Goal: Task Accomplishment & Management: Complete application form

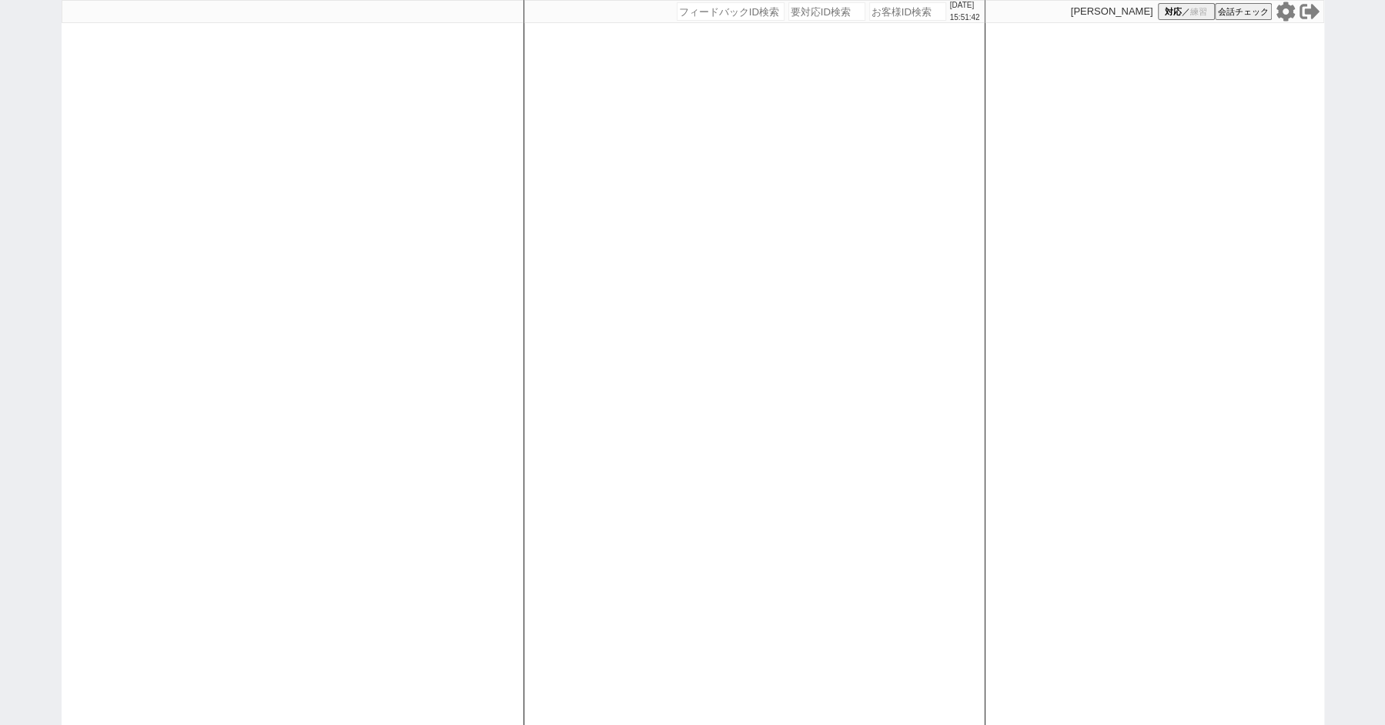
paste input "614112"
type input "614112"
select select "2"
select select
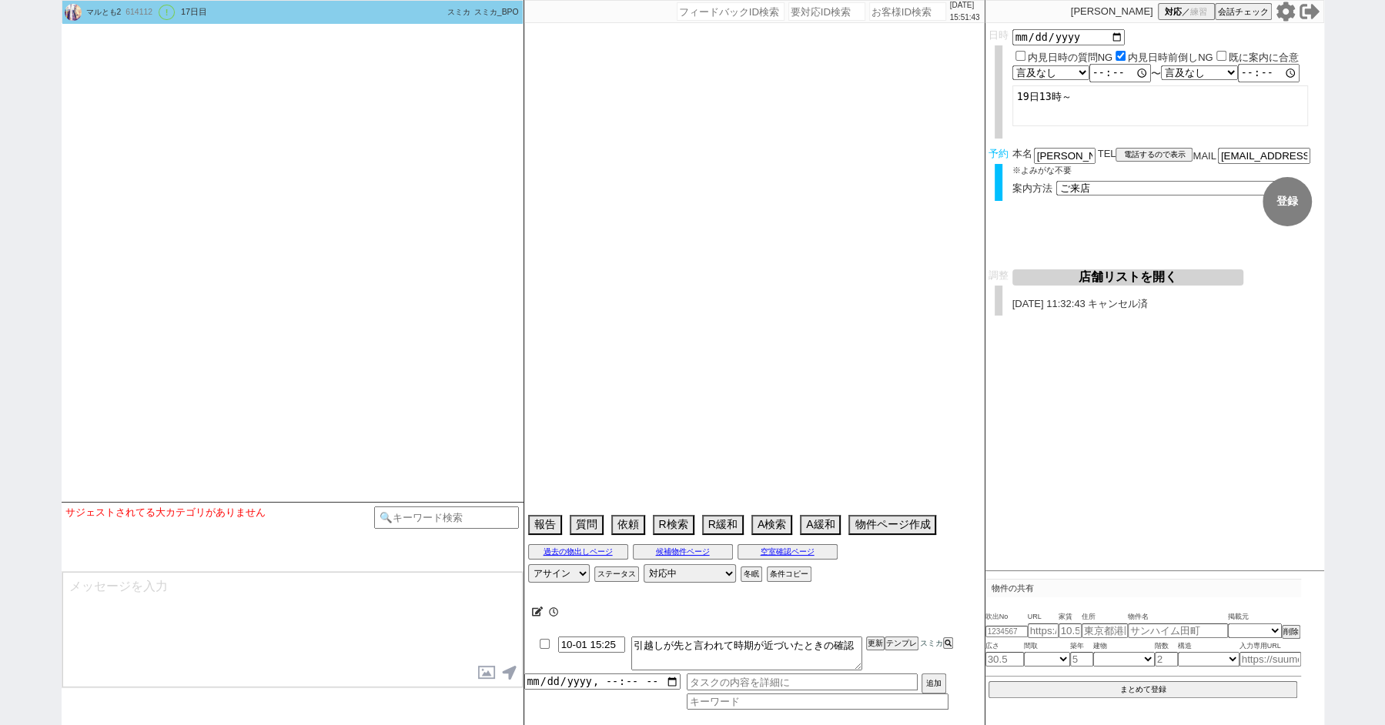
select select "2025"
select select "11"
select select "36"
select select "1"
select select "14"
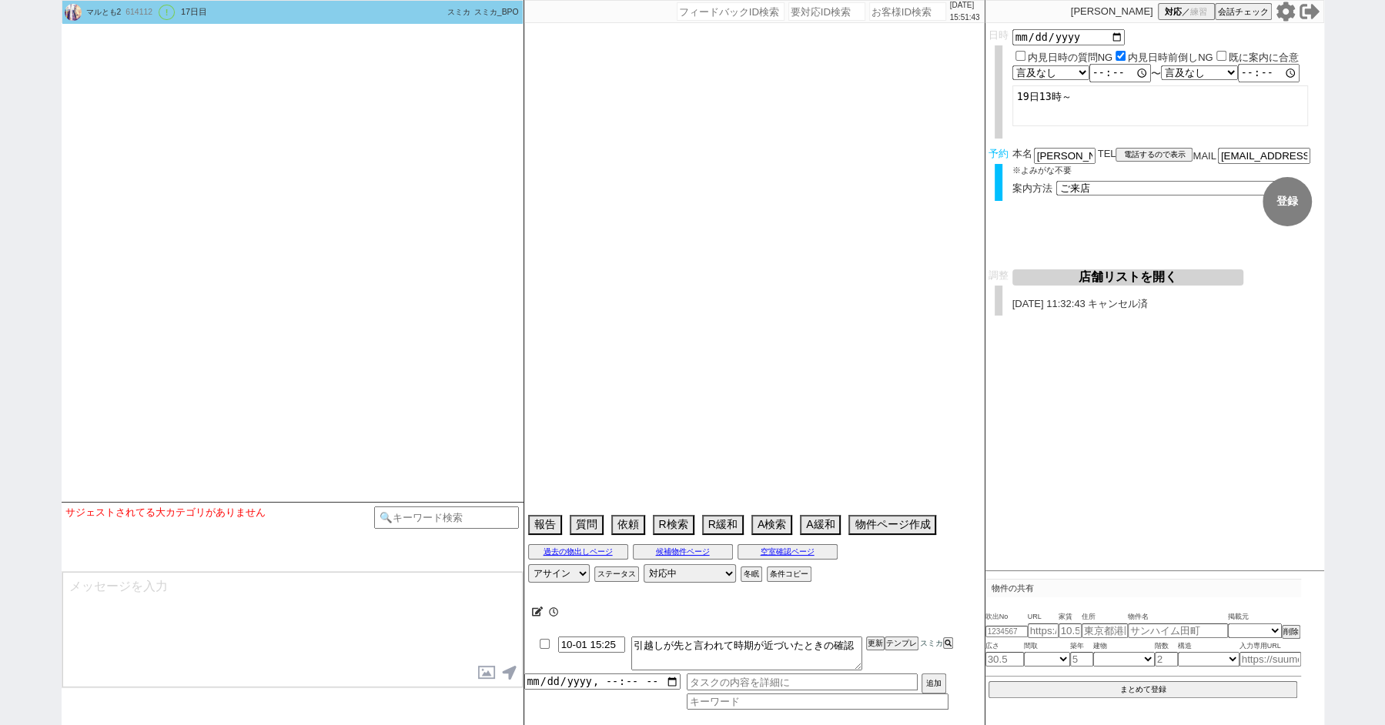
select select "91"
select select "2524"
select select "57"
select select "[DATE]"
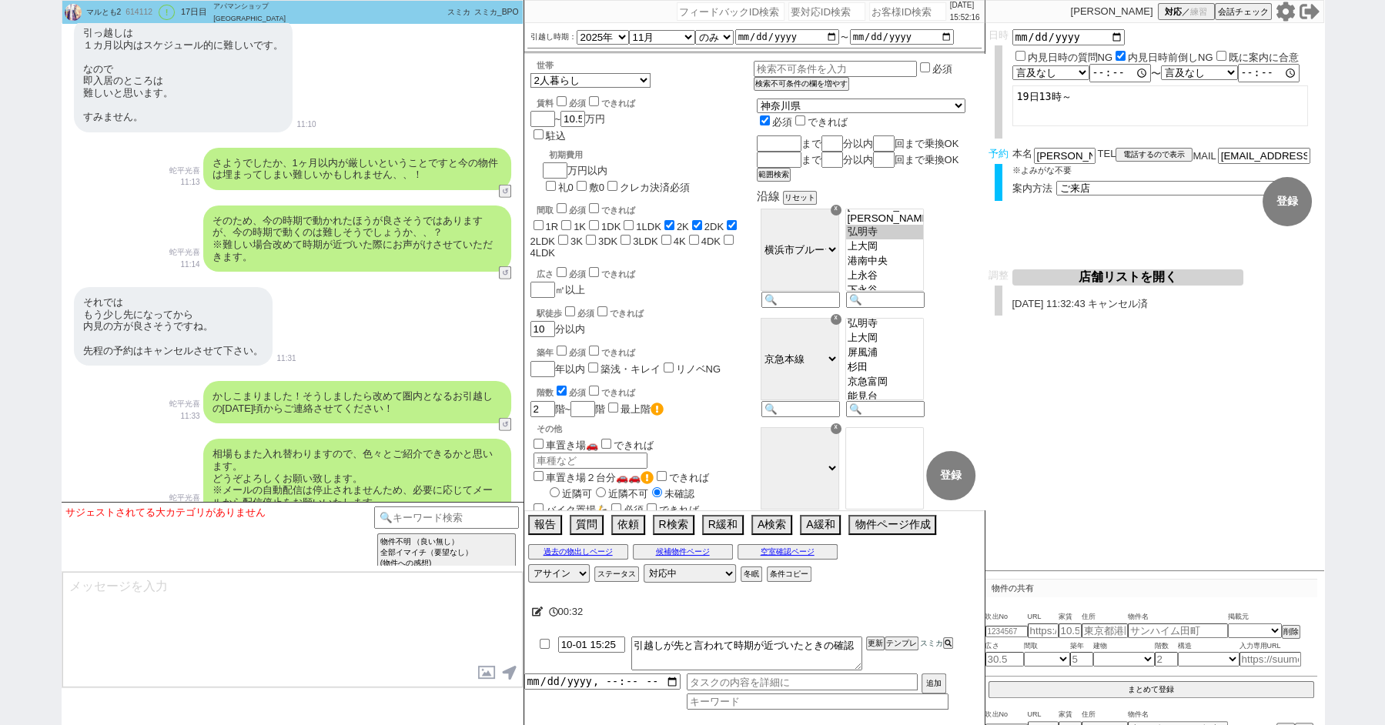
scroll to position [4424, 0]
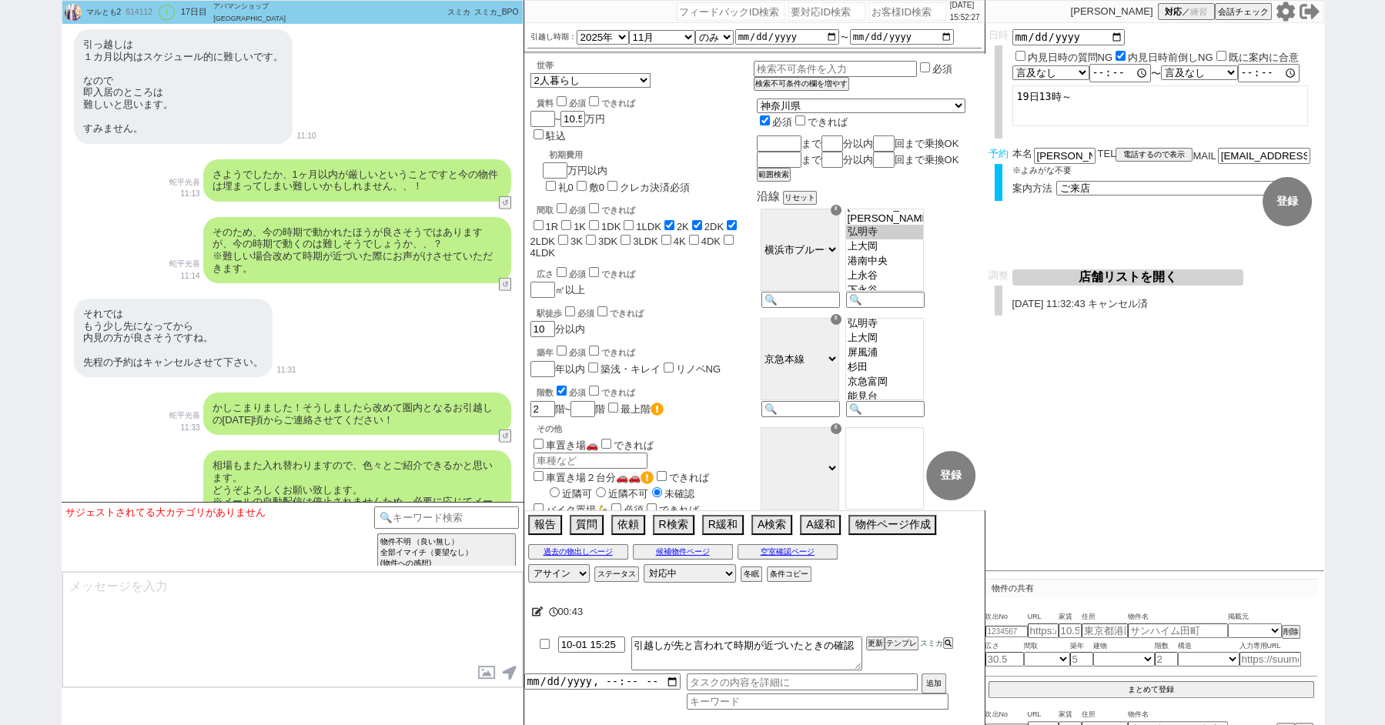
paste input "613769"
type input "613769"
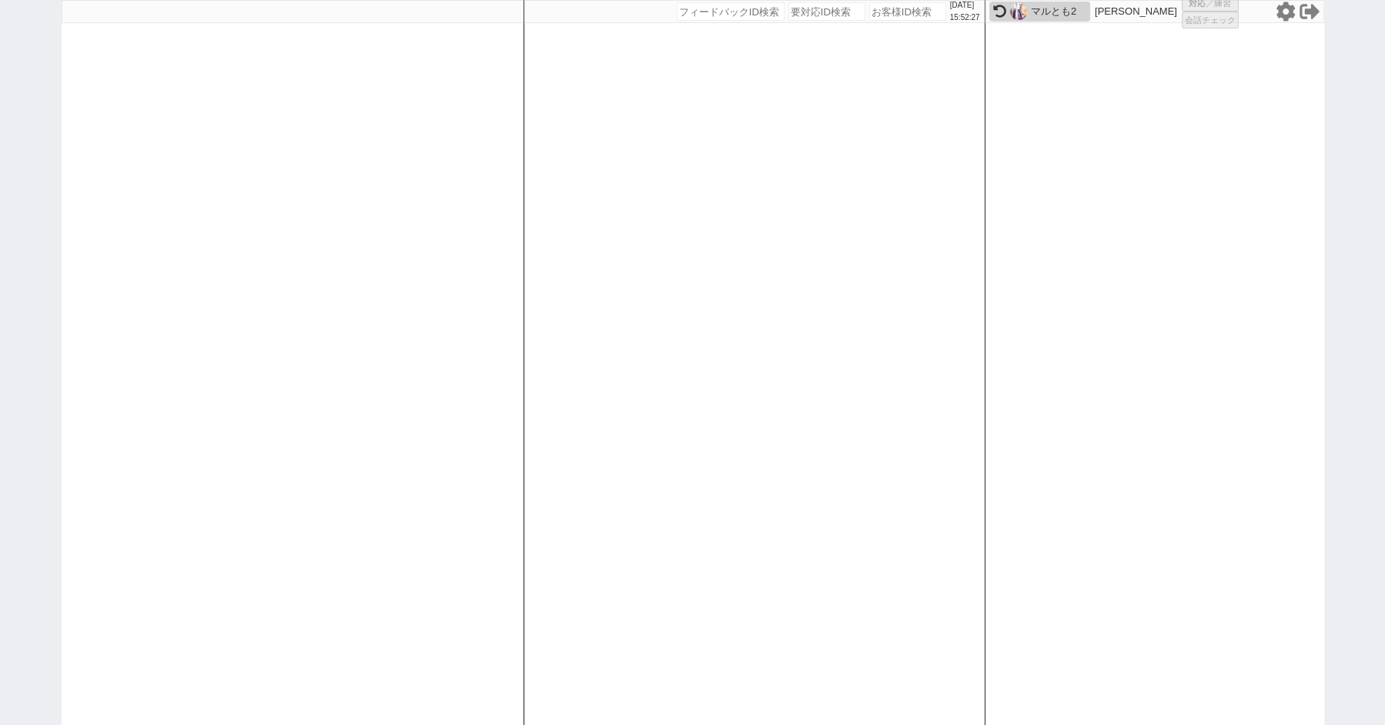
select select "2"
select select
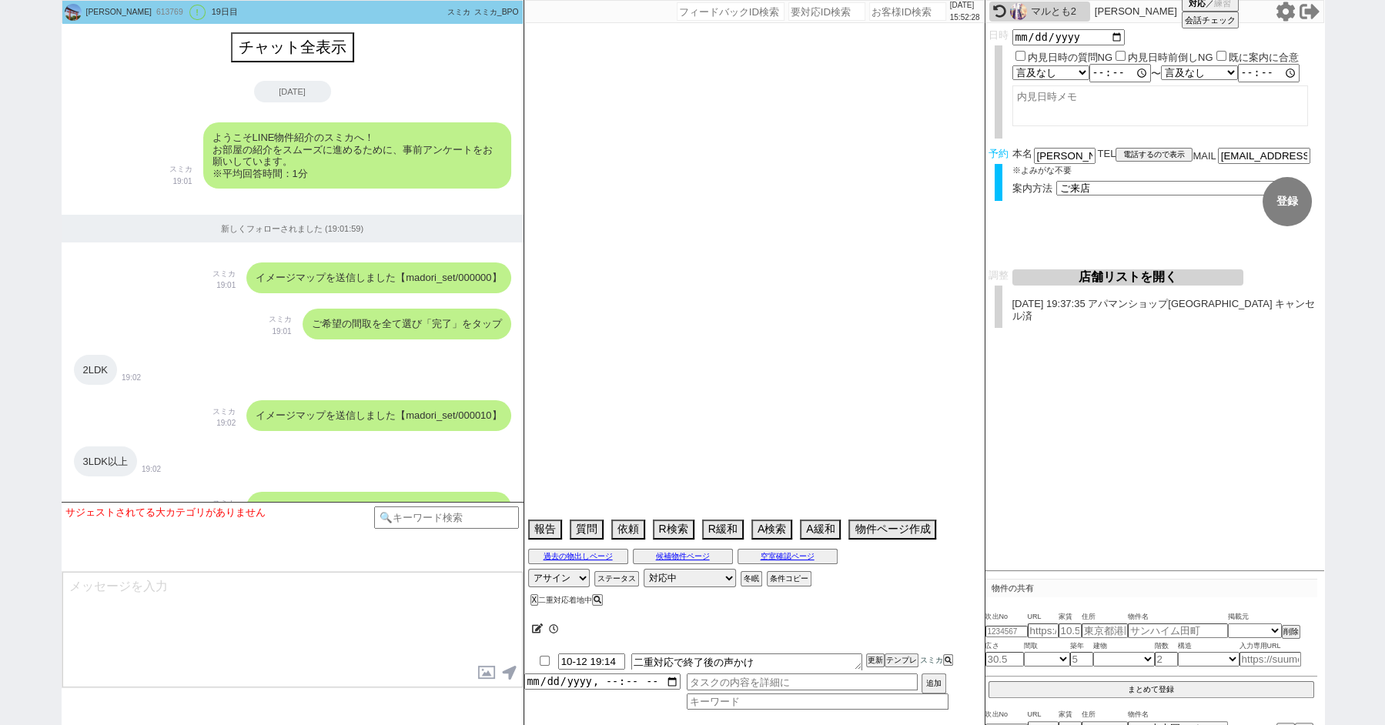
scroll to position [6418, 0]
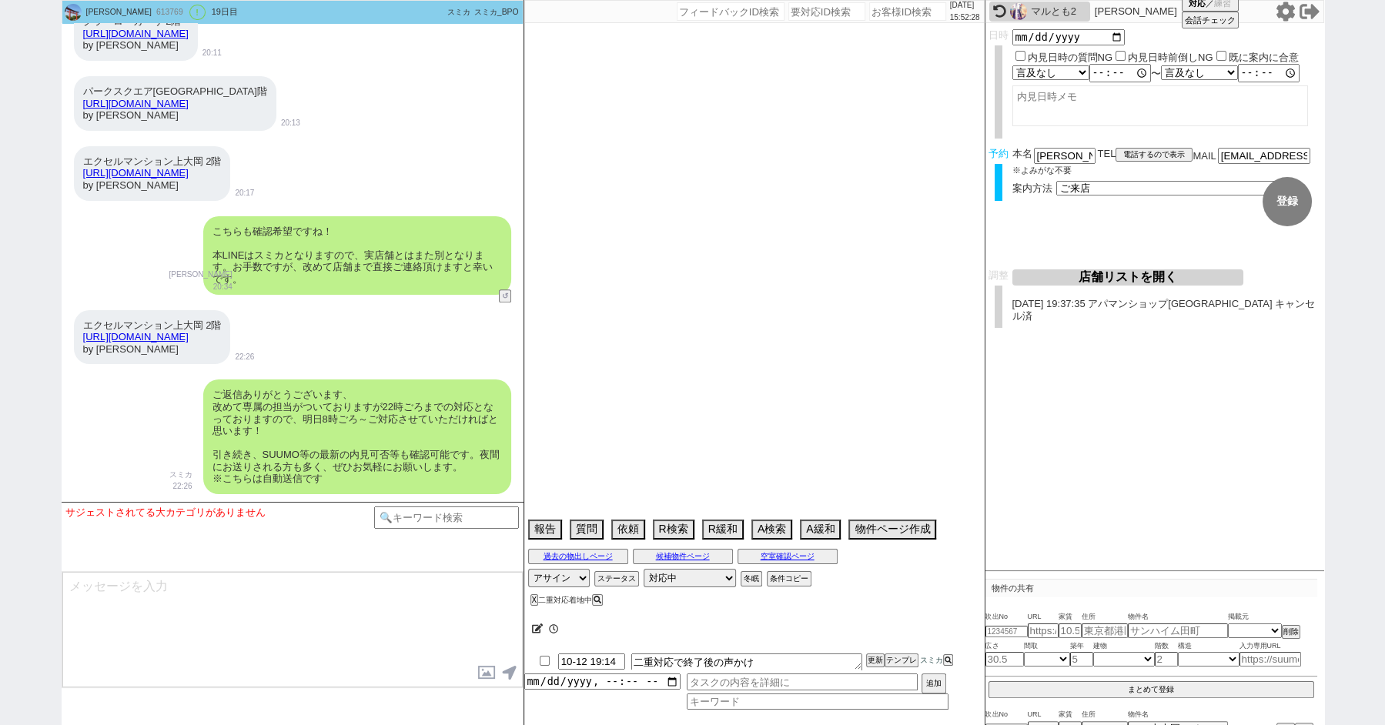
select select "2025"
select select "10"
select select "35"
select select "1"
select select "57"
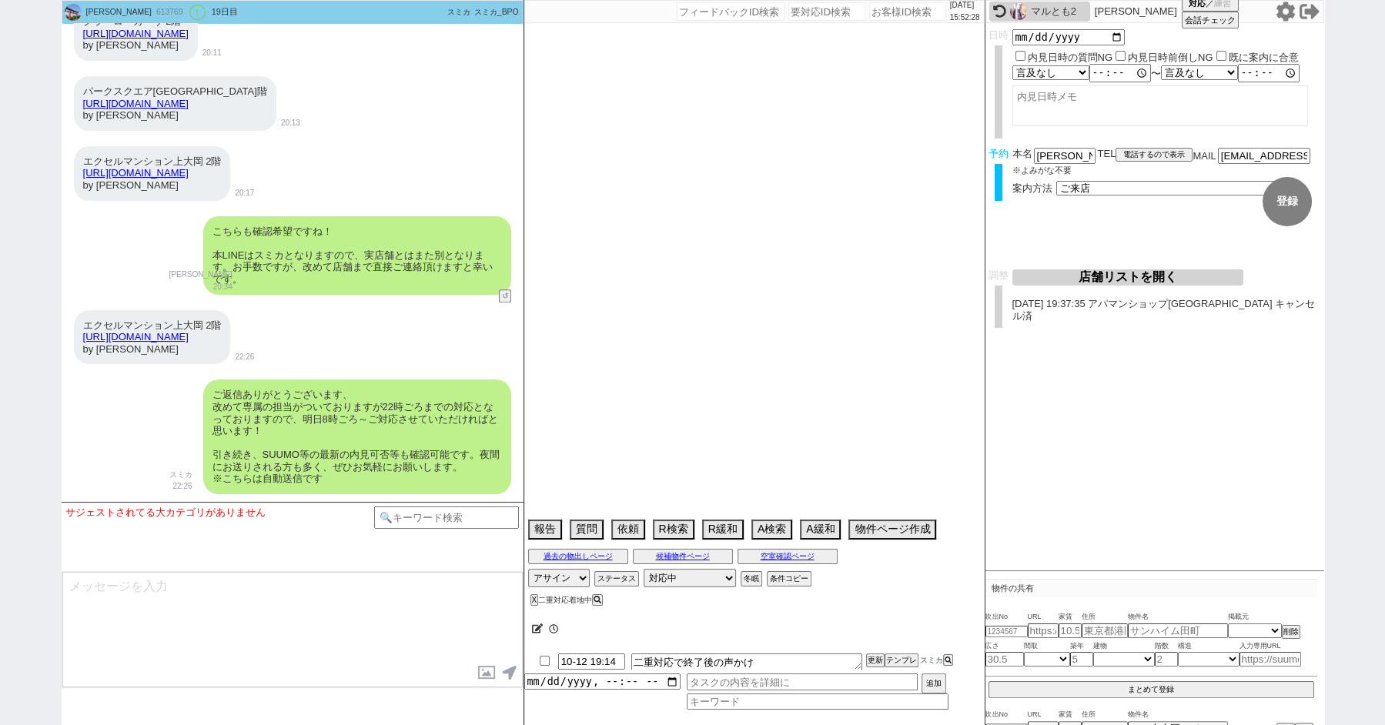
select select "[DATE]"
select select "50"
select select "1301"
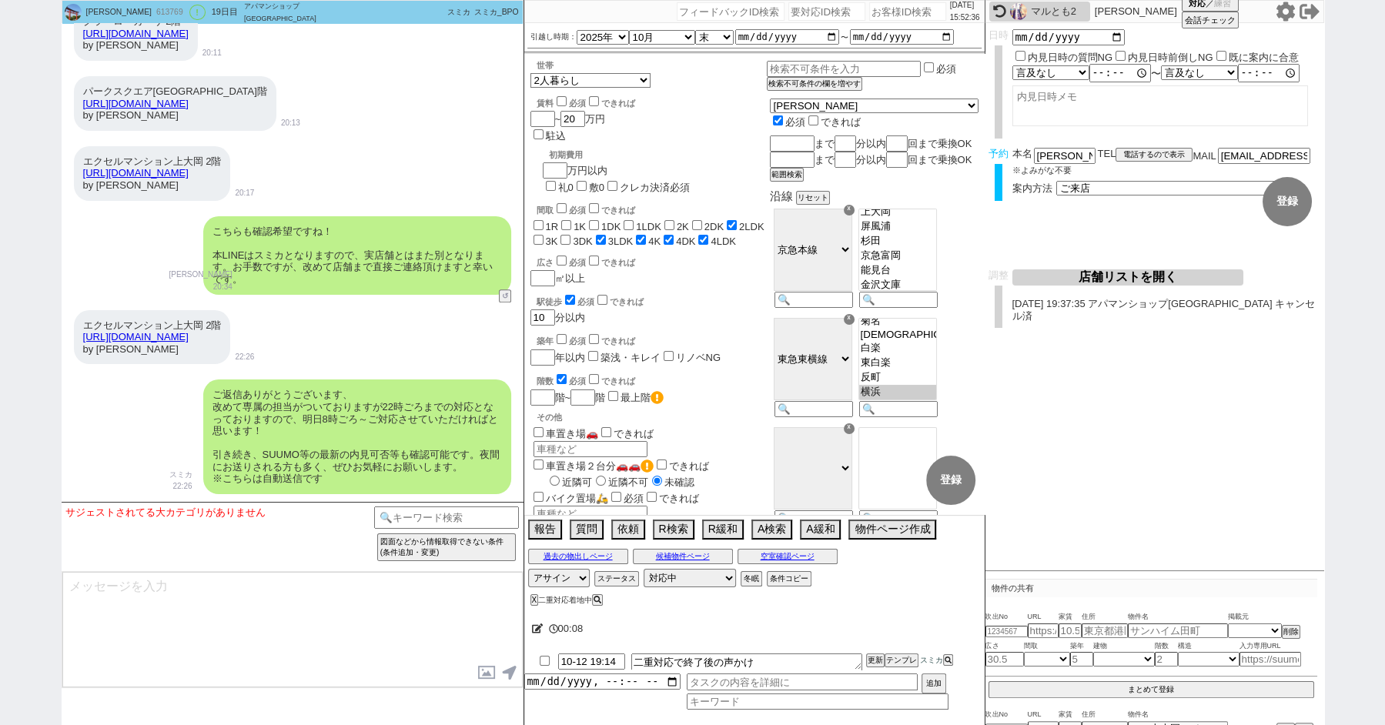
scroll to position [6217, 0]
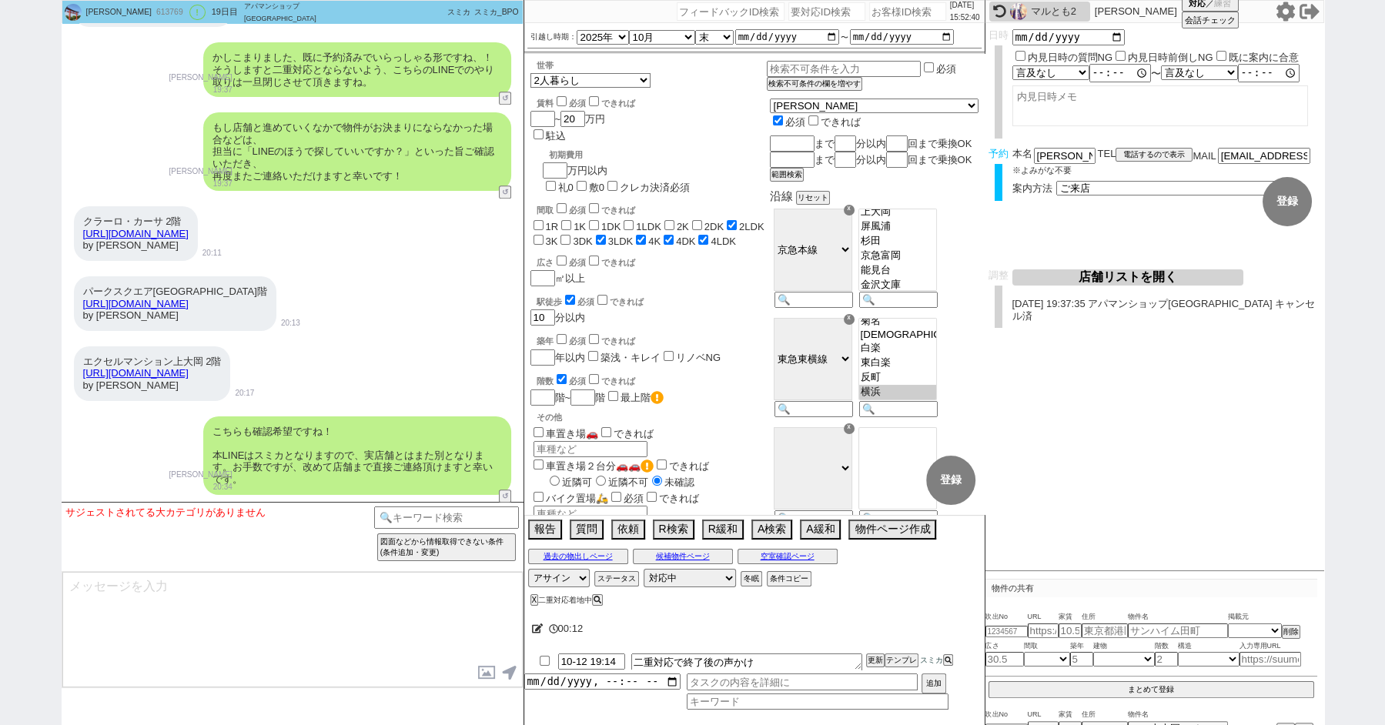
paste input "614211"
type input "614211"
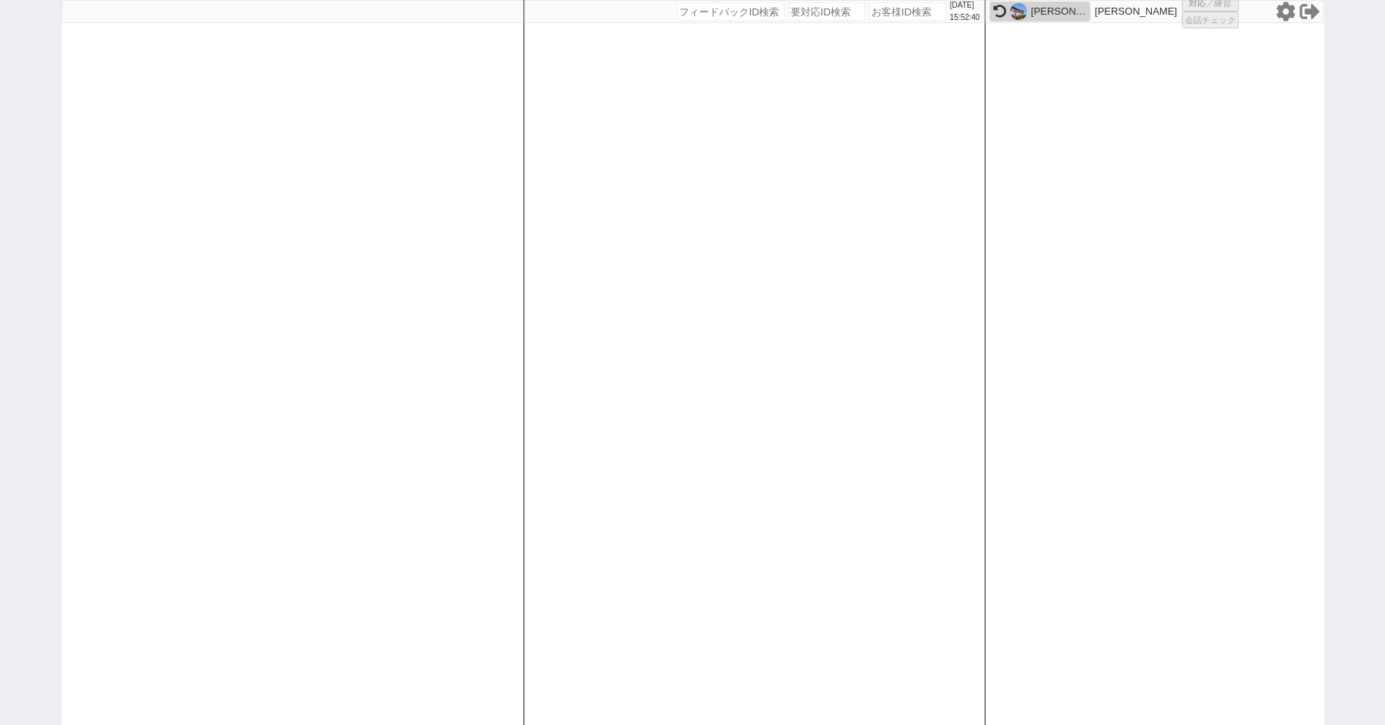
select select
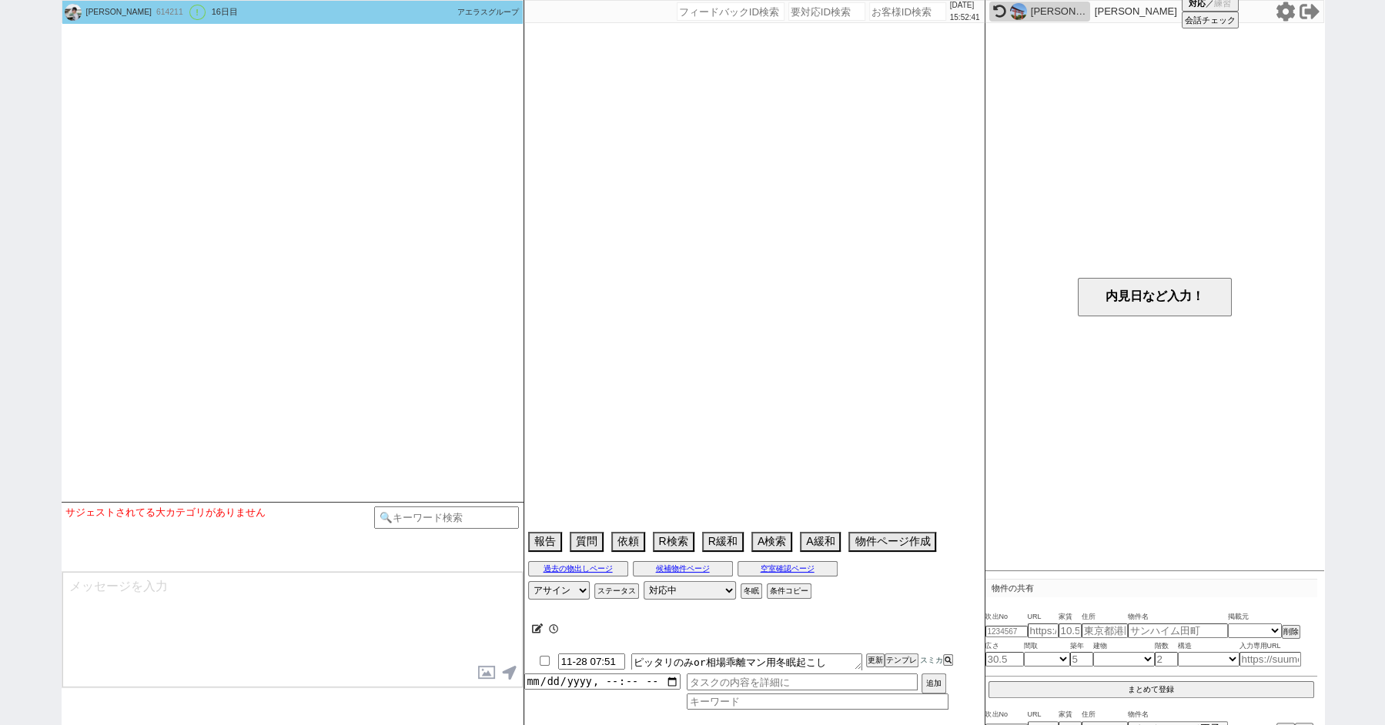
scroll to position [8803, 0]
select select "2025"
select select "12"
select select "37"
select select "1"
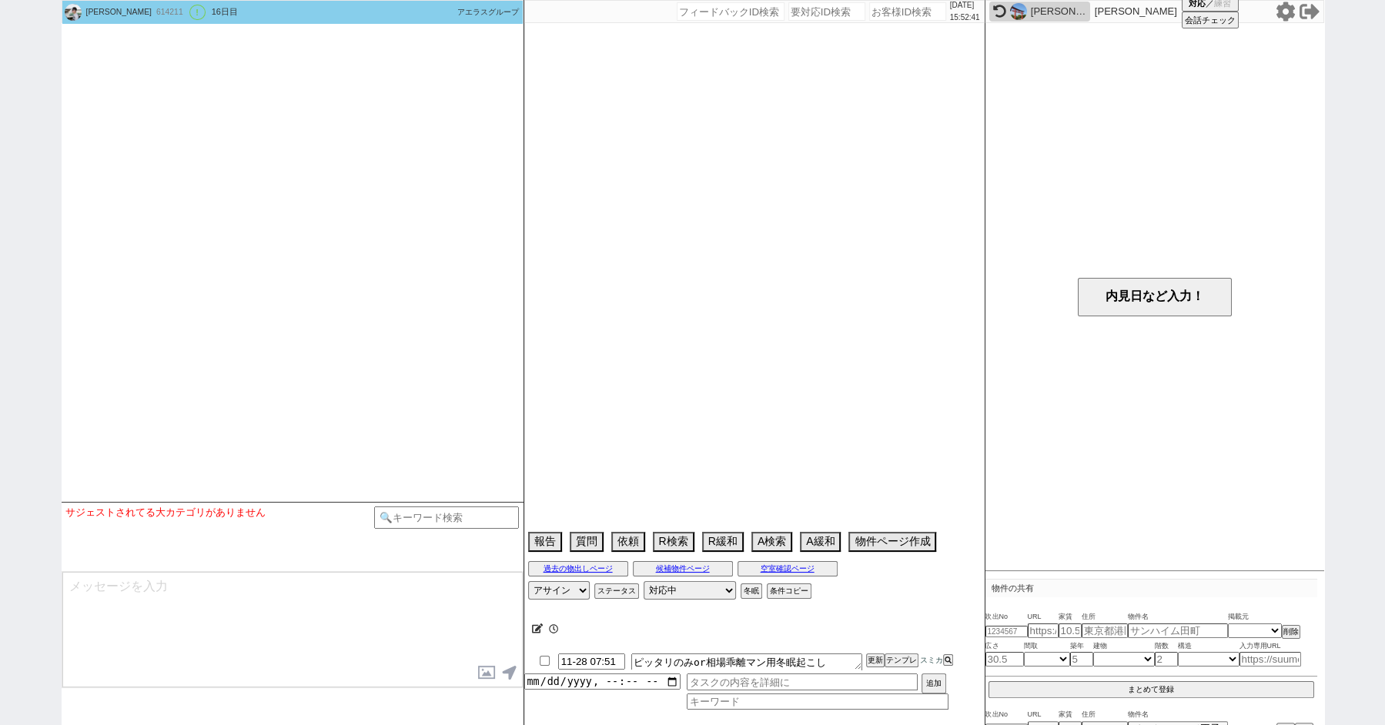
select select "23"
select select "733"
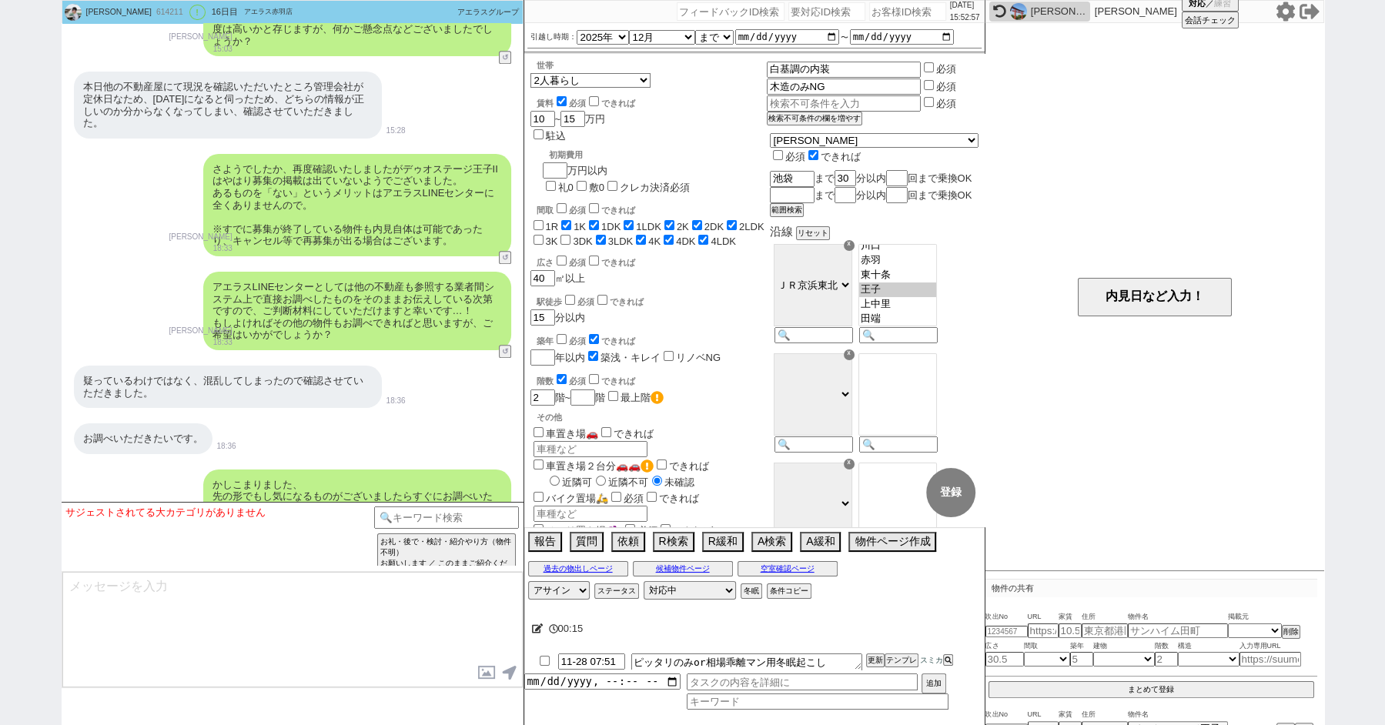
scroll to position [6685, 0]
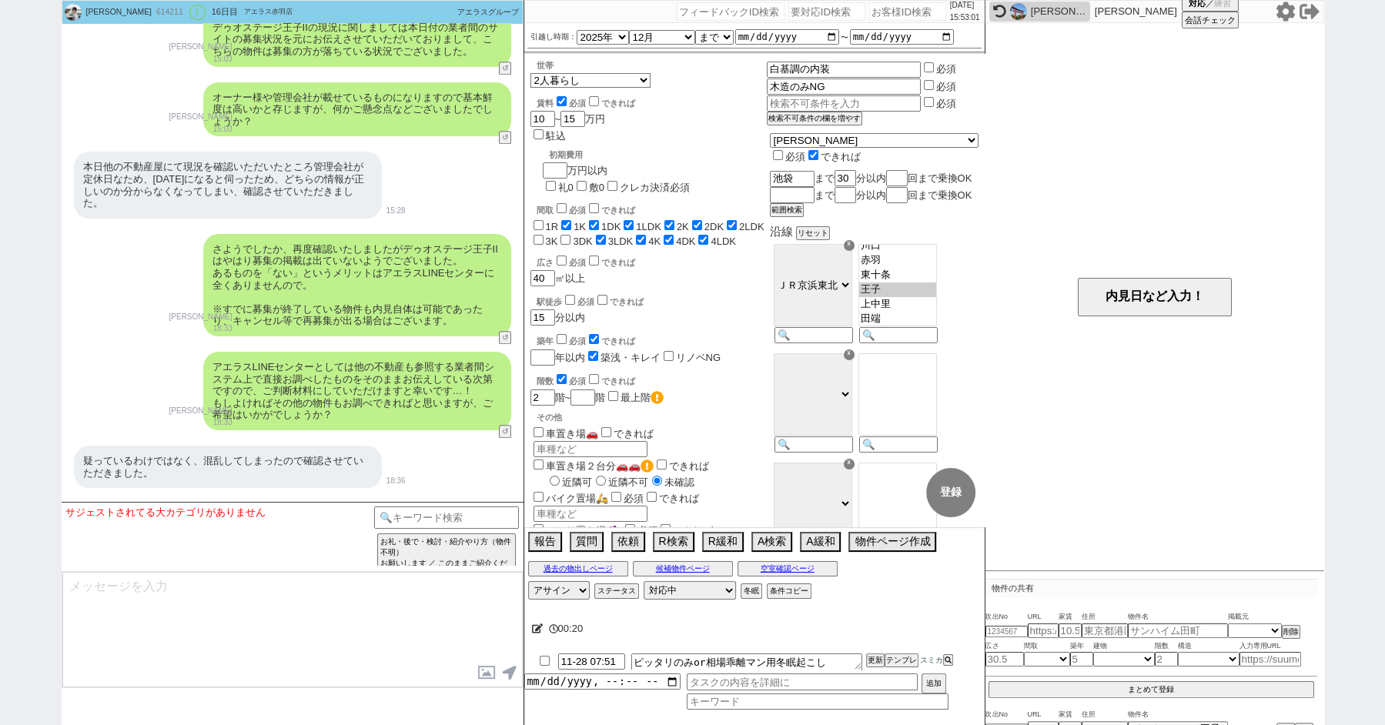
paste input "613536"
type input "613536"
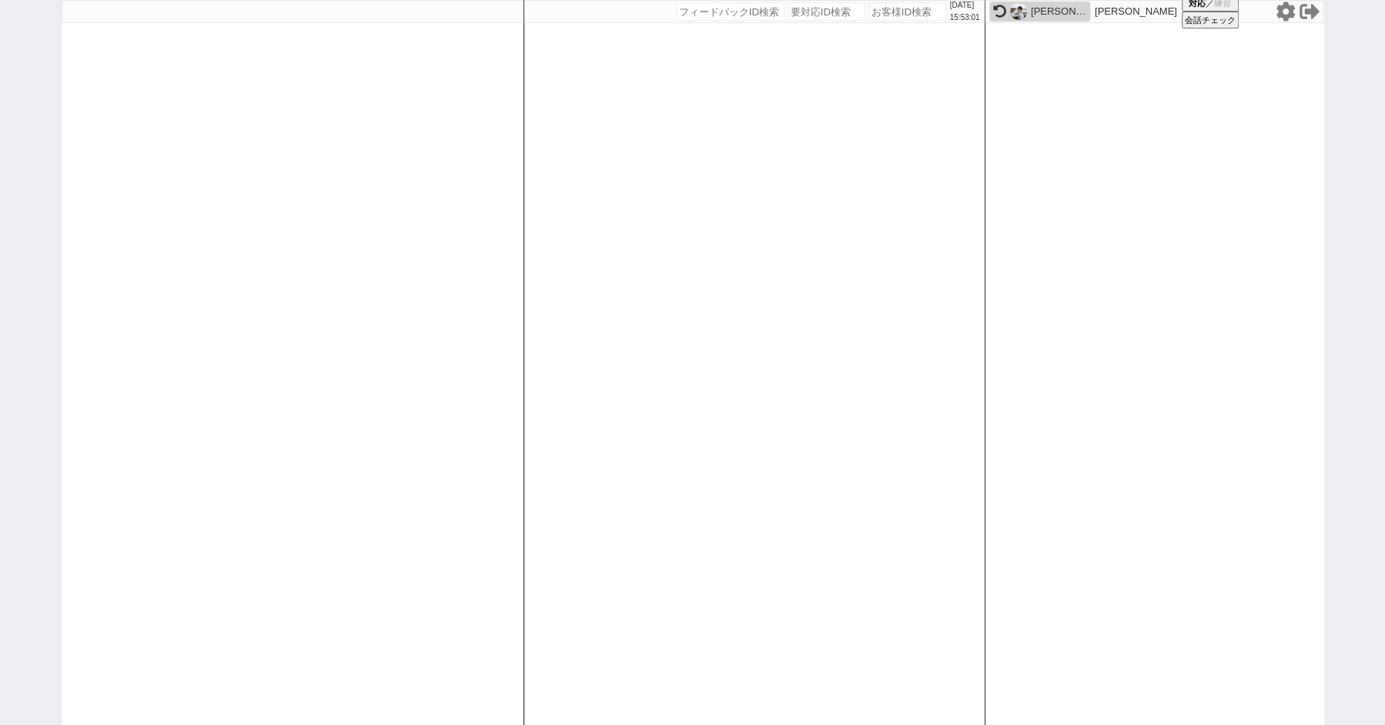
select select
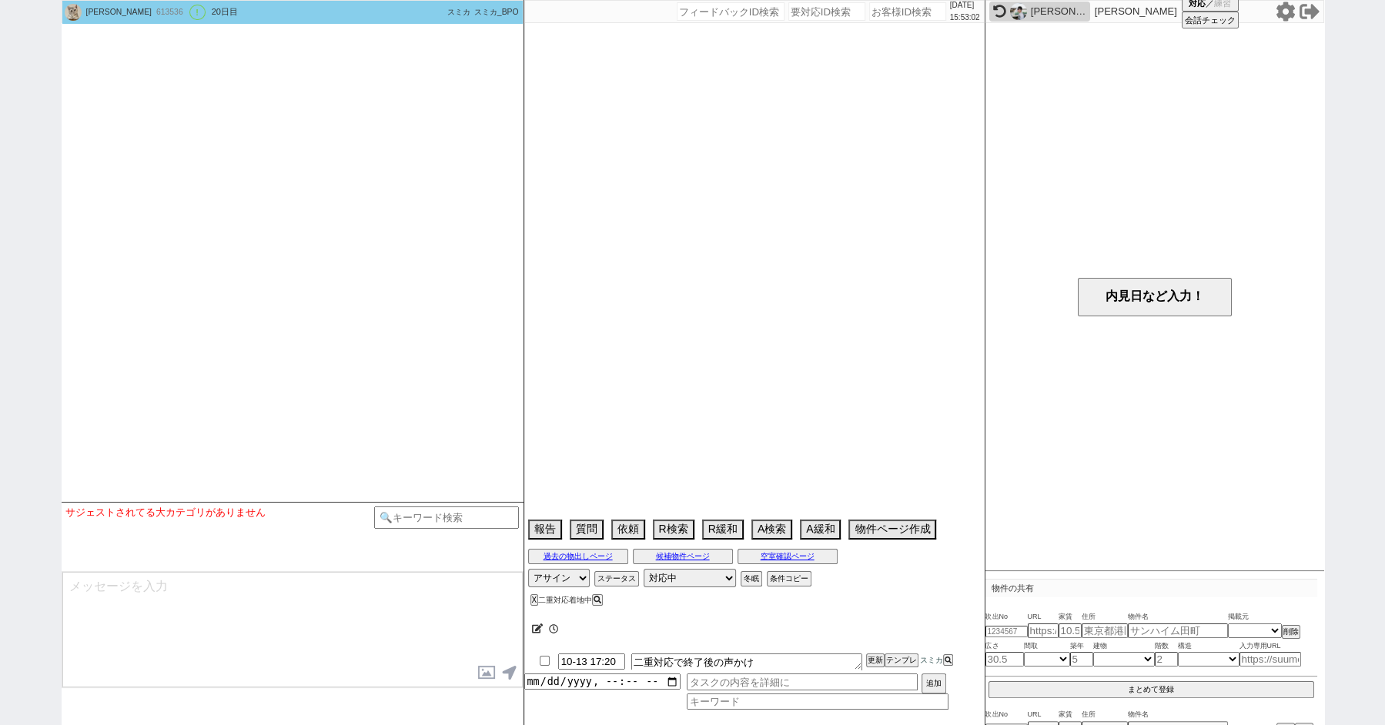
scroll to position [3394, 0]
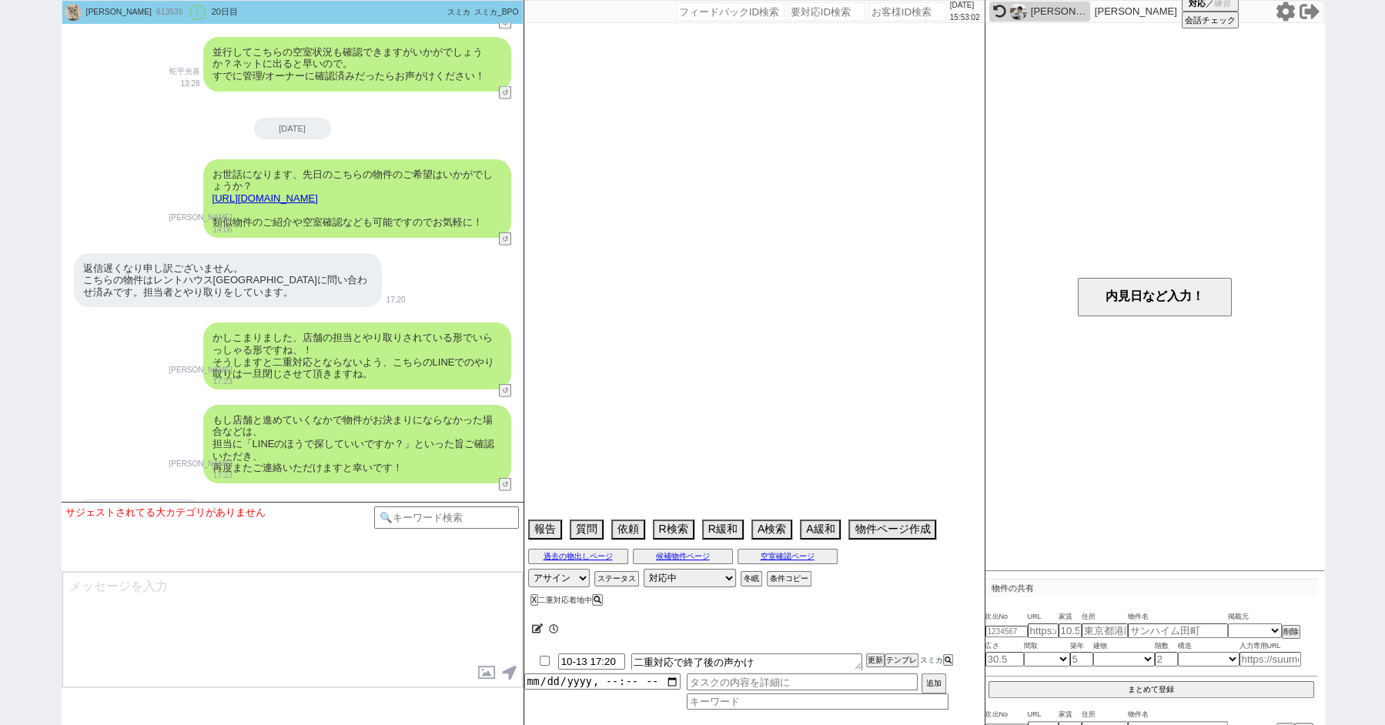
select select "2025"
select select "11"
select select "36"
select select "0"
select select "4"
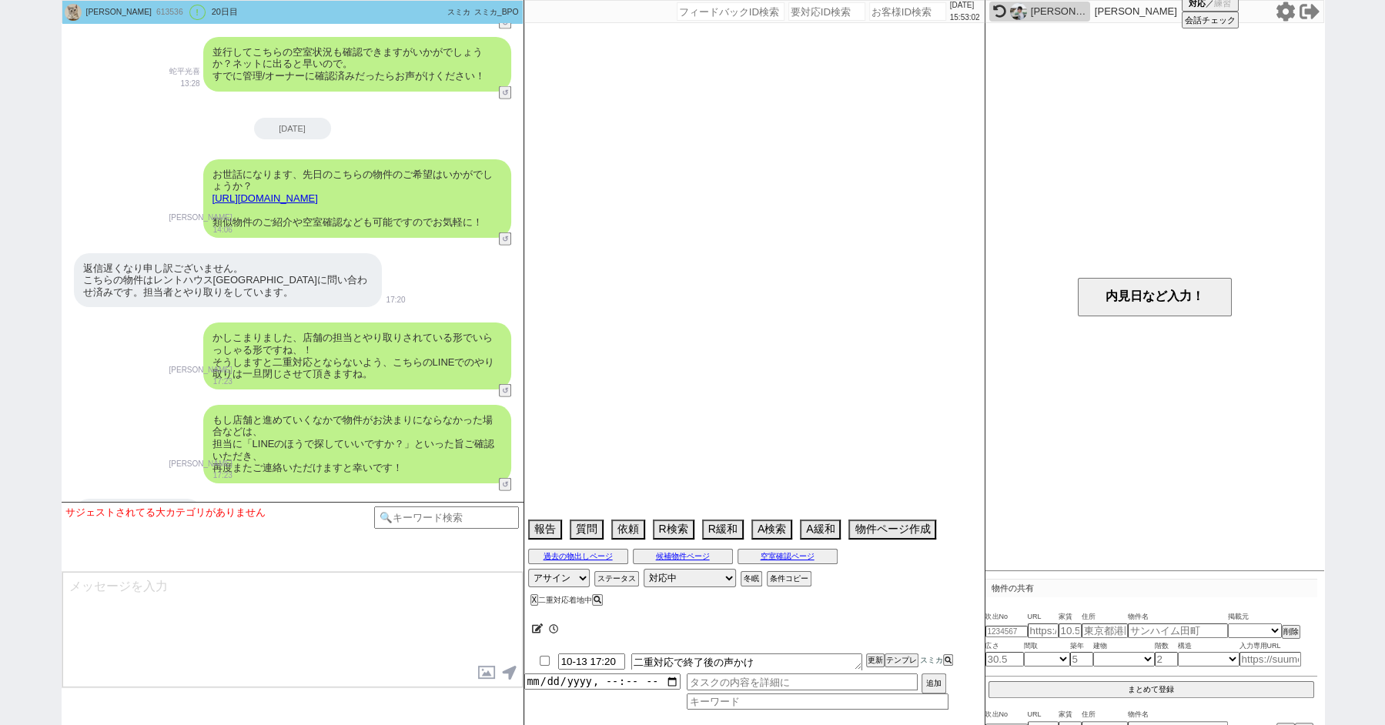
select select "10"
select select "12"
select select "13"
select select "14"
select select "15"
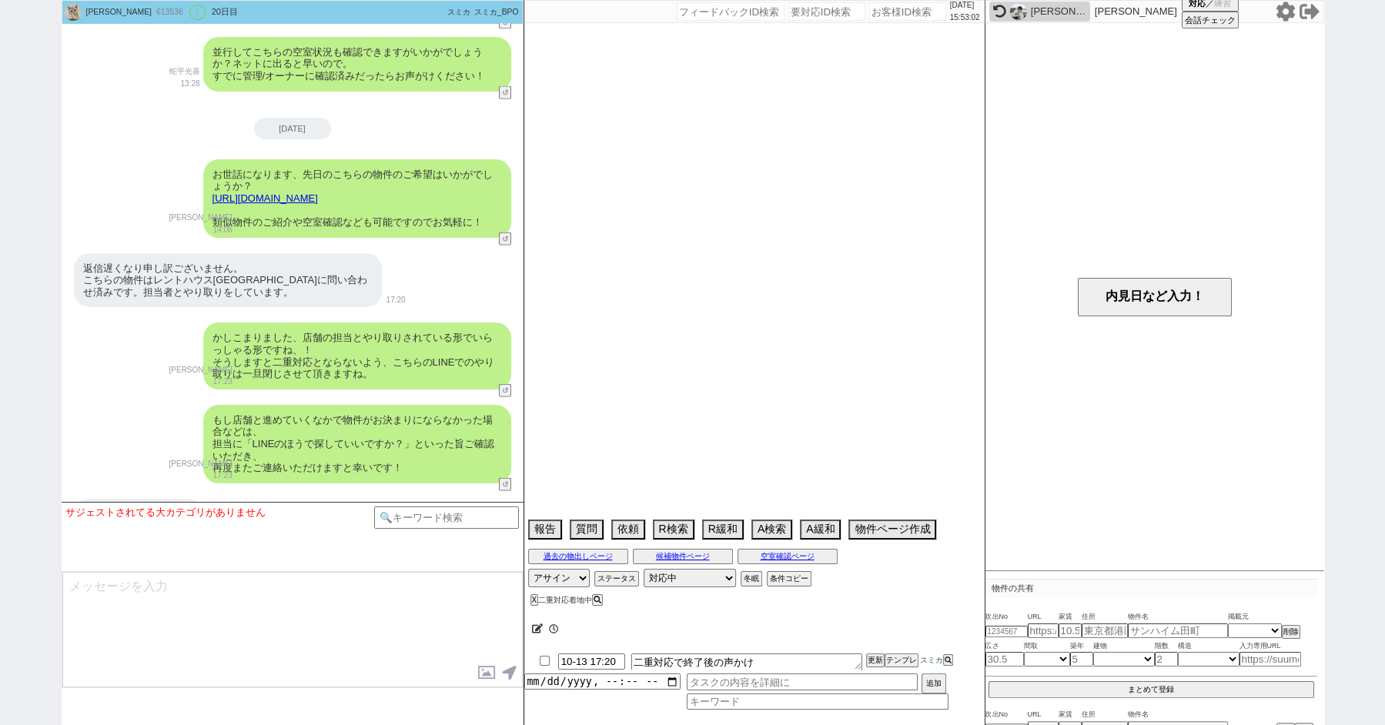
select select "44"
select select "48"
select select "47"
select select "53"
select select "50"
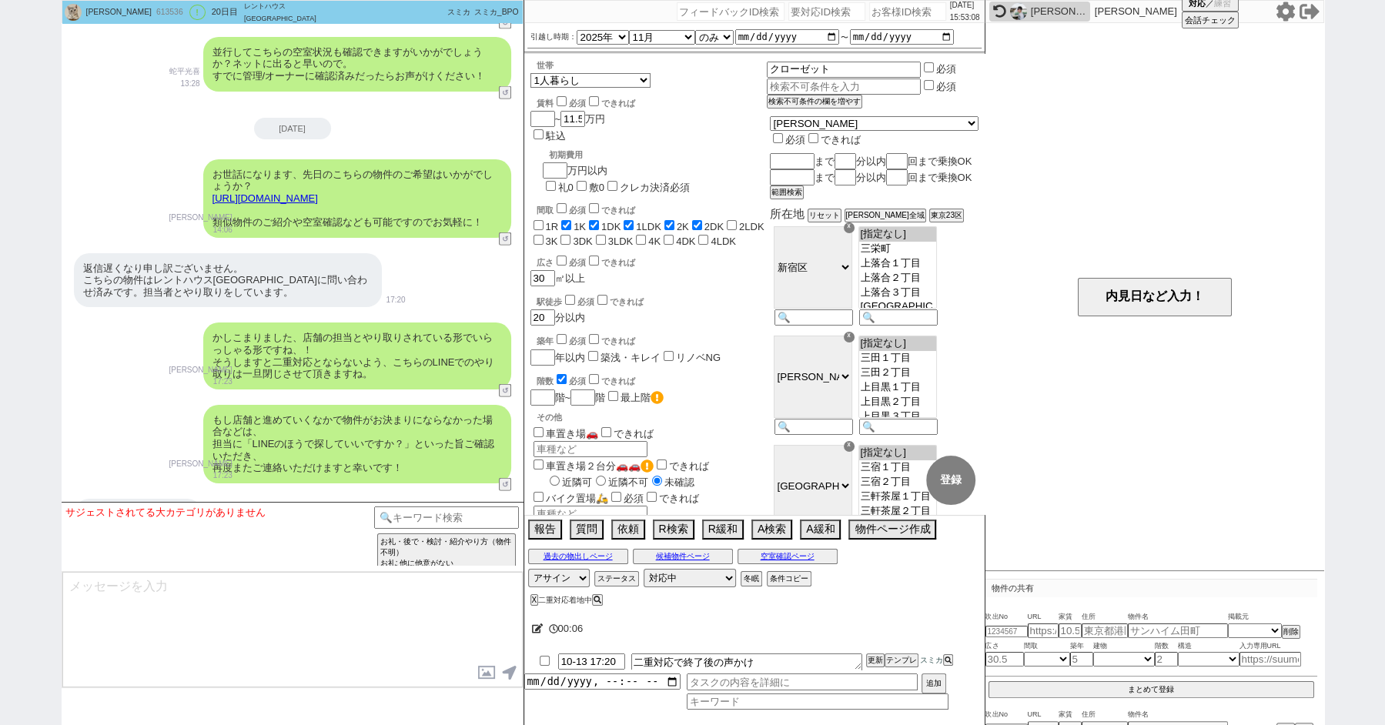
paste input "614493"
type input "614493"
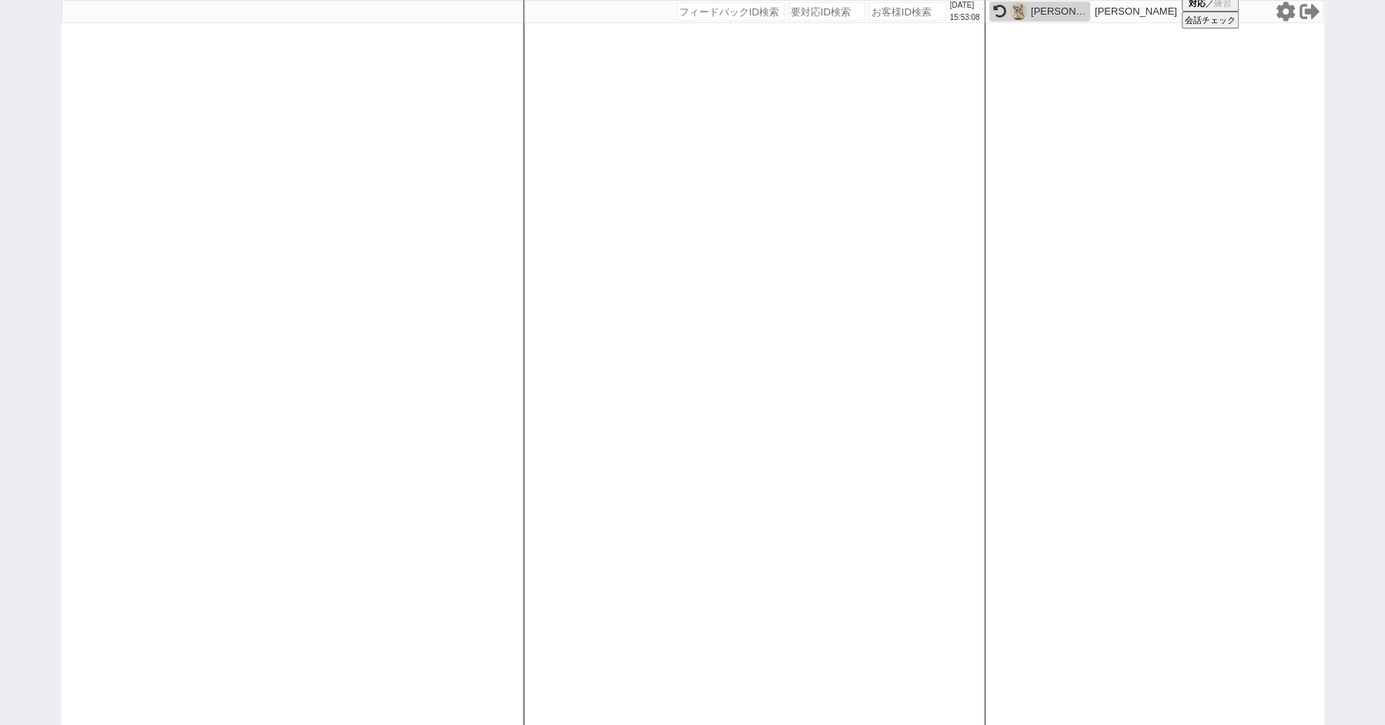
select select "1"
select select
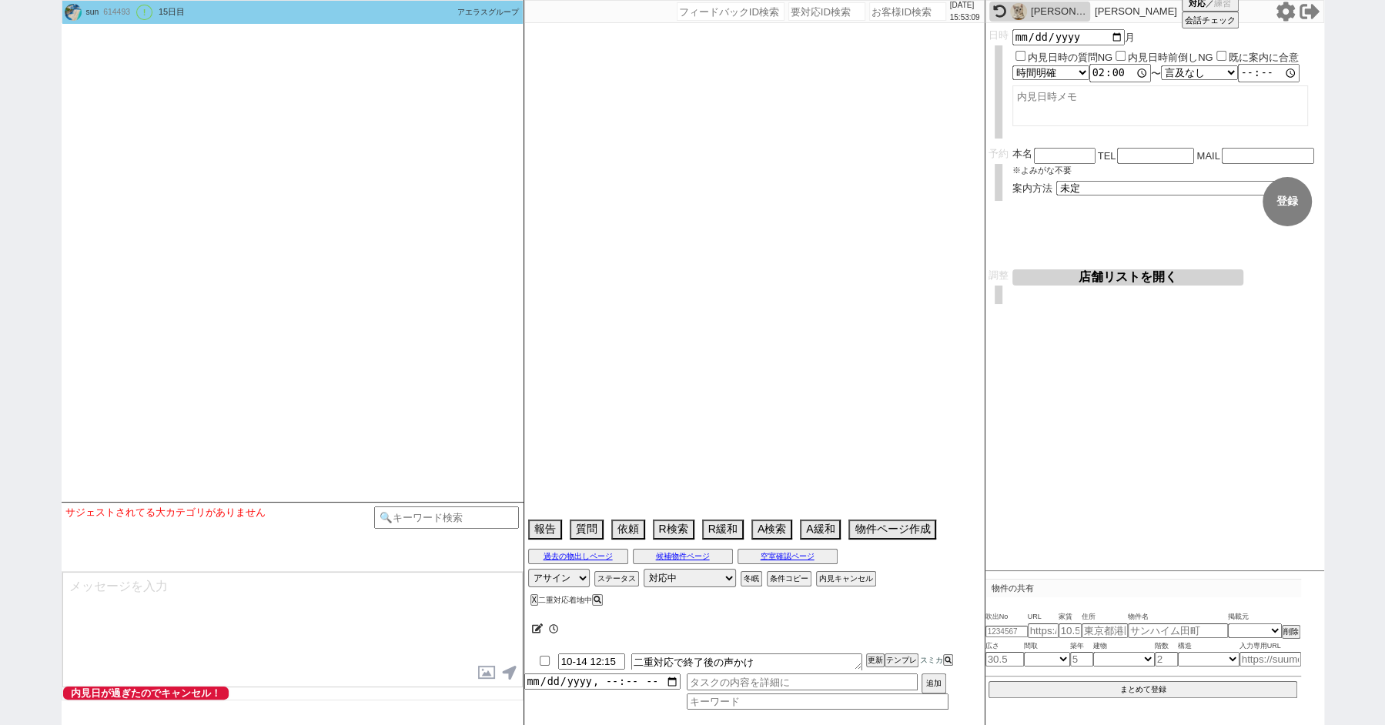
scroll to position [3387, 0]
select select "13"
select select "0"
select select "2"
select select "8"
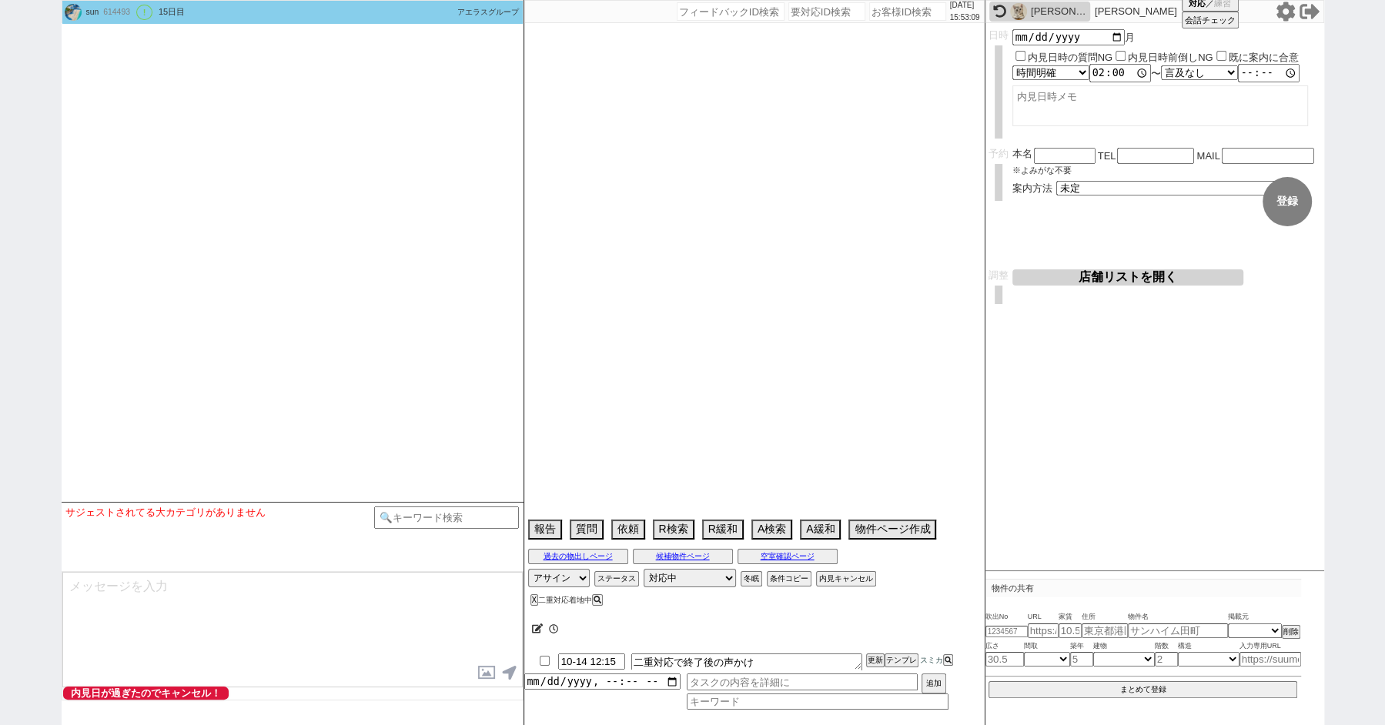
select select "23"
select select "12"
select select "433"
select select "63"
select select "[DATE]"
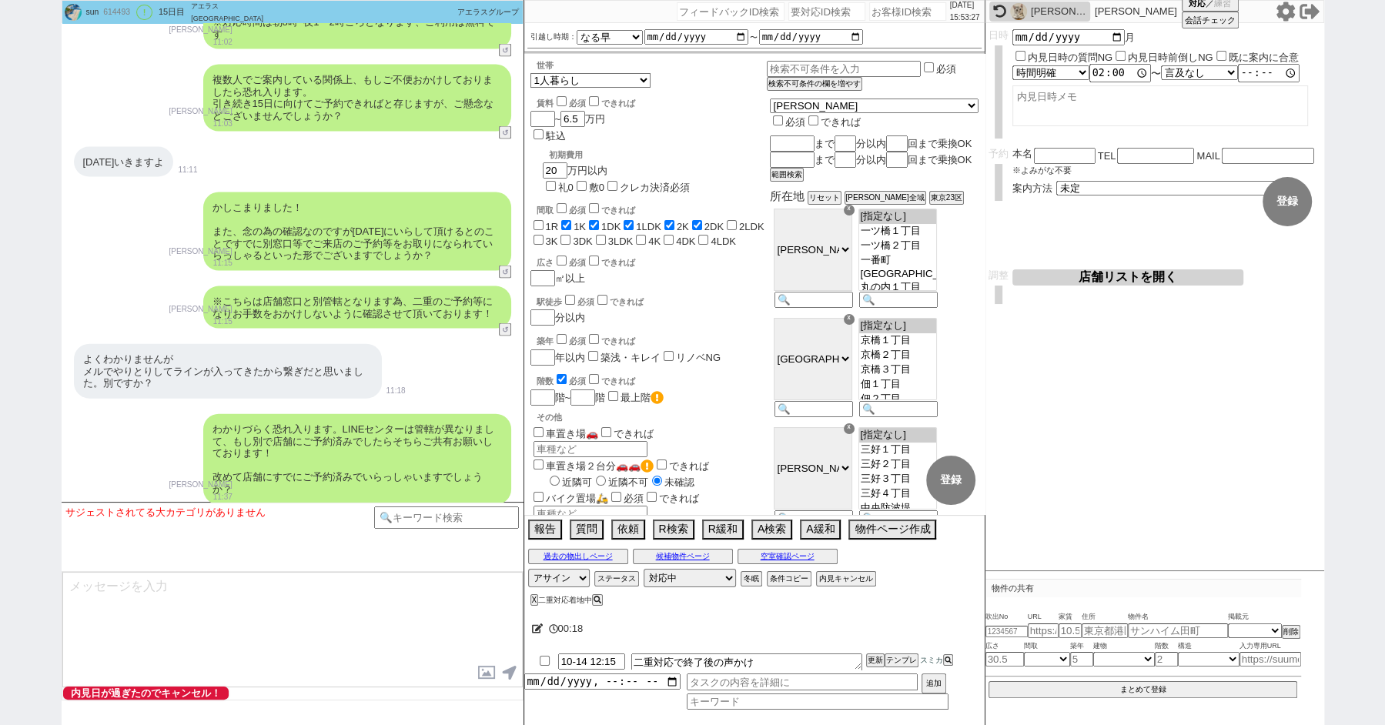
scroll to position [3055, 0]
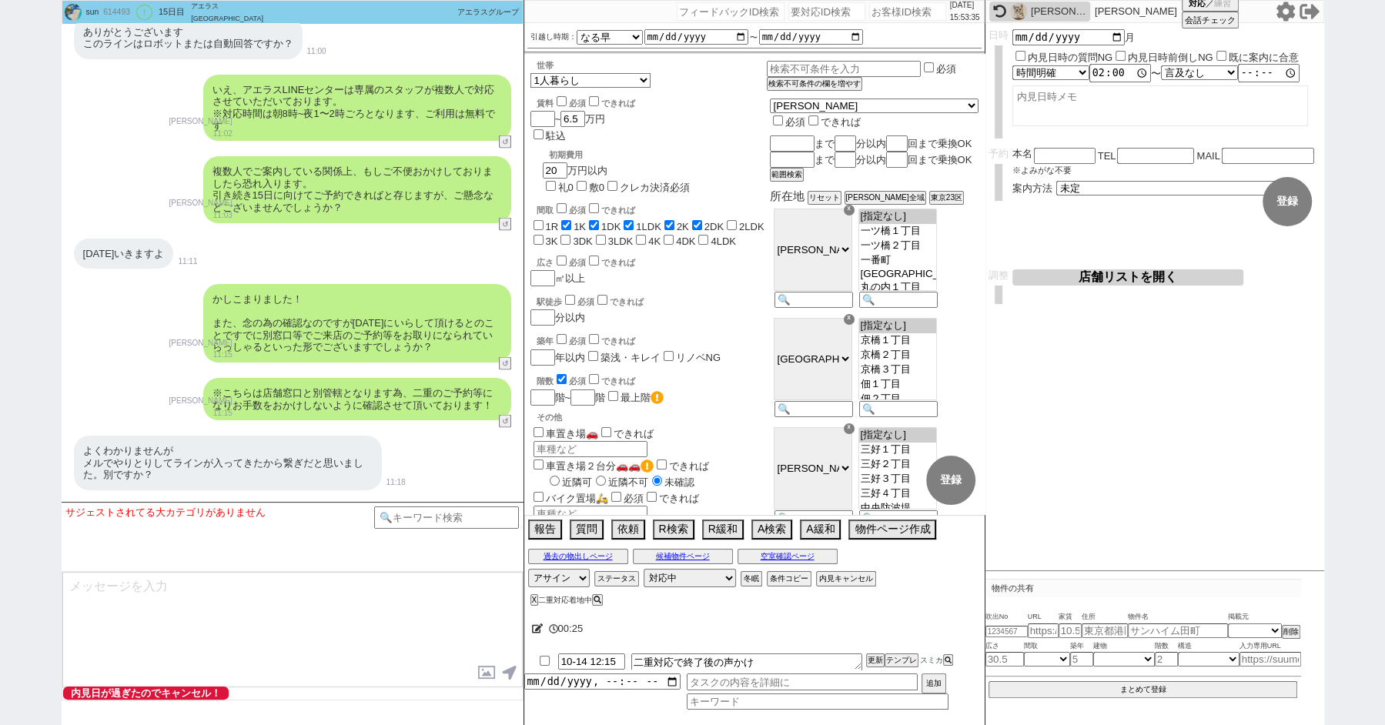
paste input "611344"
type input "611344"
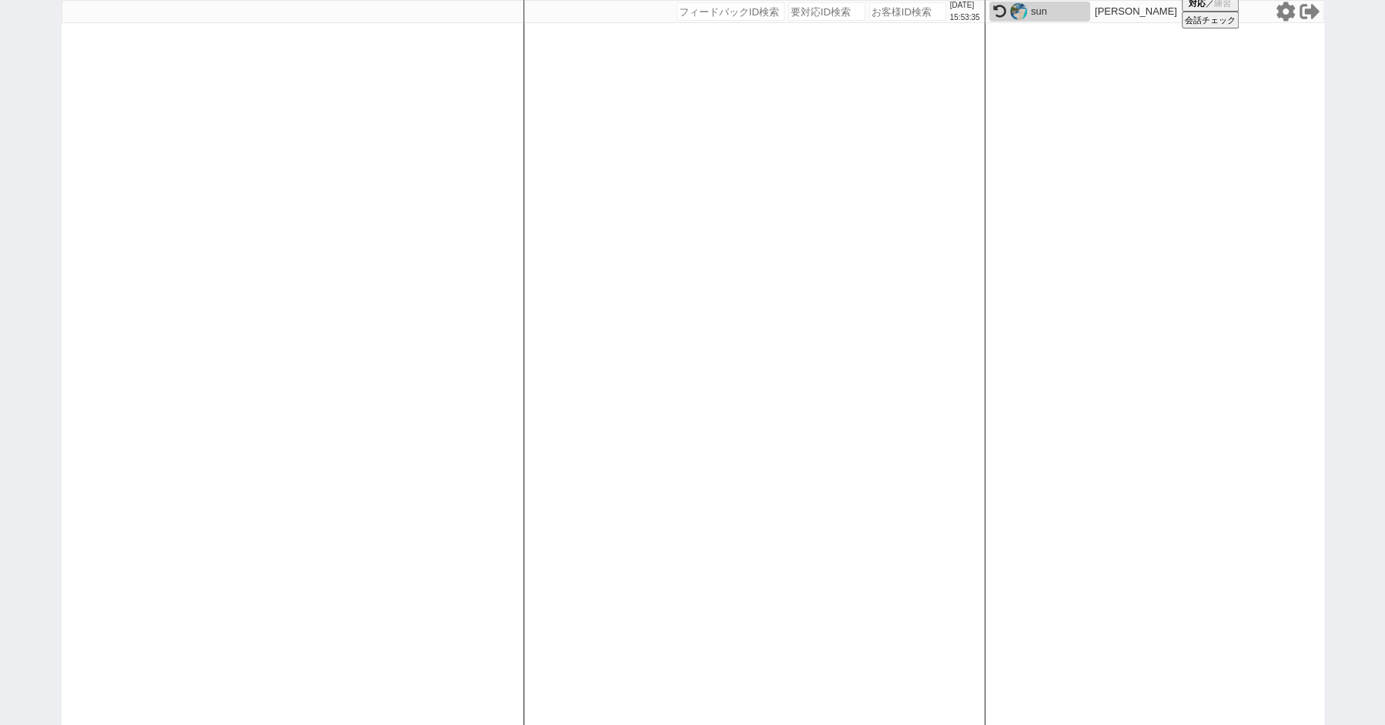
select select "1"
select select "3"
select select "2"
select select
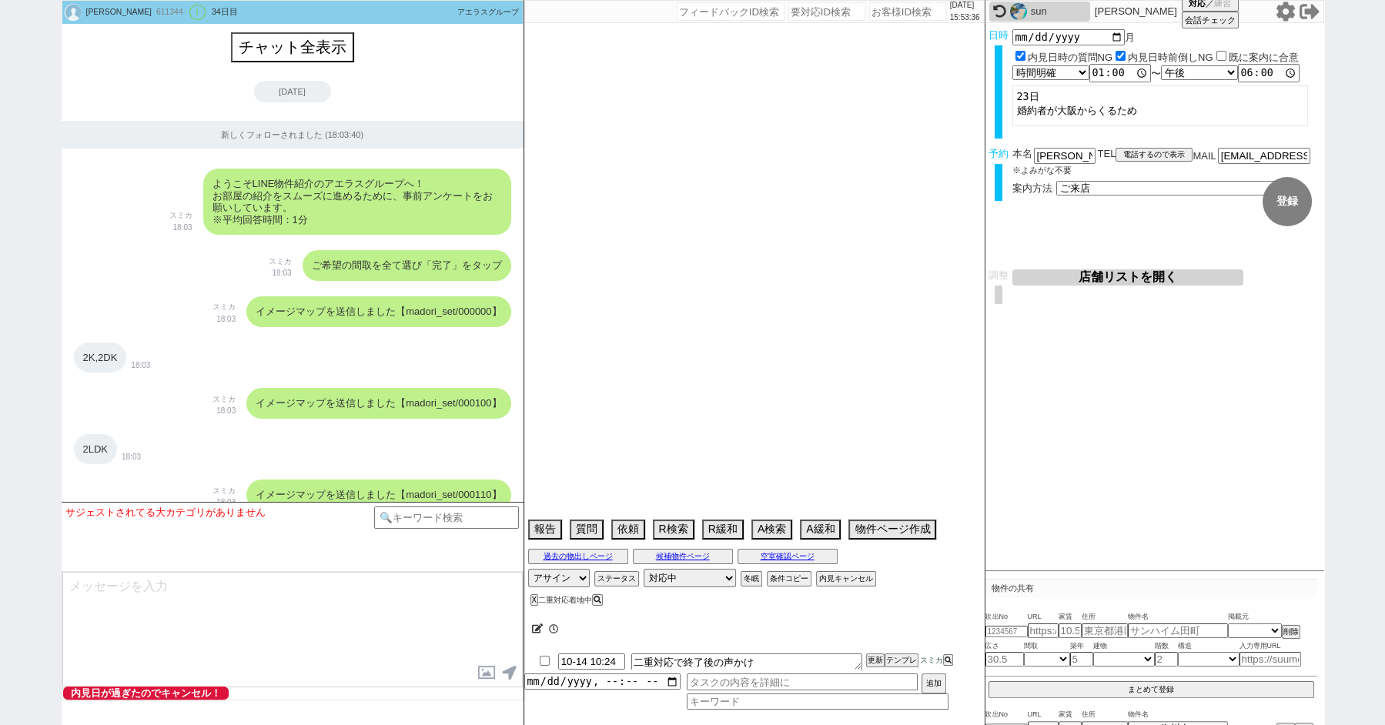
scroll to position [17712, 0]
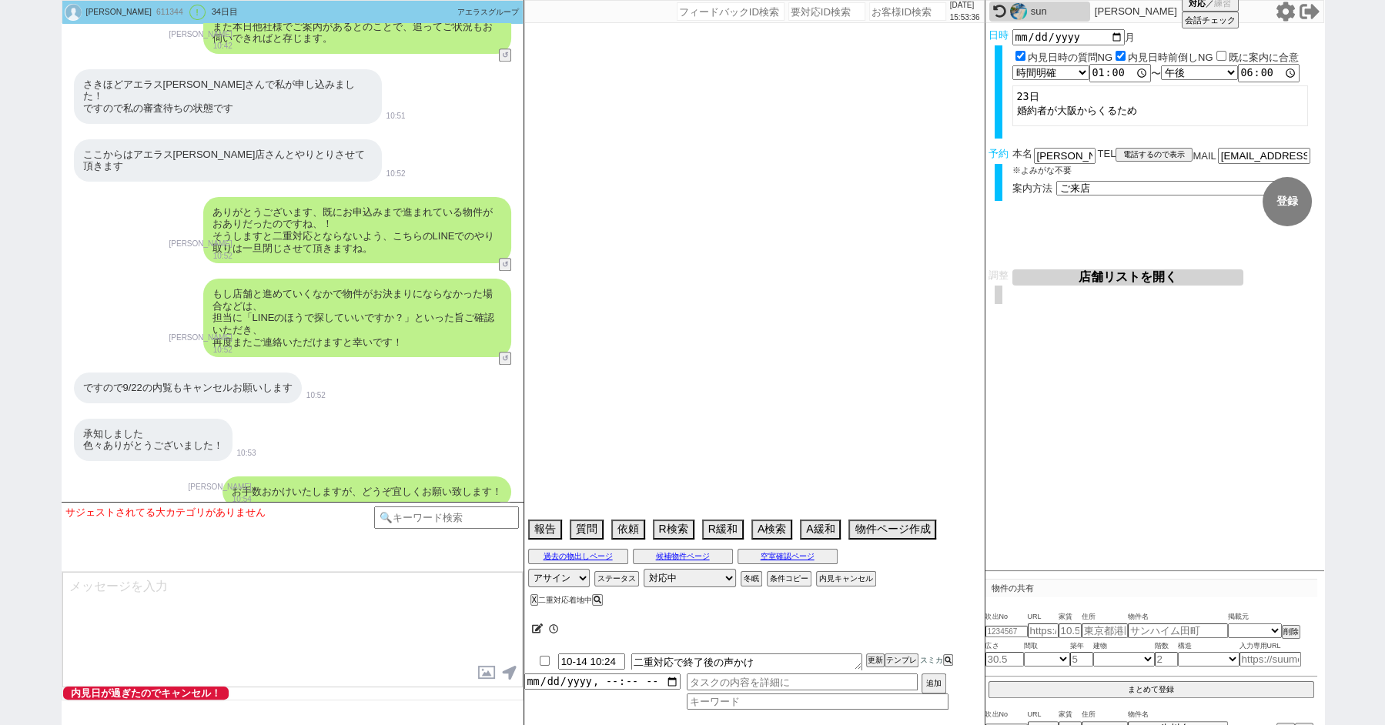
type textarea "パートナーは大阪在住　二重ではない　当日まで他社なし→実際は13日10時に他社あり"
select select "2025"
select select "11"
select select "1"
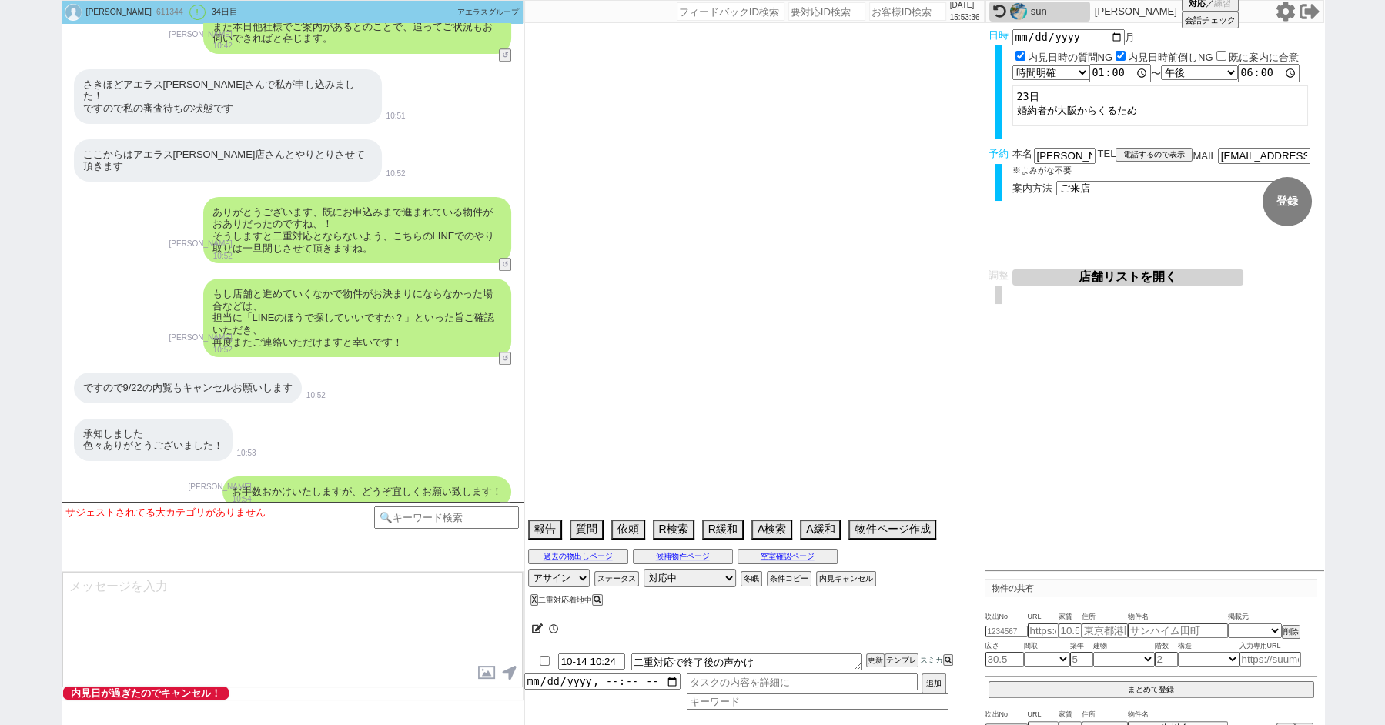
select select "65"
select select "75"
select select "14"
select select "817"
select select "60"
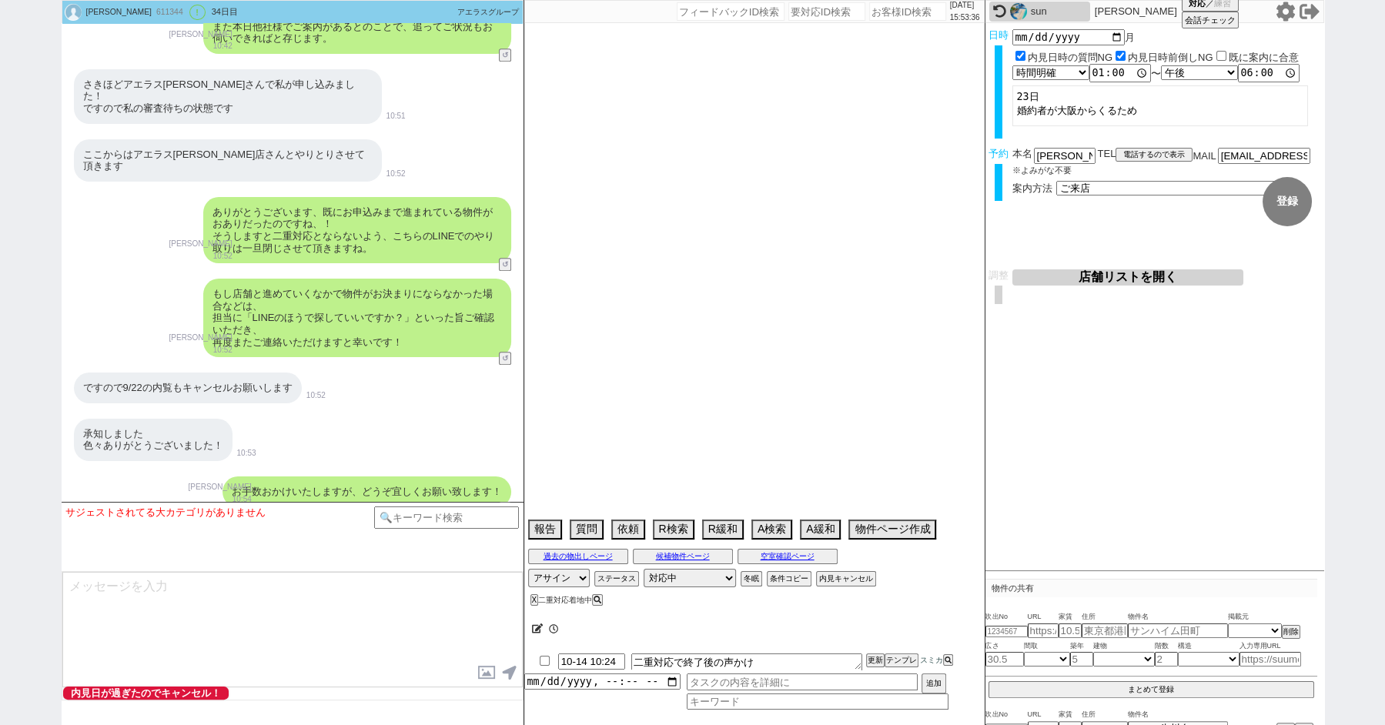
select select "23"
select select "731"
select select "62"
select select "67"
select select "64"
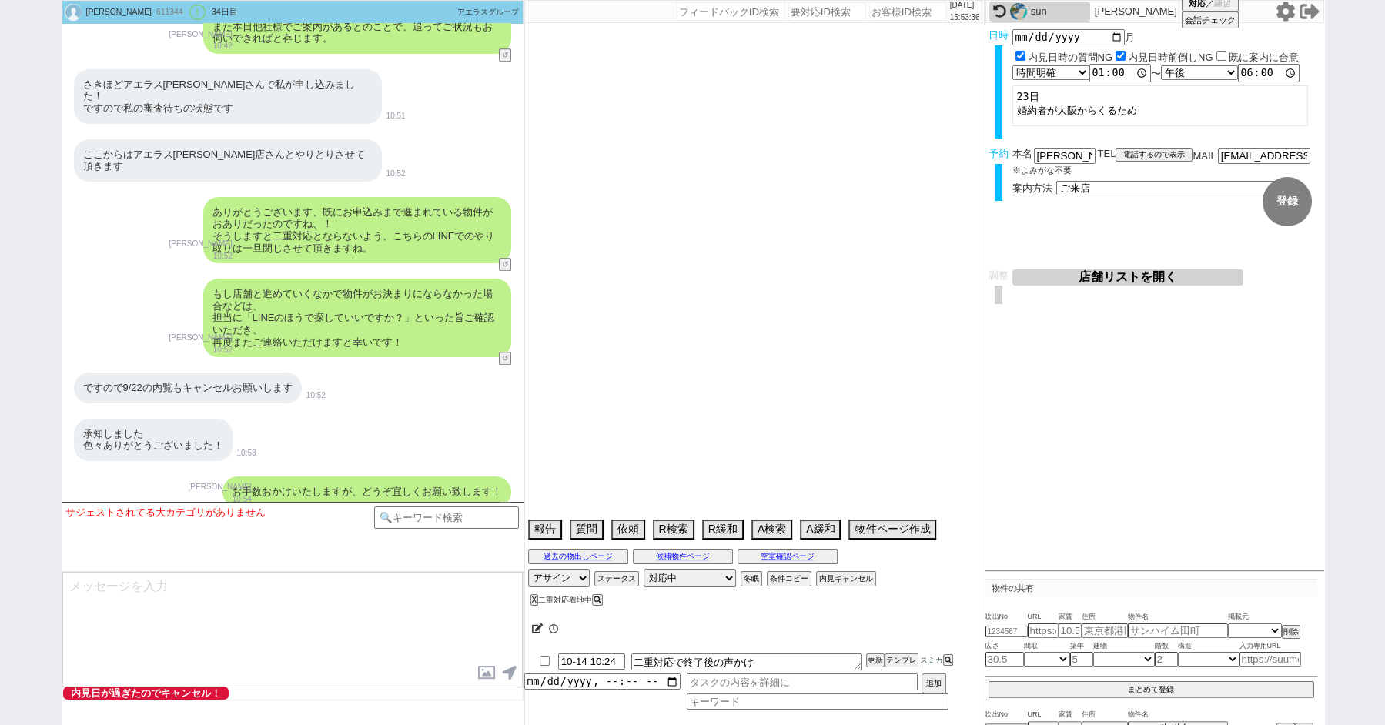
select select "1557"
select select "71"
select select "70"
select select "[DATE]"
select select "59"
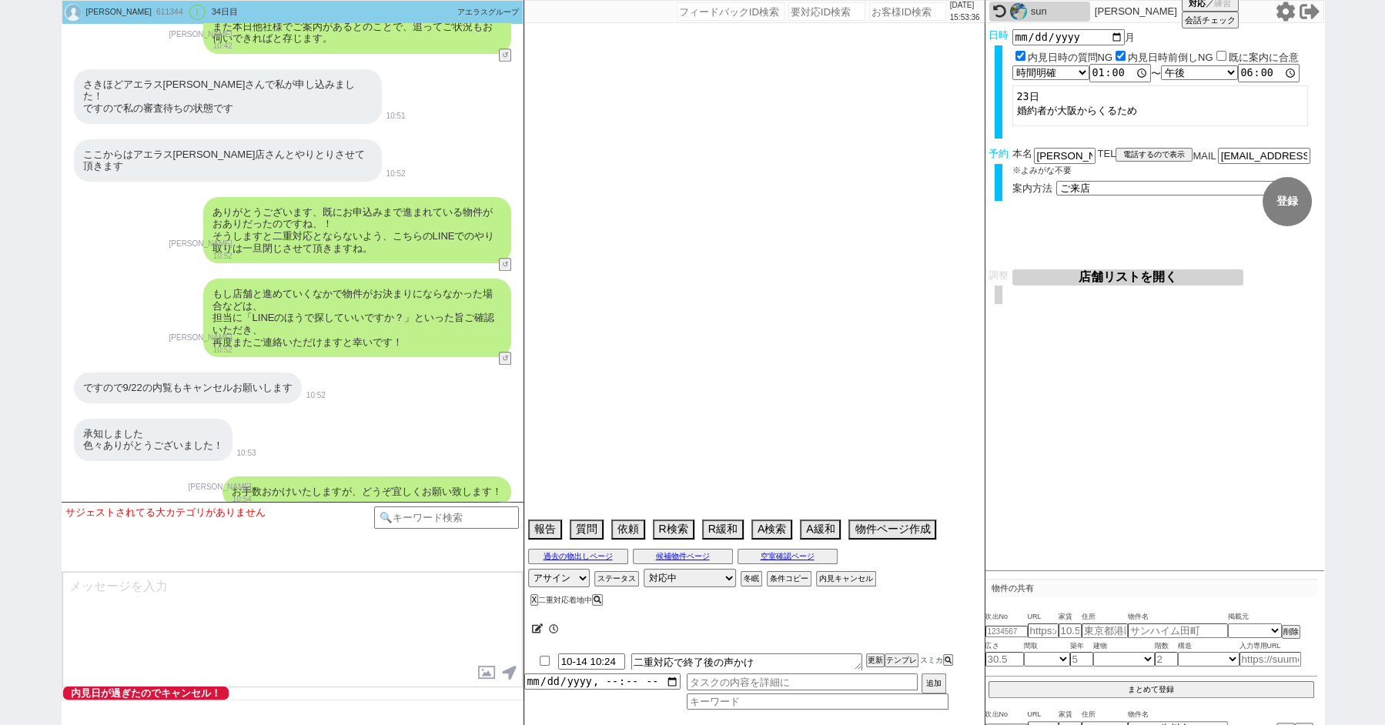
select select "[DATE]"
select select "63"
select select "72"
select select "[DATE]"
select select "68"
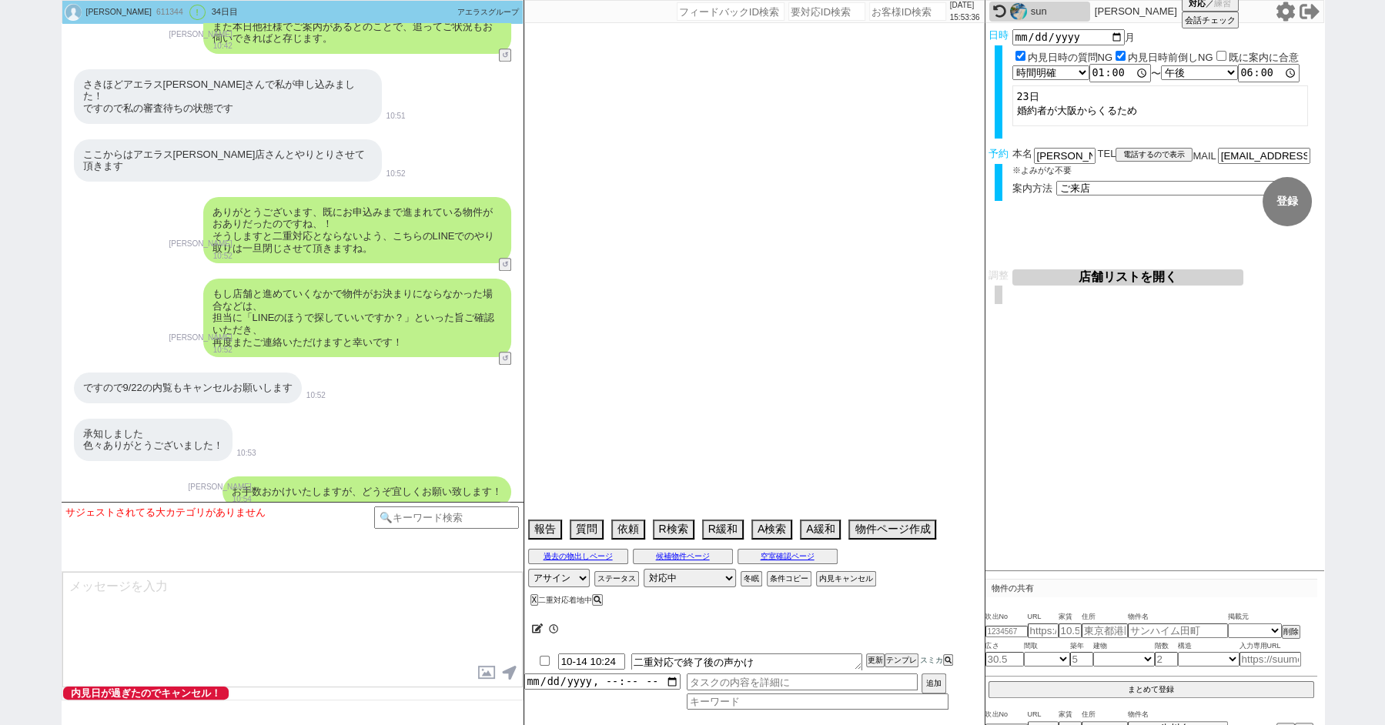
select select "66"
select select "35"
select select "25"
select select "785"
select select "36"
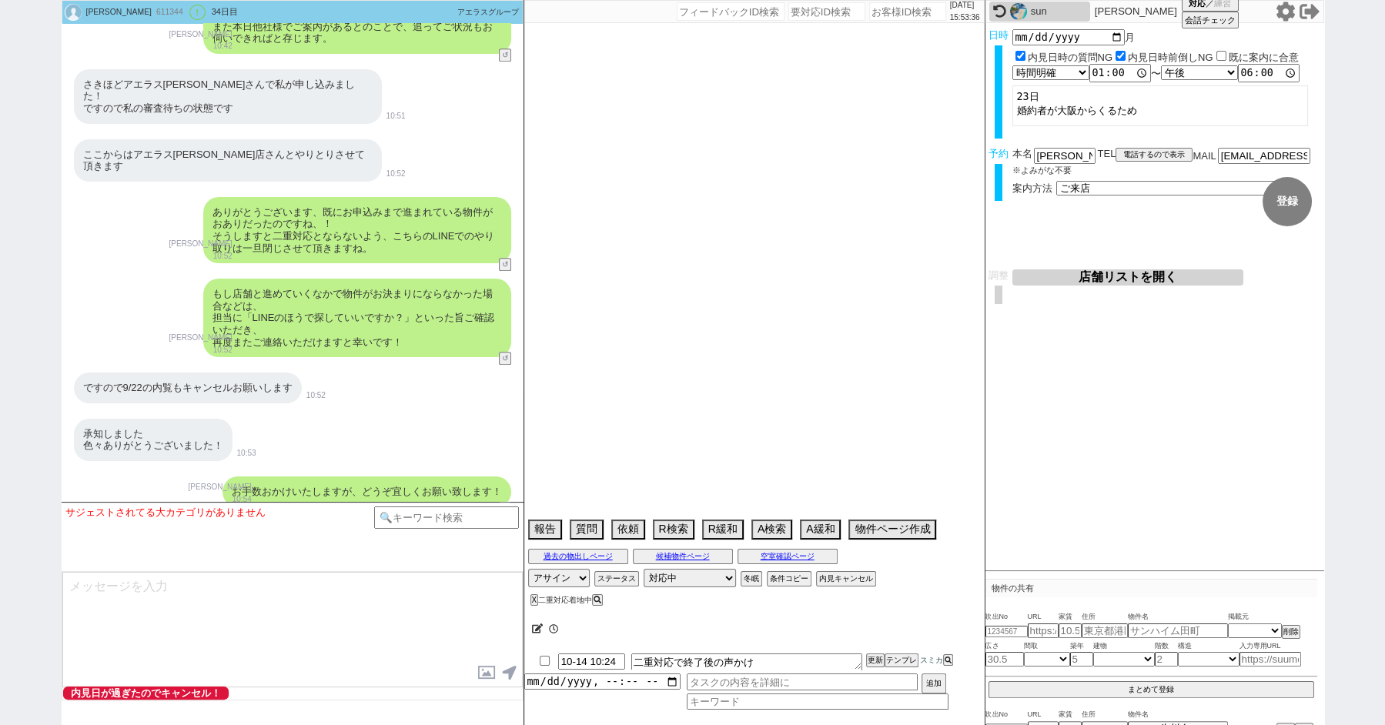
select select "69"
select select "74"
select select "12"
select select "11"
select select "77"
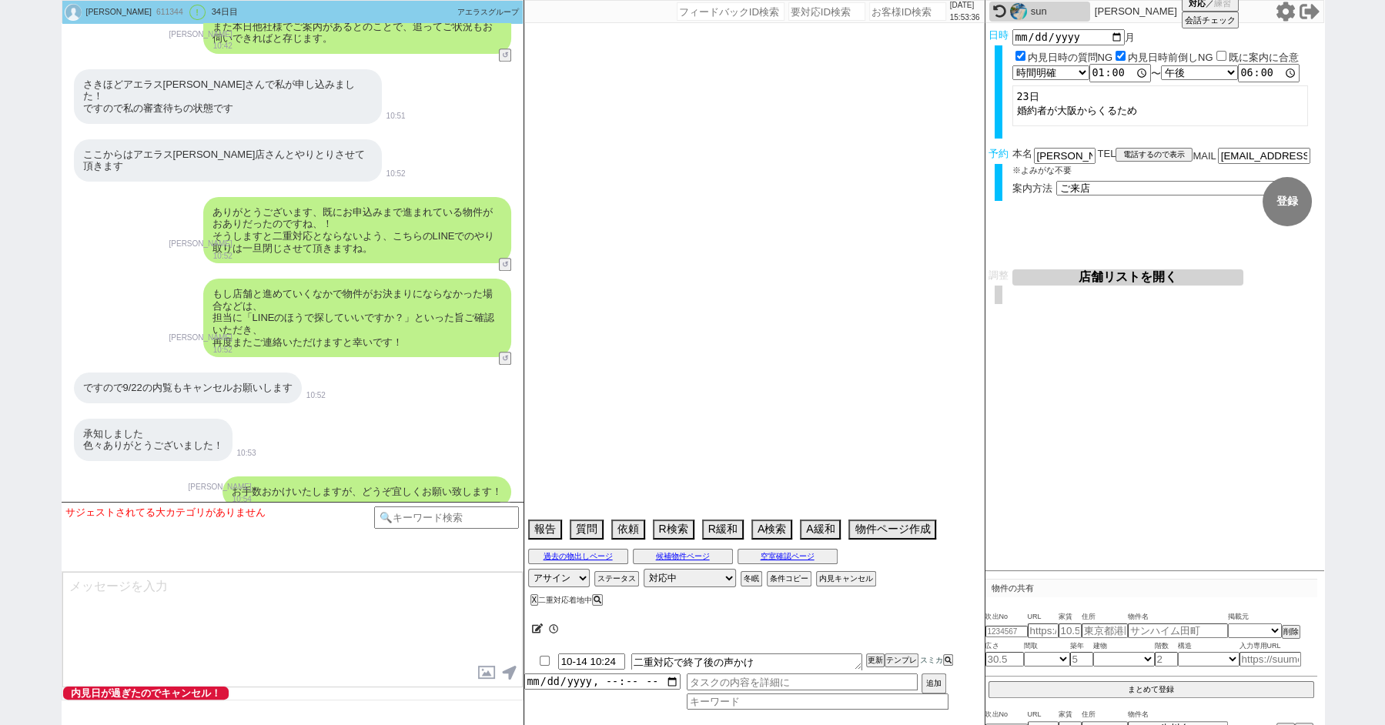
select select "44"
select select "56"
select select "61"
select select "53"
select select "29"
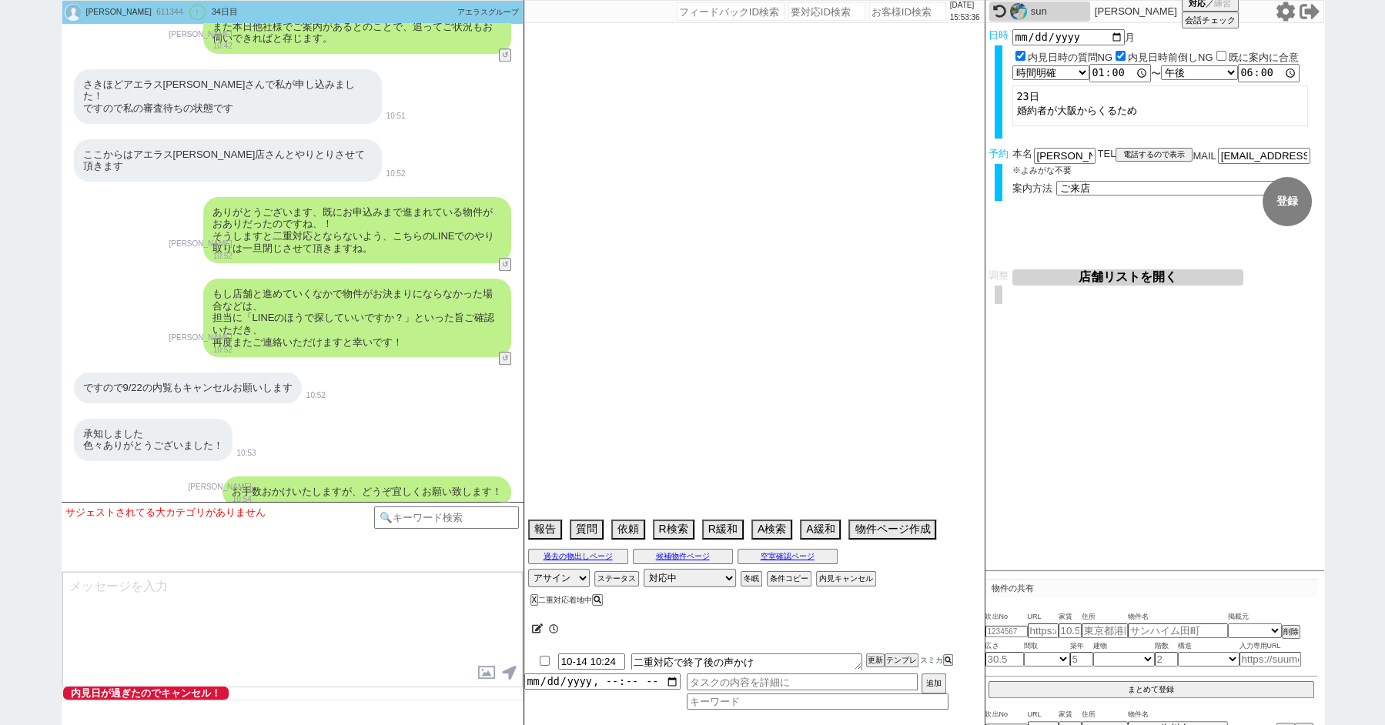
select select "37"
select select "38"
select select "16"
select select "536"
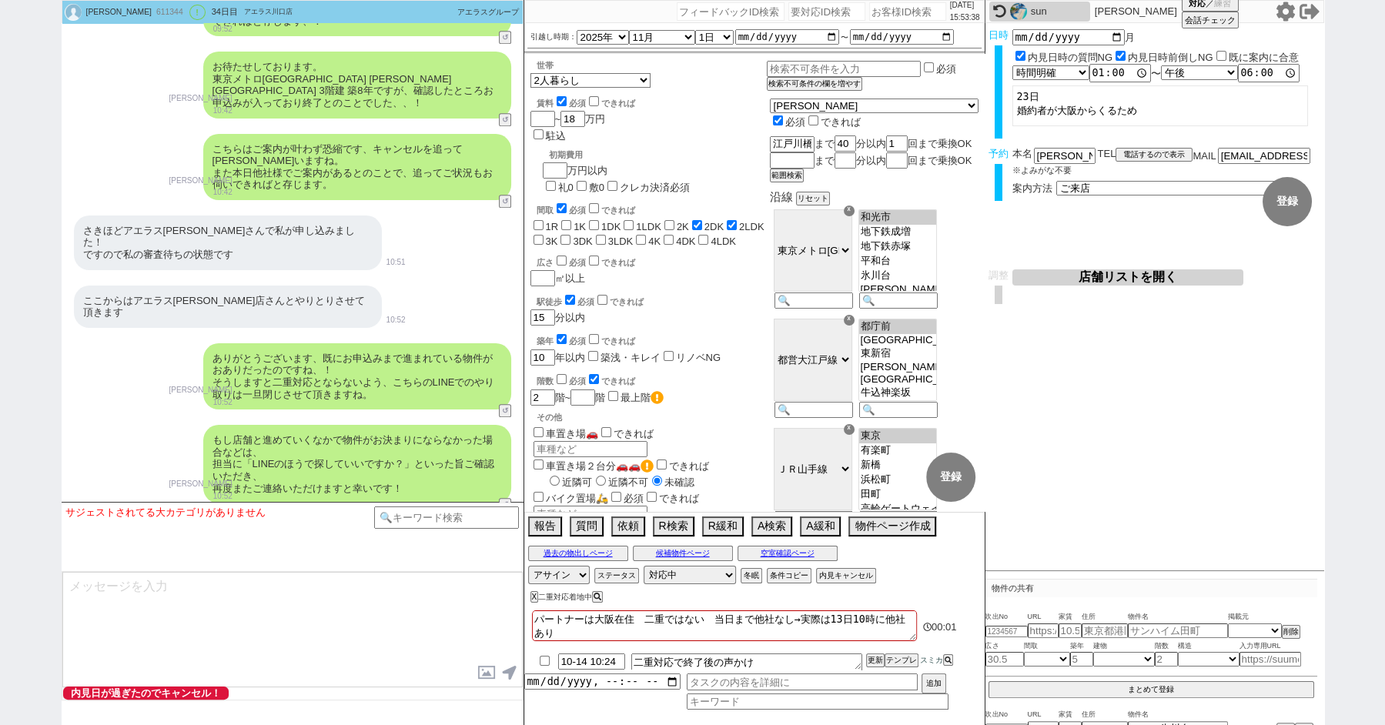
scroll to position [17534, 0]
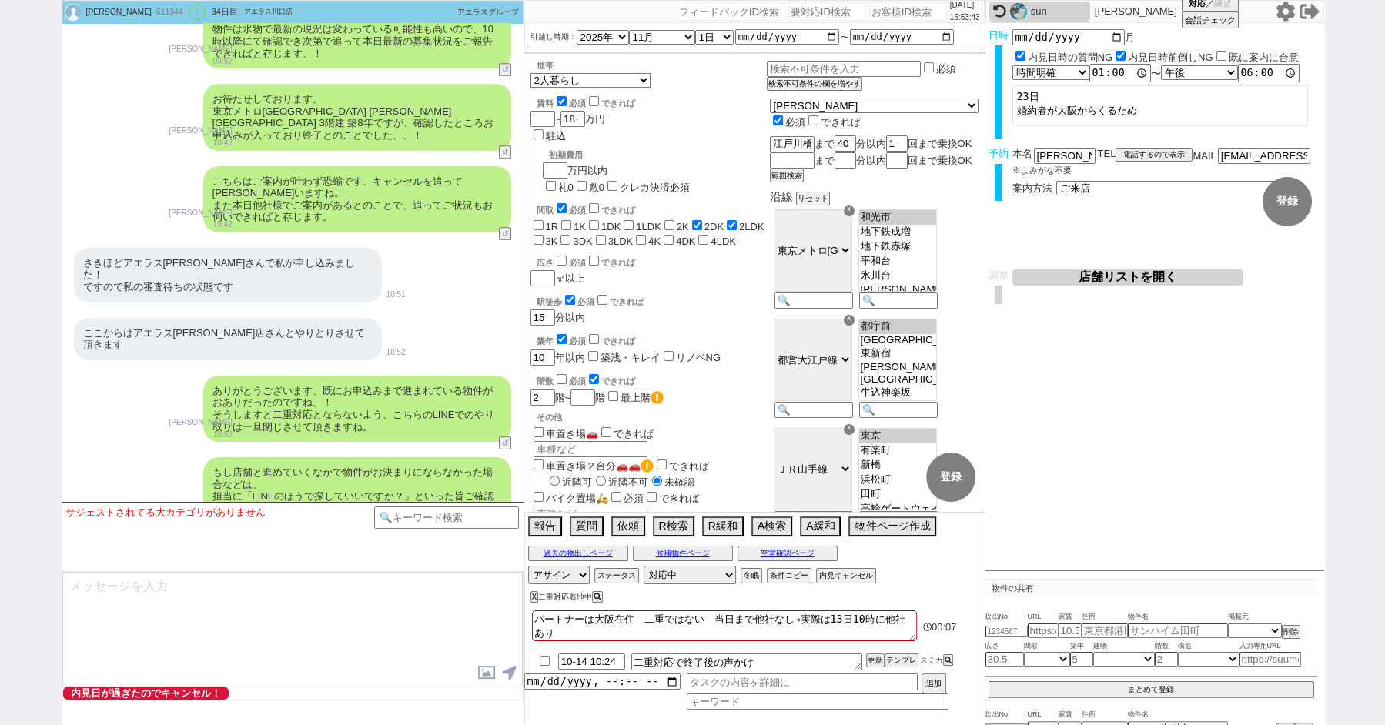
paste input "614536"
type input "614536"
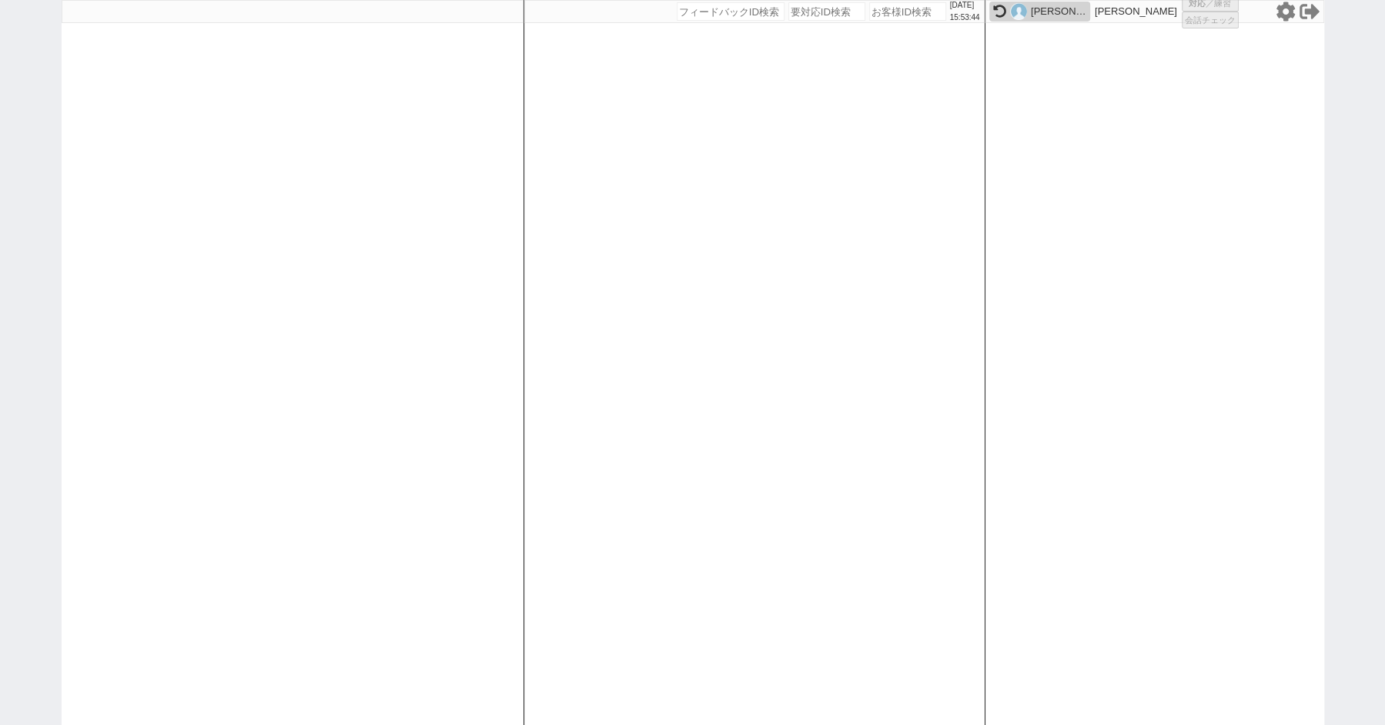
select select
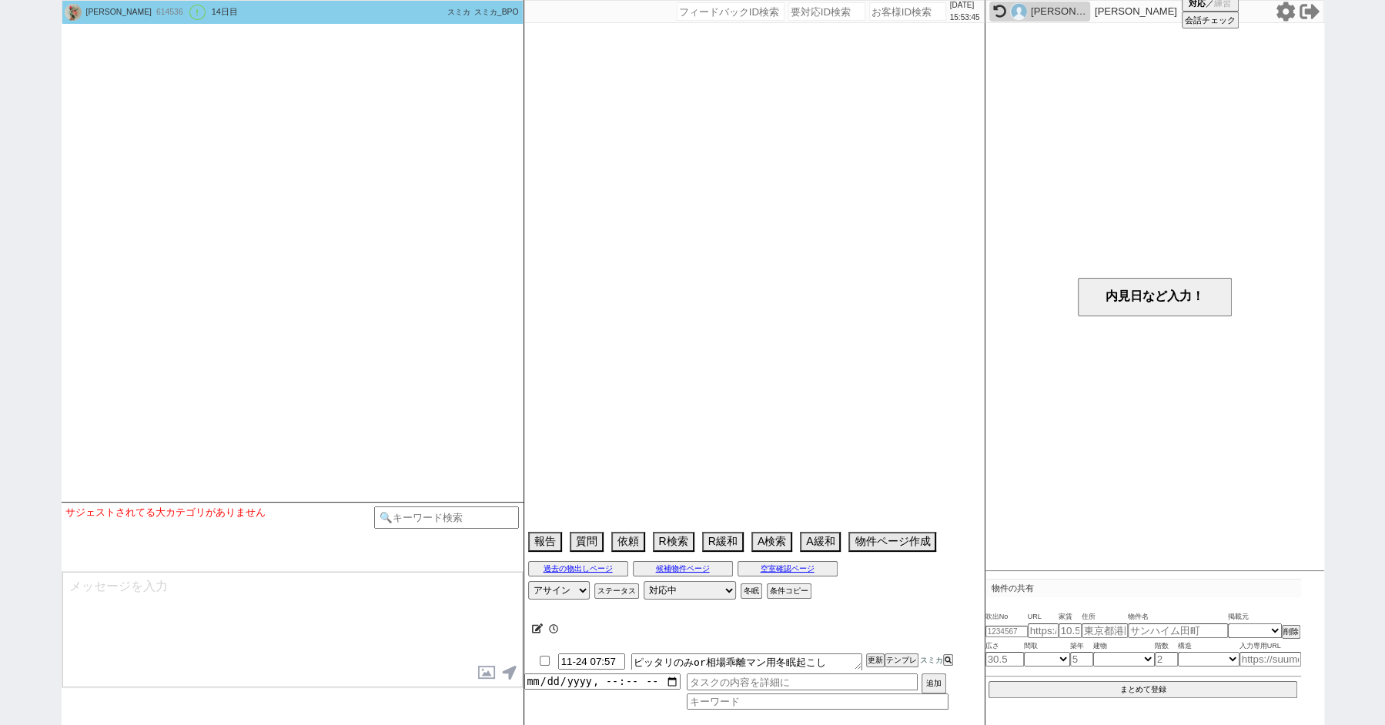
select select "2025"
select select "12"
select select "37"
select select "6"
select select "48"
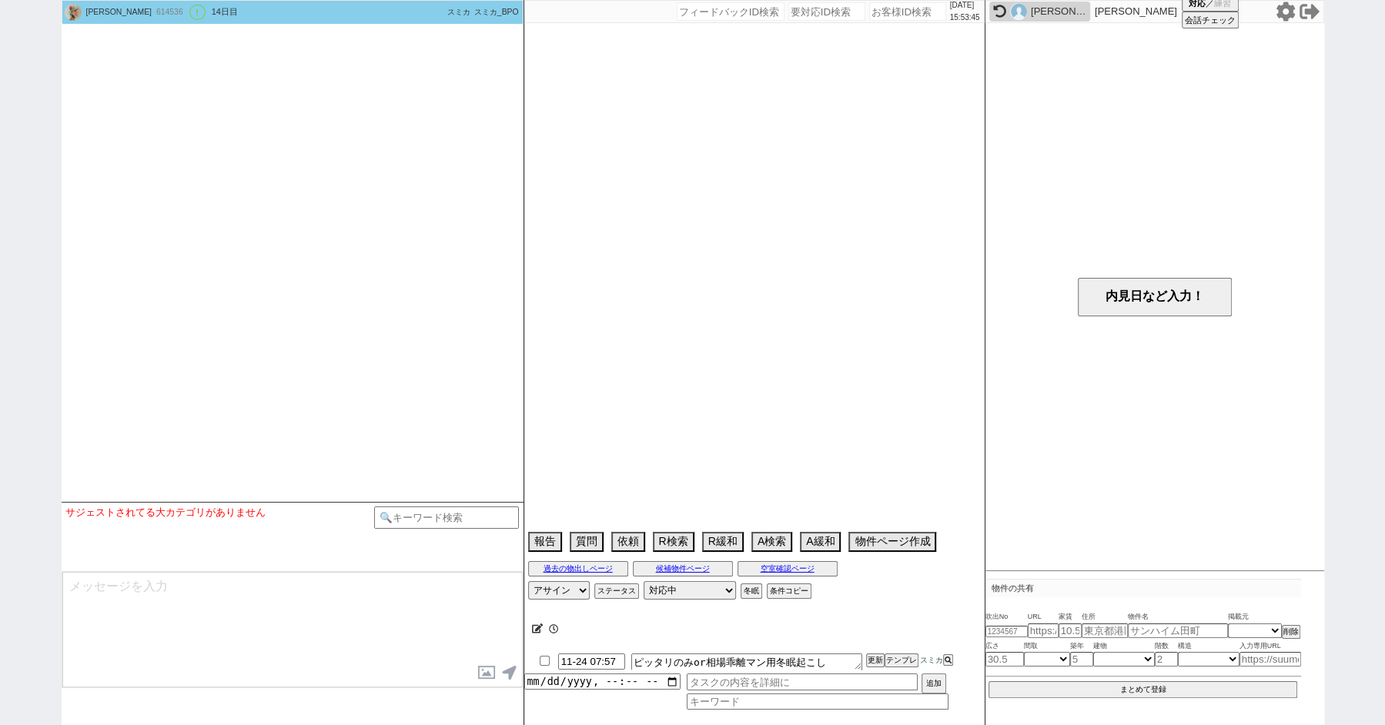
select select "[DATE]"
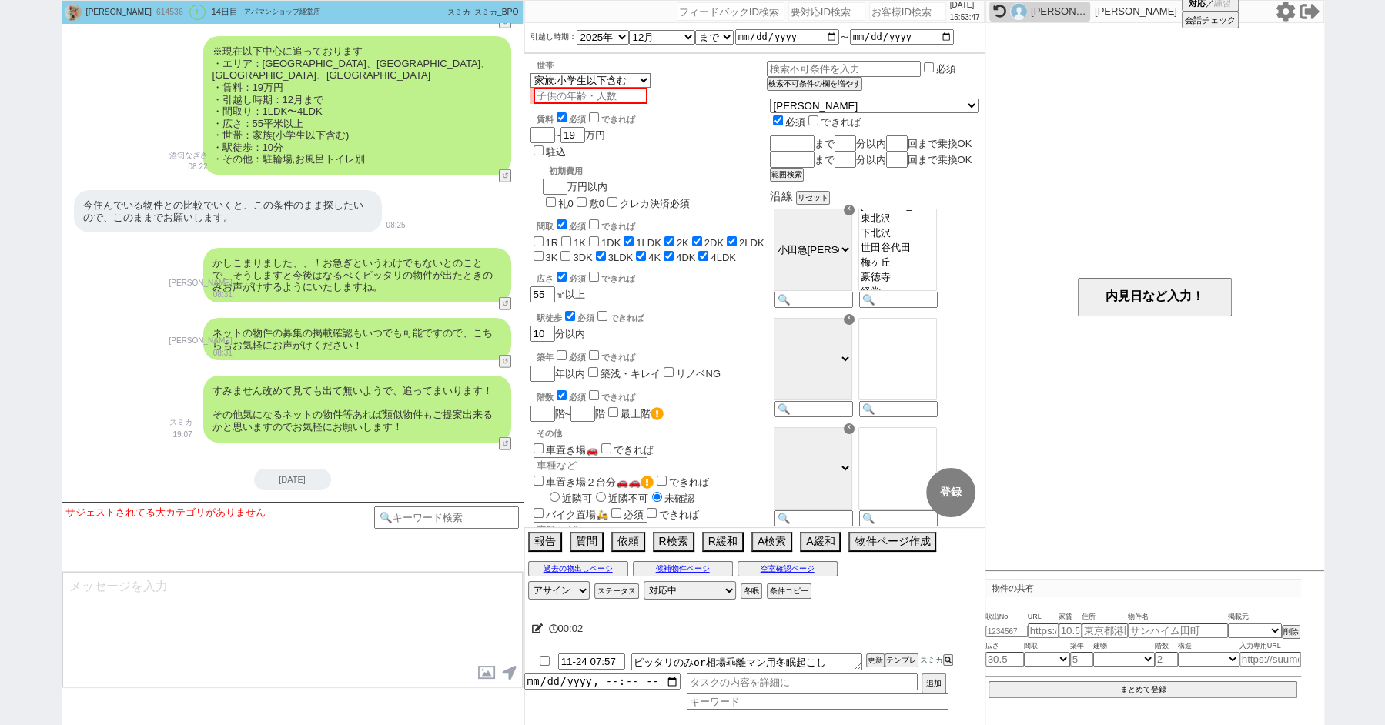
scroll to position [4441, 0]
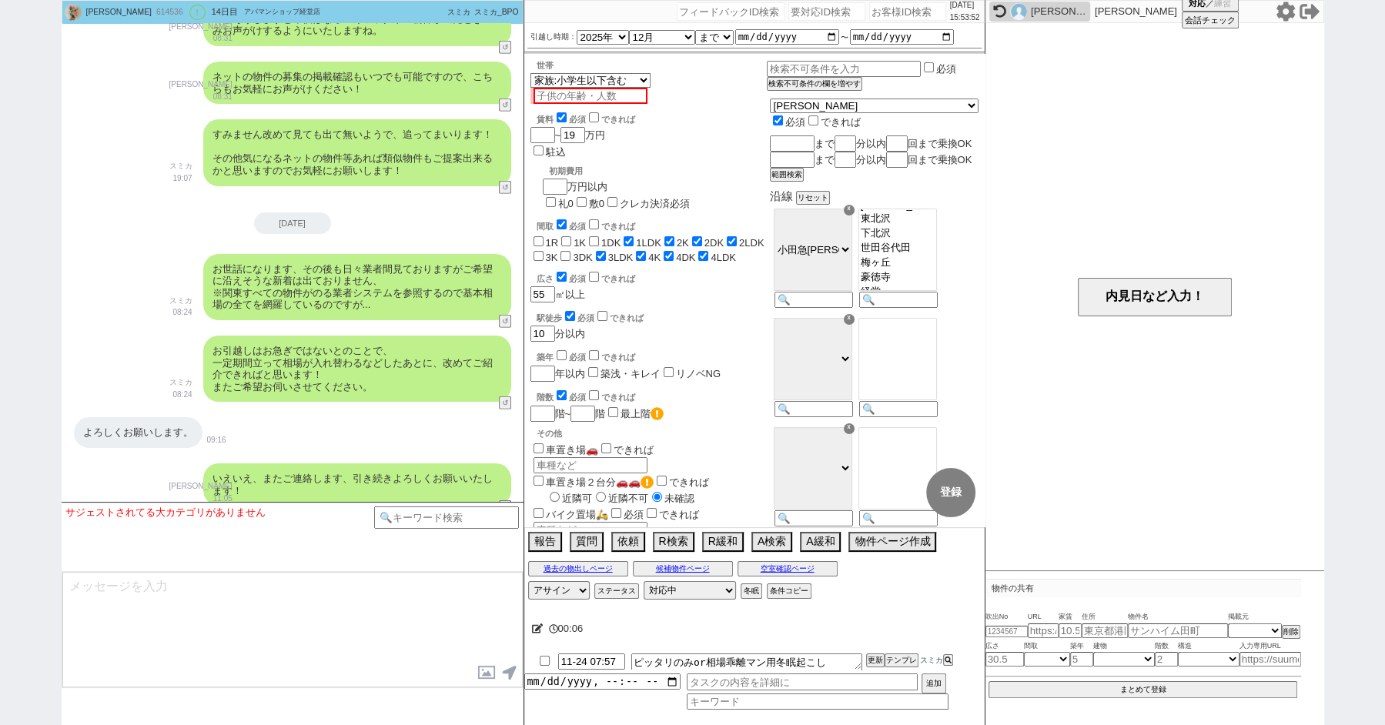
paste input "614213"
type input "614213"
select select
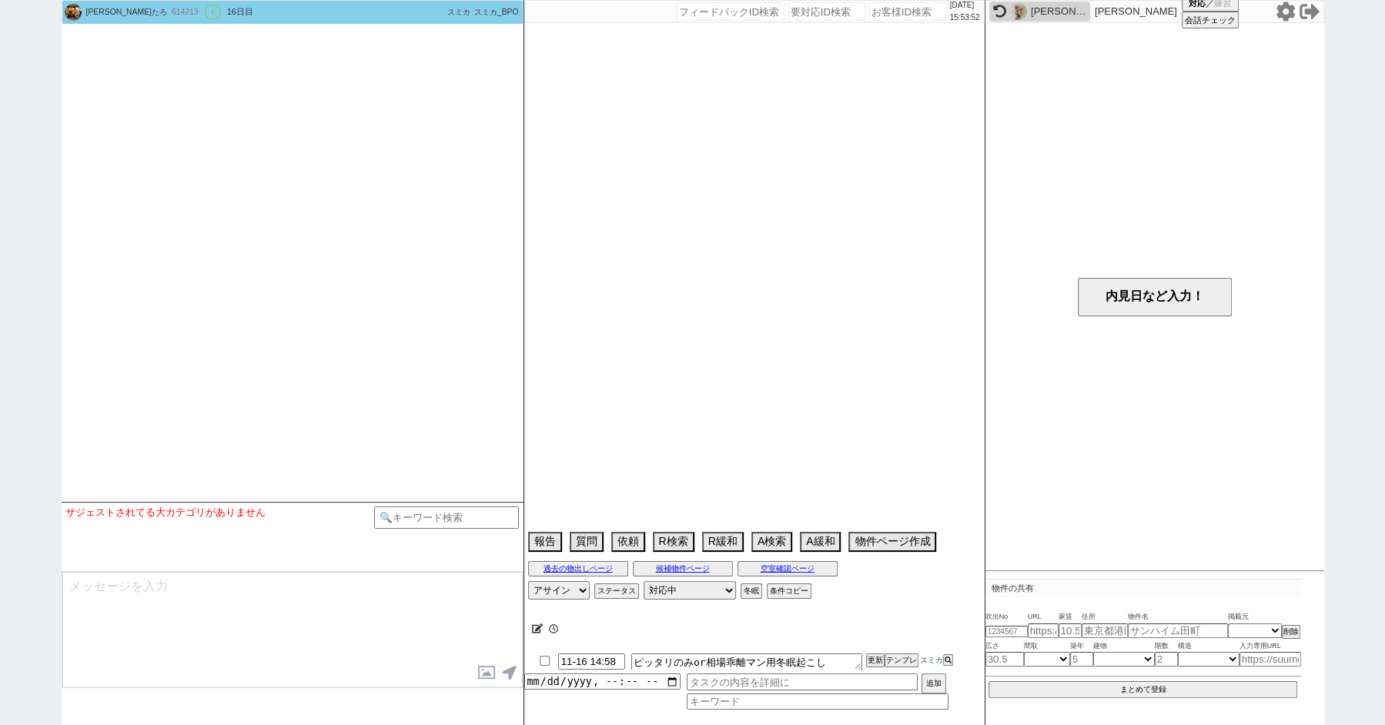
select select "15"
select select "6"
select select "33"
select select "960"
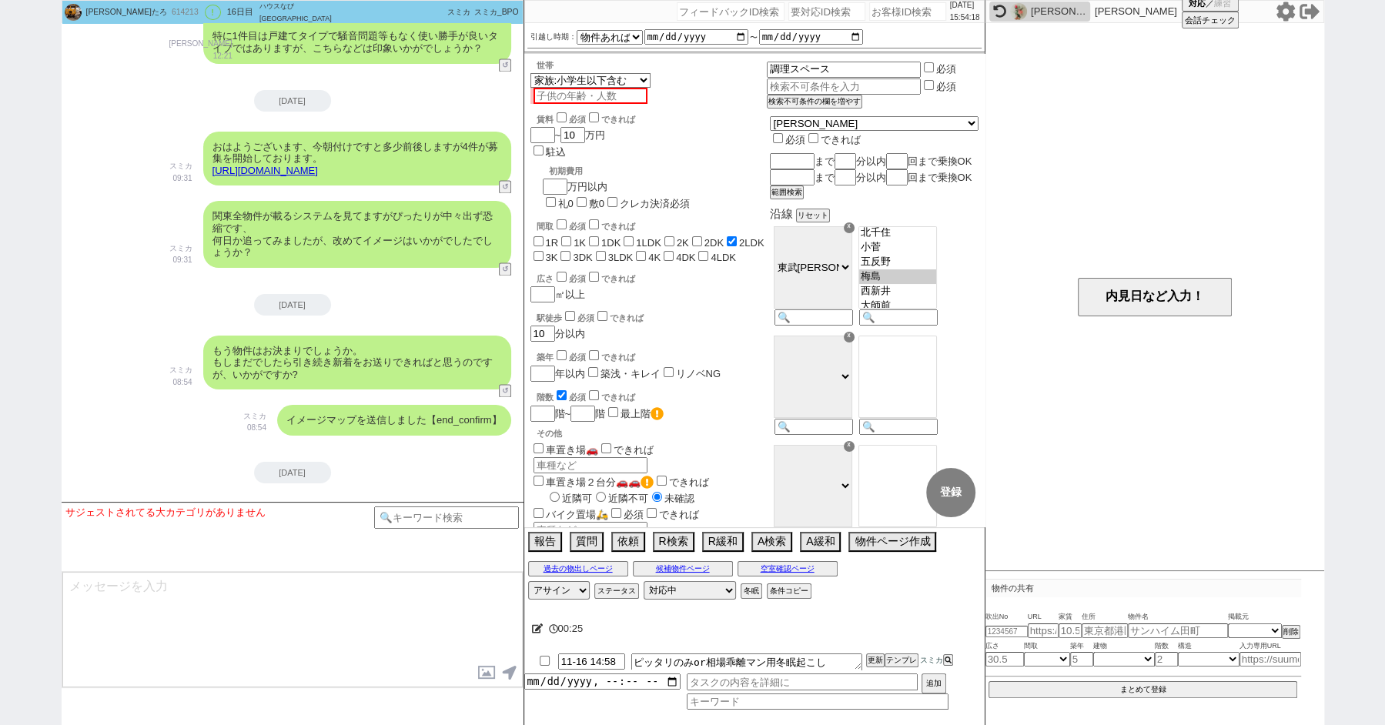
scroll to position [2214, 0]
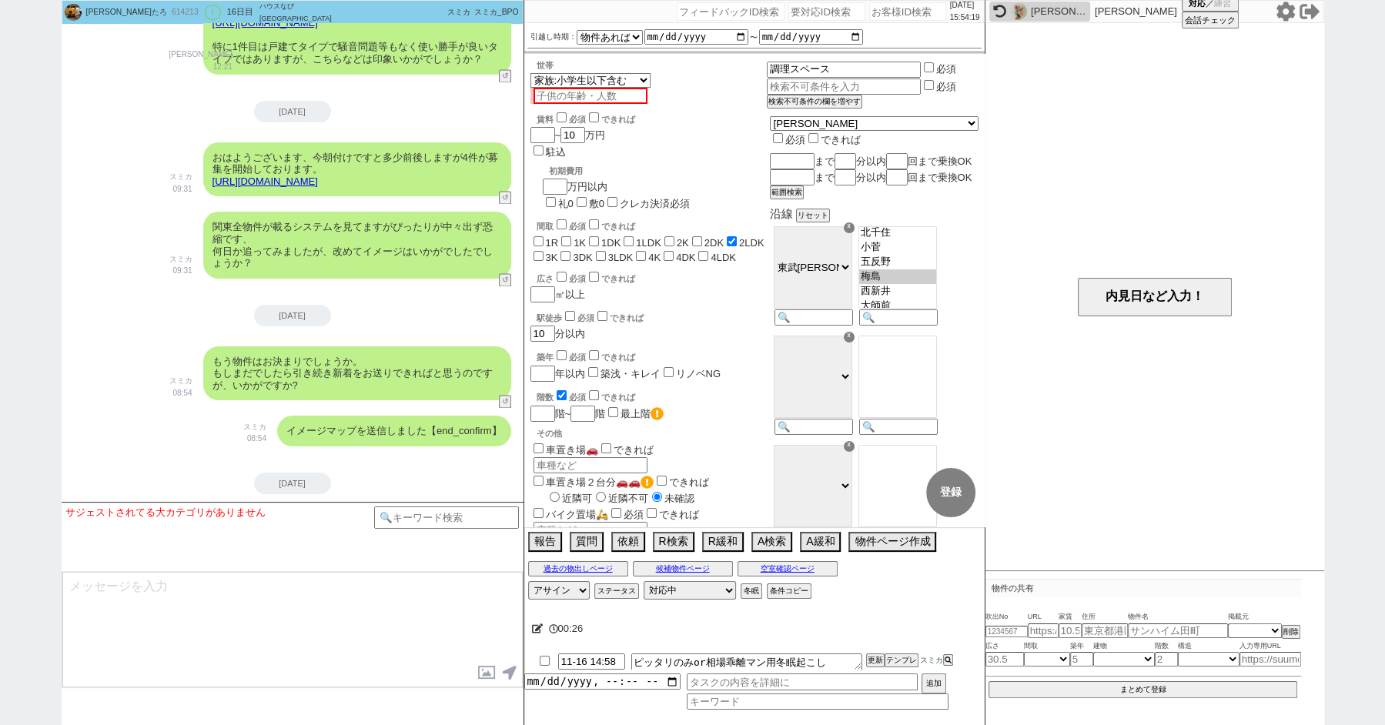
paste input "533555"
type input "533555"
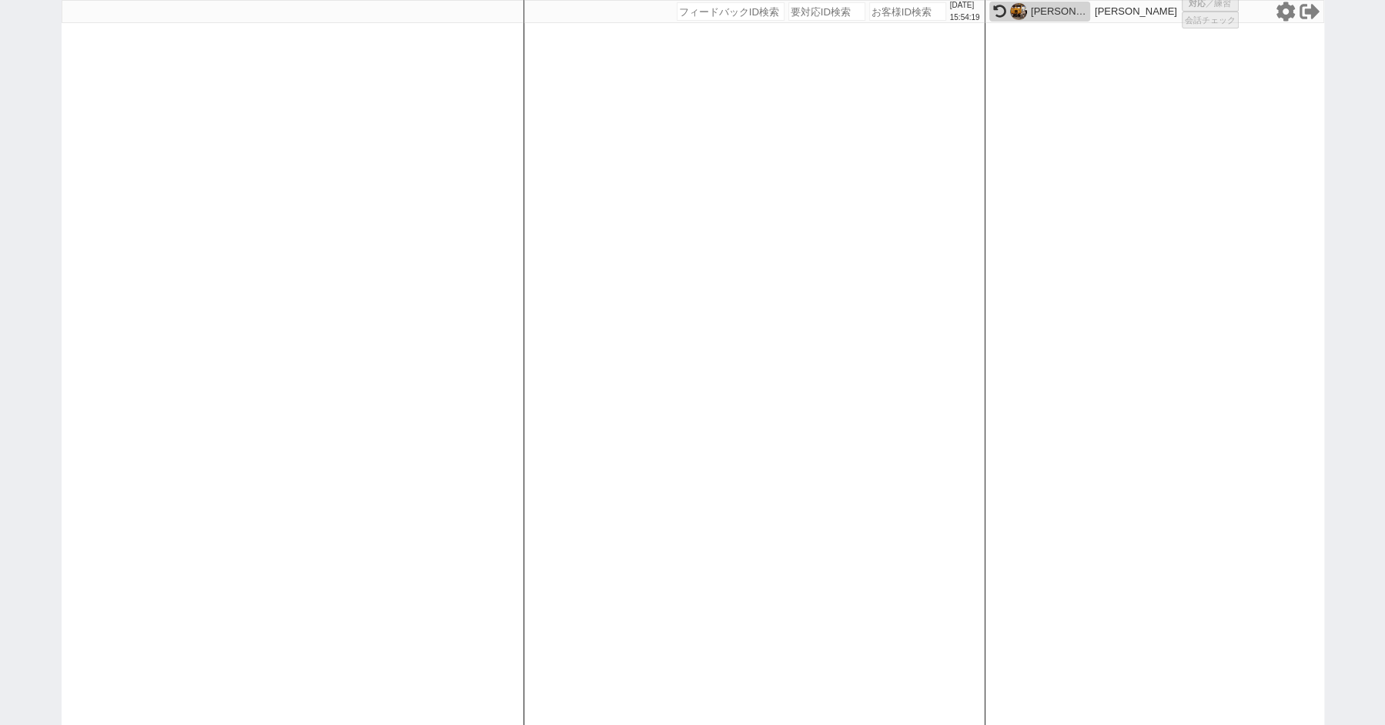
select select
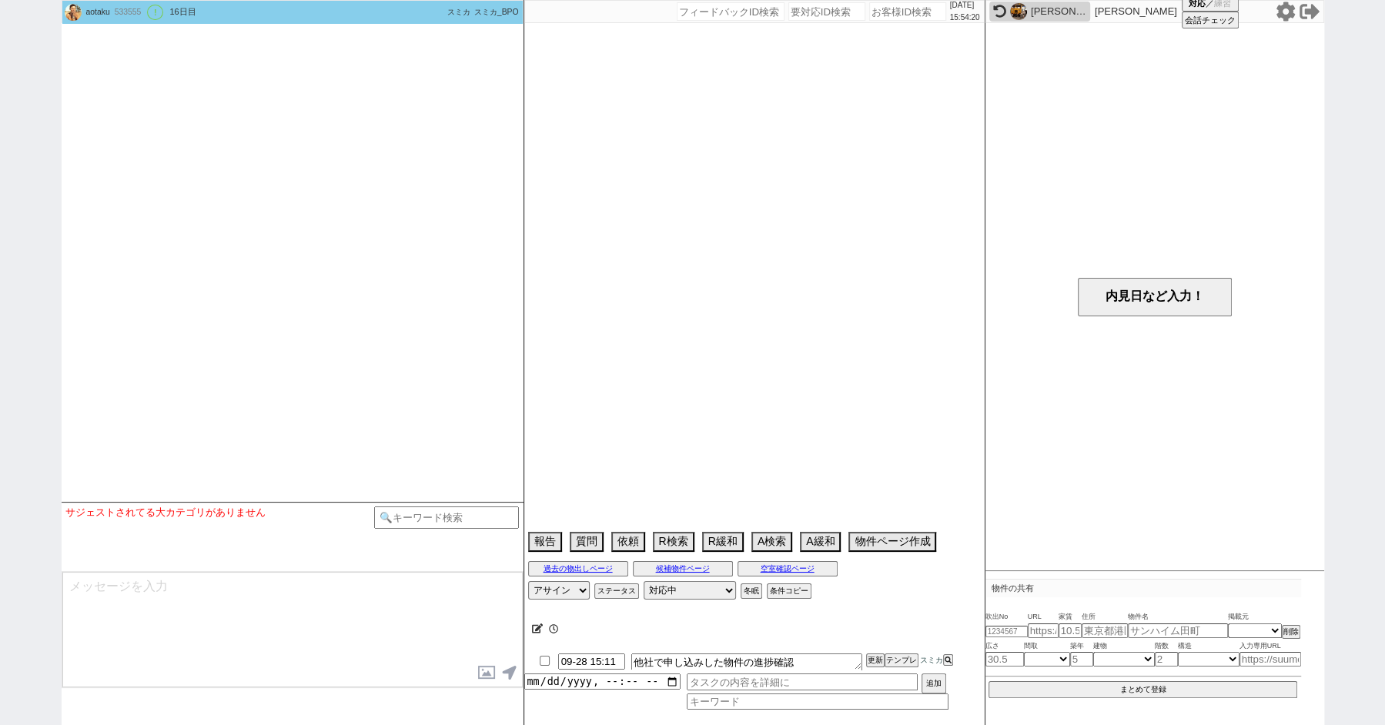
scroll to position [4194, 0]
select select "2024"
select select "9"
select select "34"
select select "1"
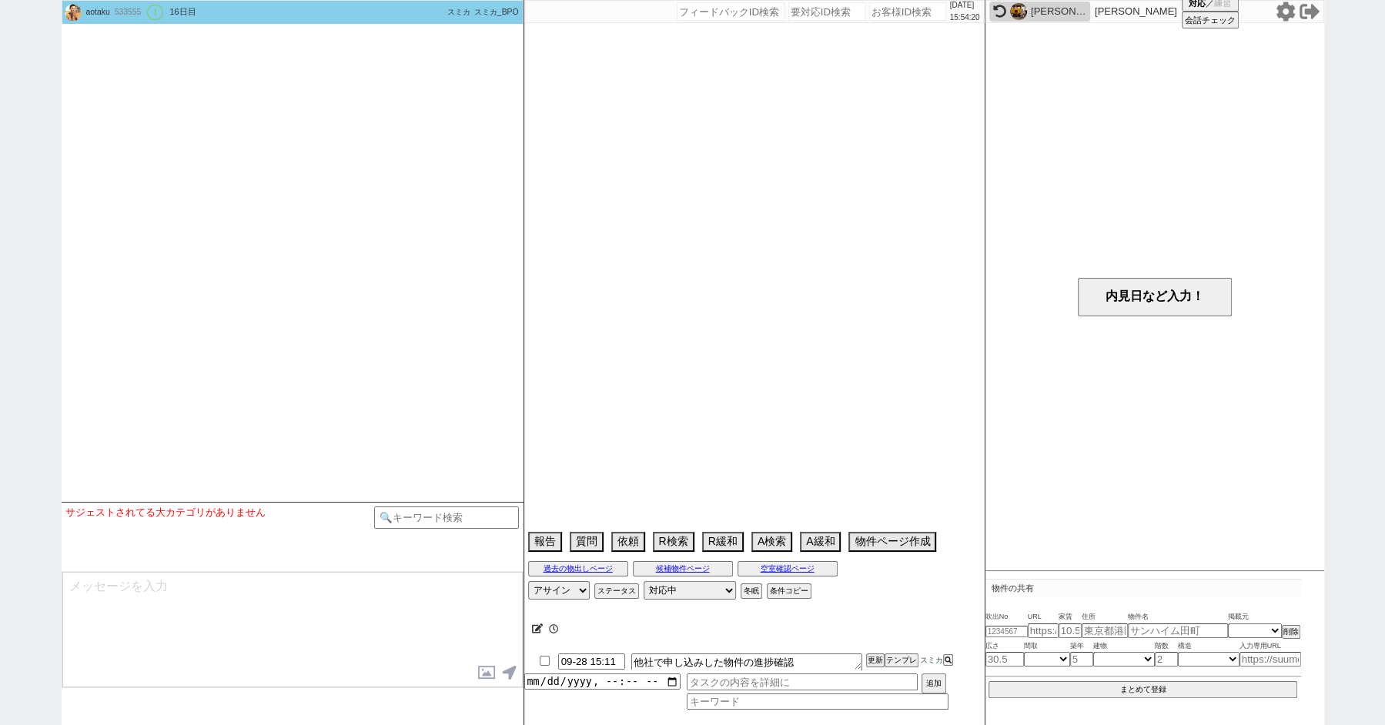
select select "52"
select select "[DATE]"
select select "50"
select select "[DATE]"
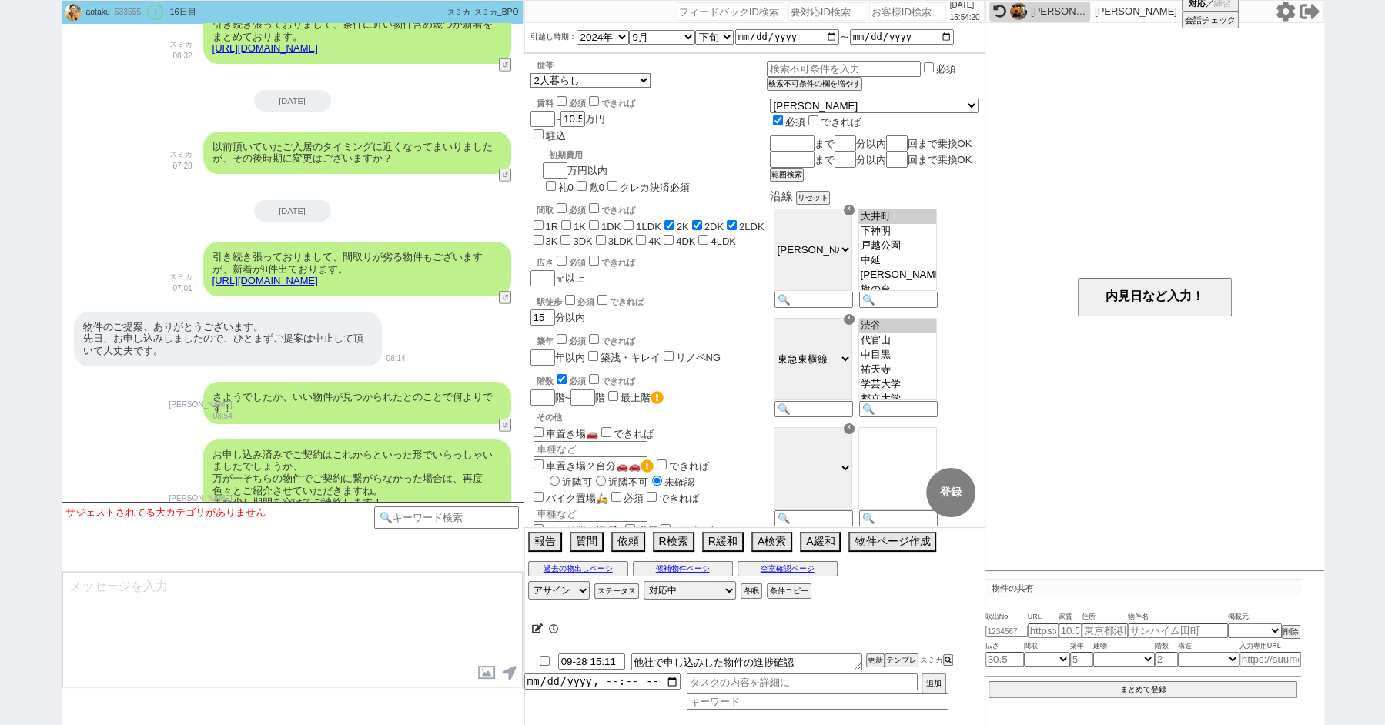
scroll to position [152, 0]
paste input "614178"
type input "614178"
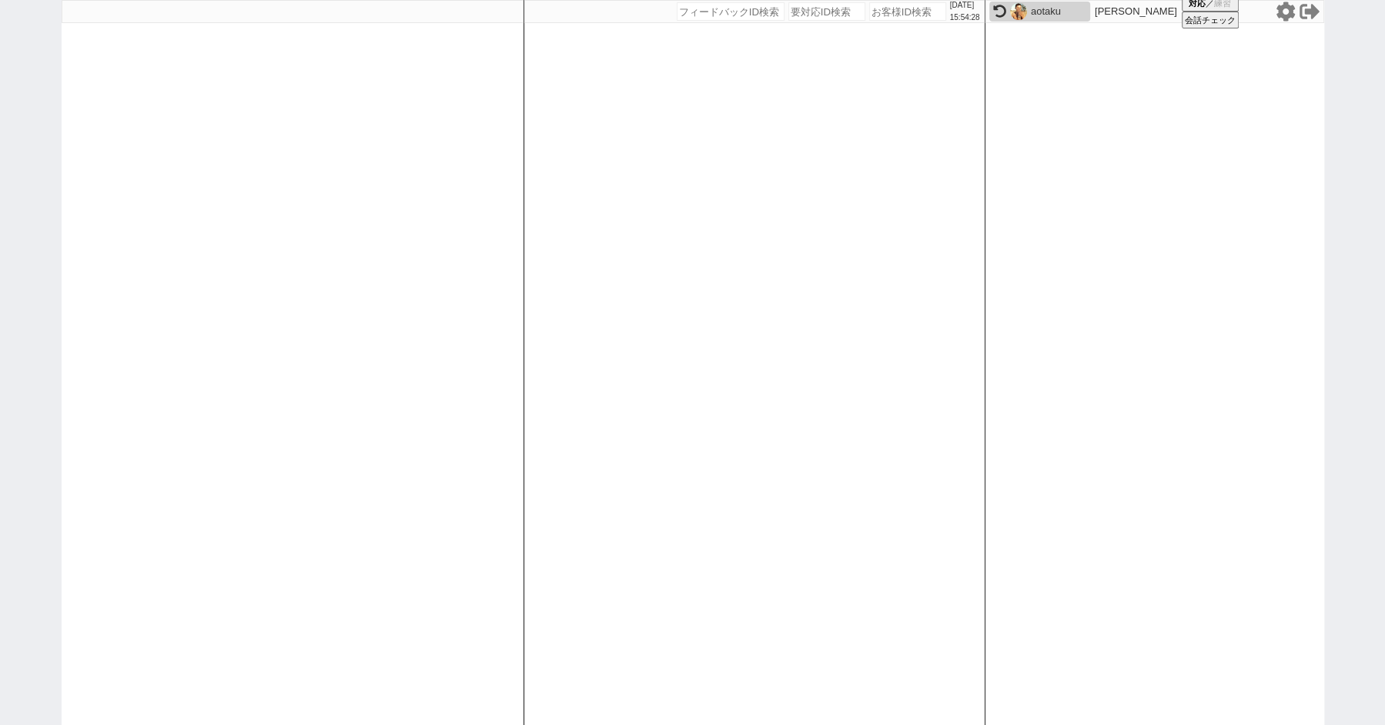
select select
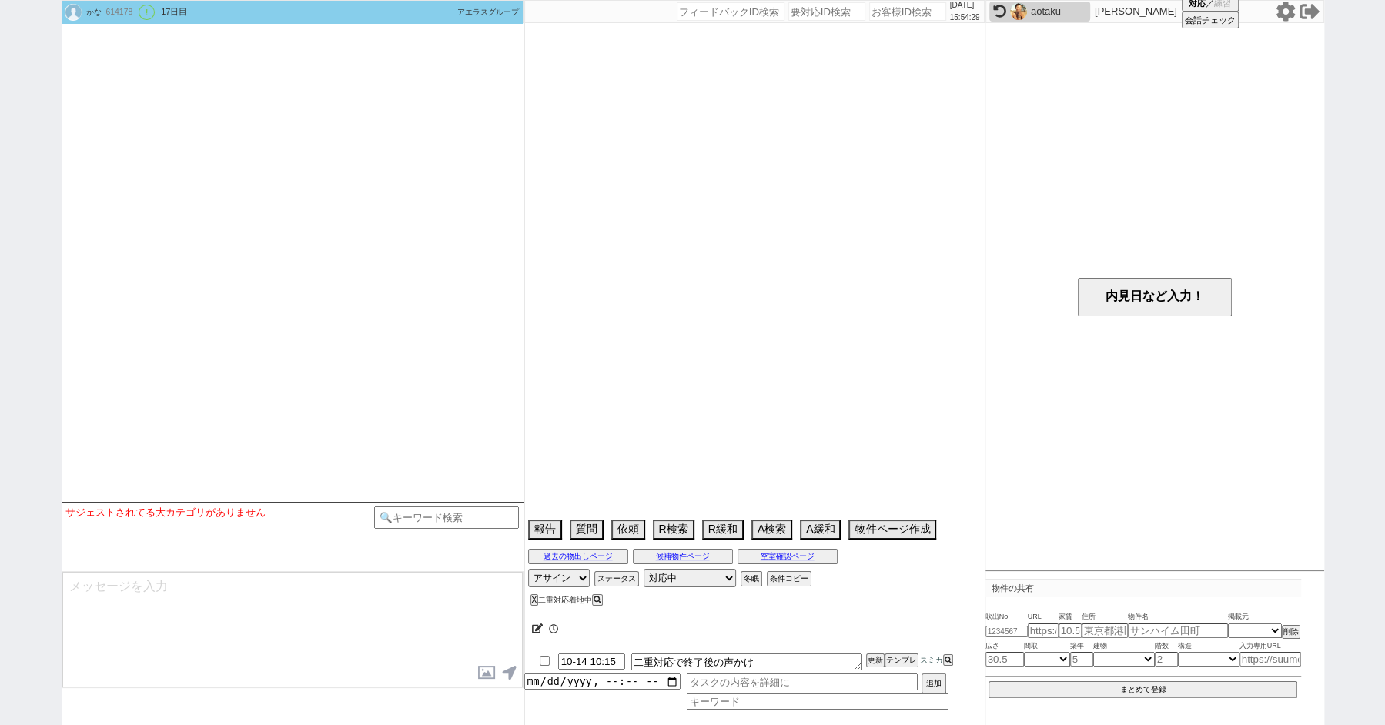
scroll to position [2511, 0]
select select "2025"
select select "10"
select select "35"
select select "1"
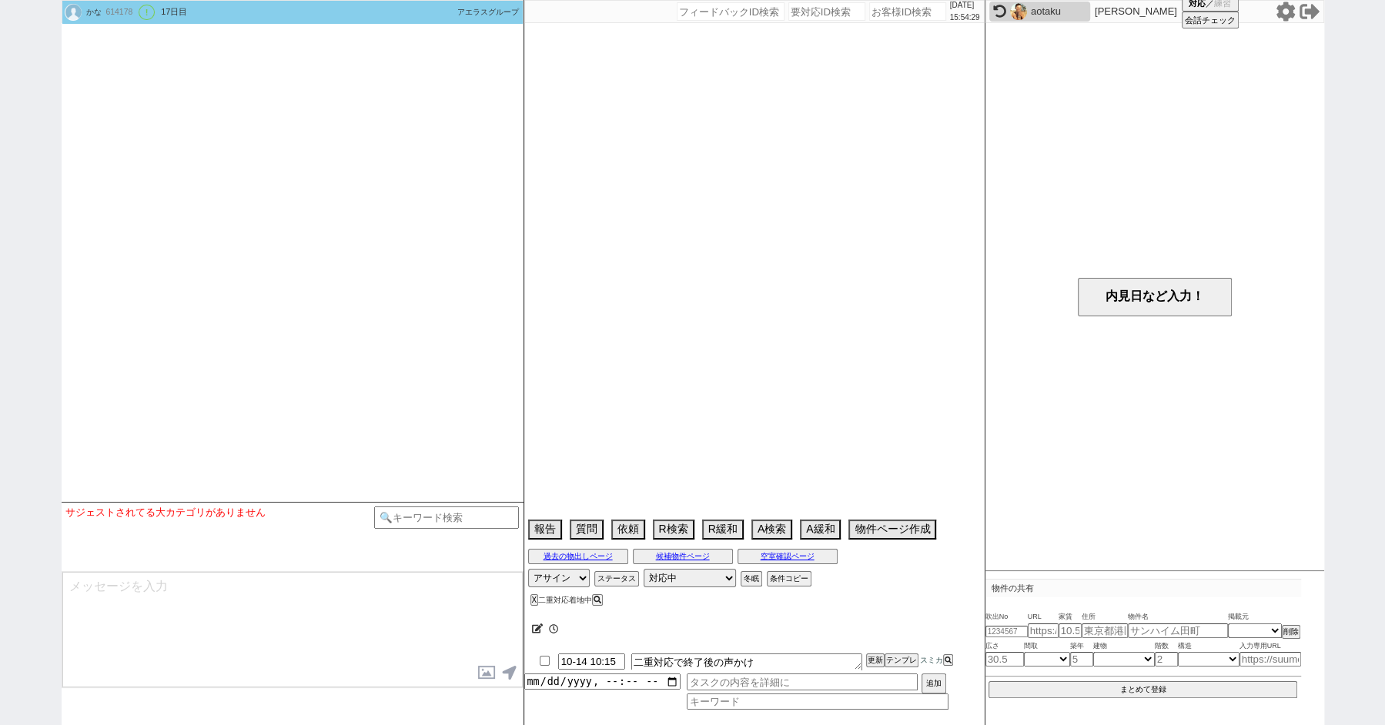
select select "23"
select select "726"
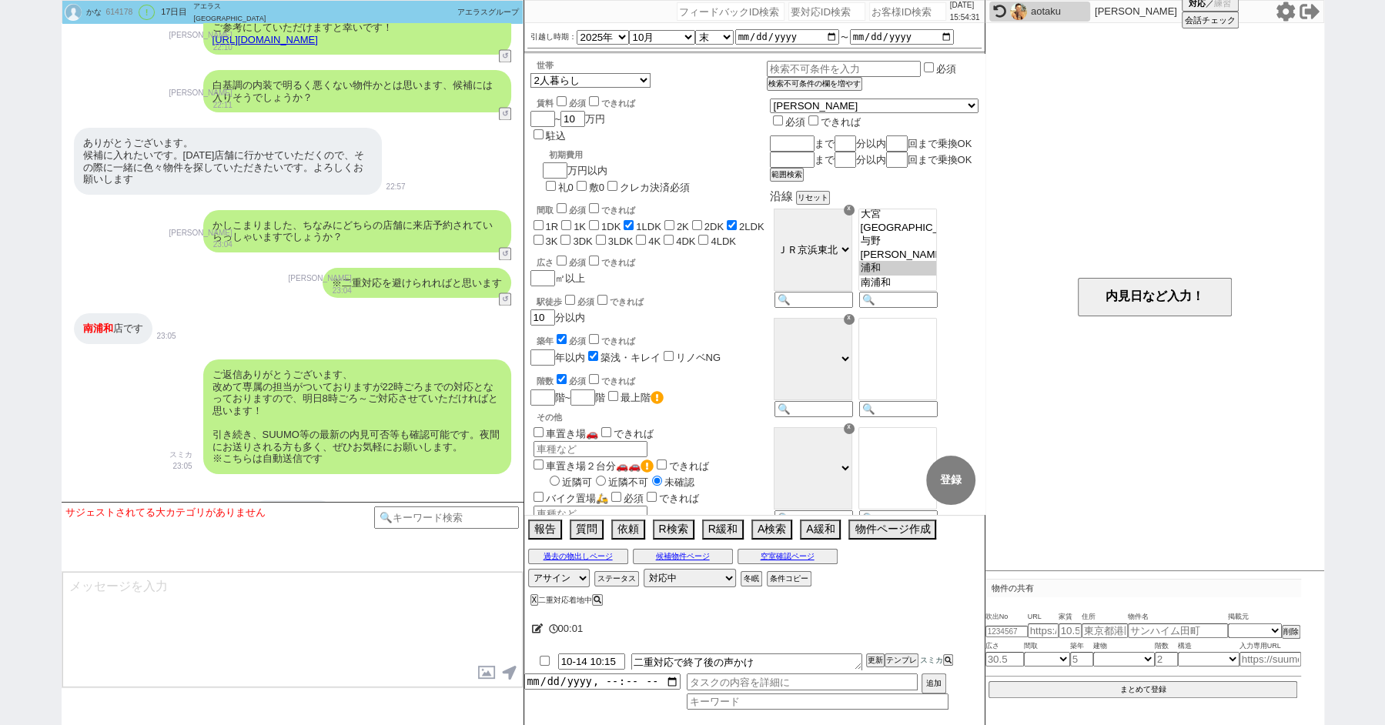
scroll to position [2284, 0]
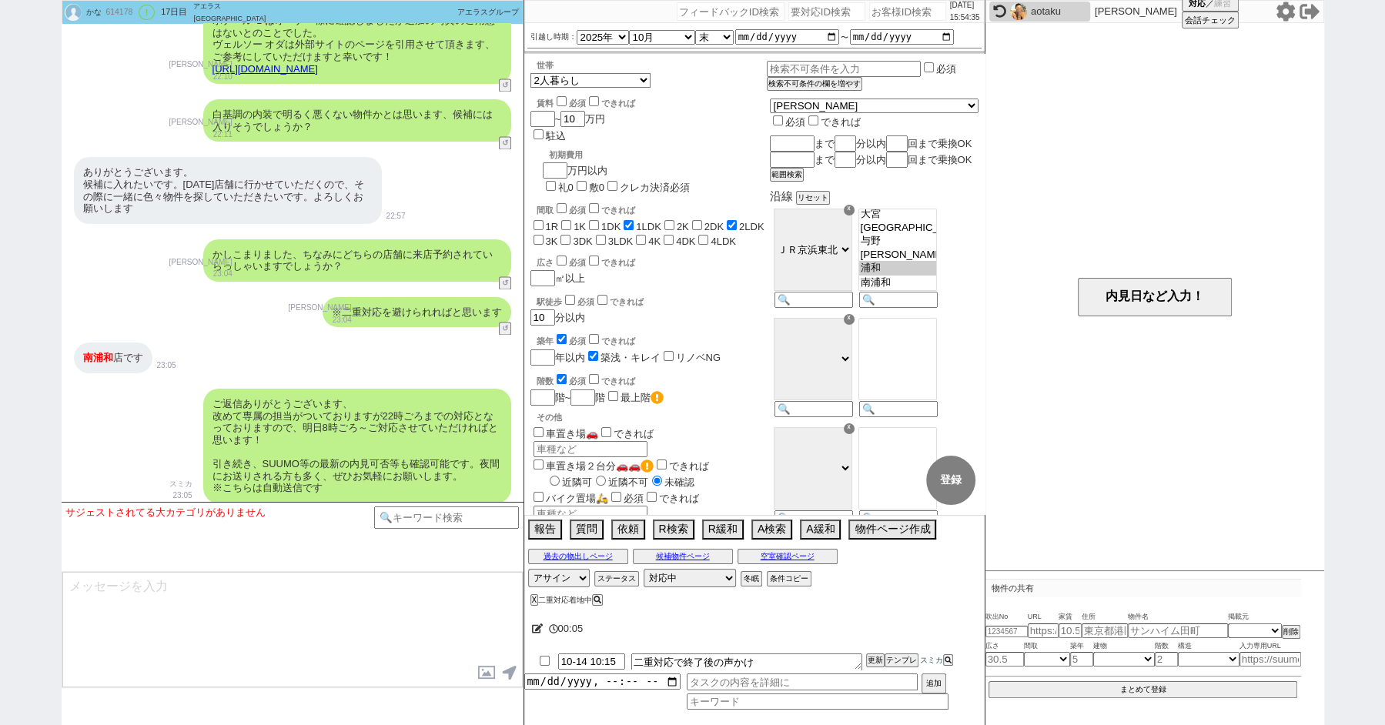
paste input "614377"
type input "614377"
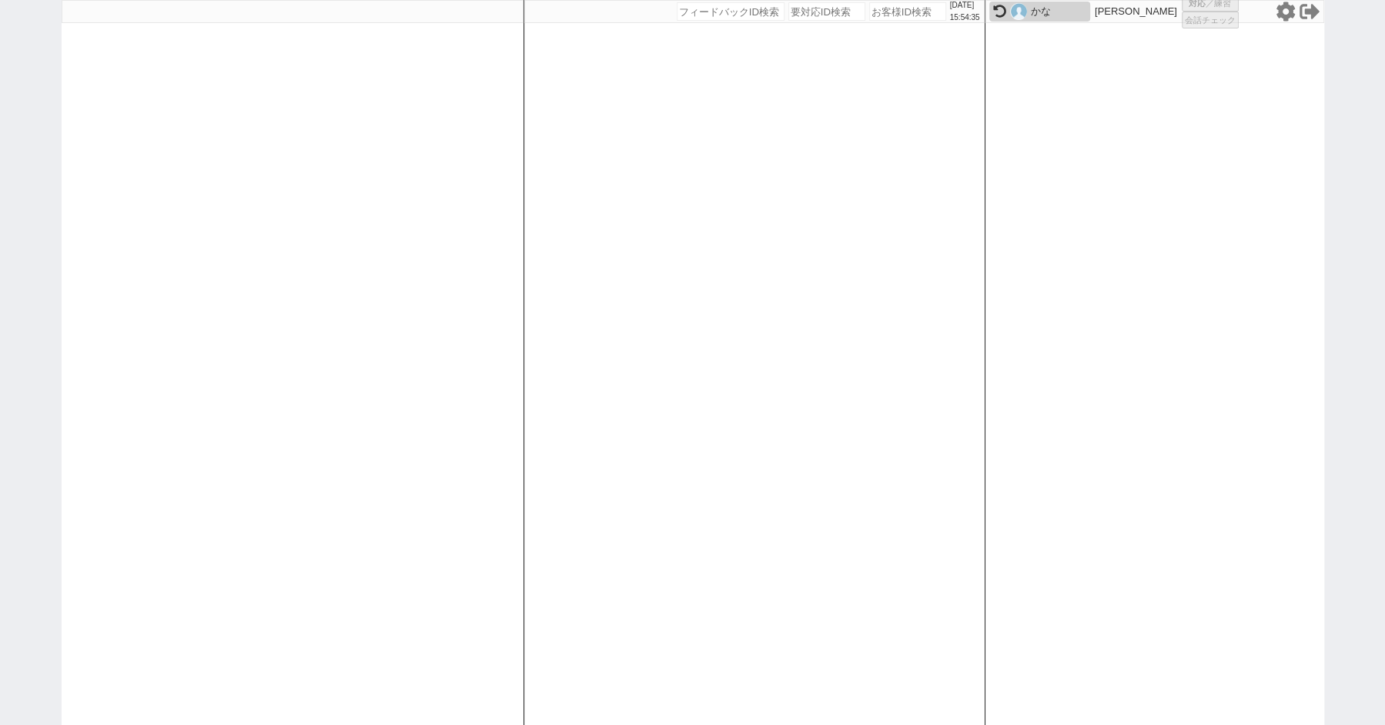
select select
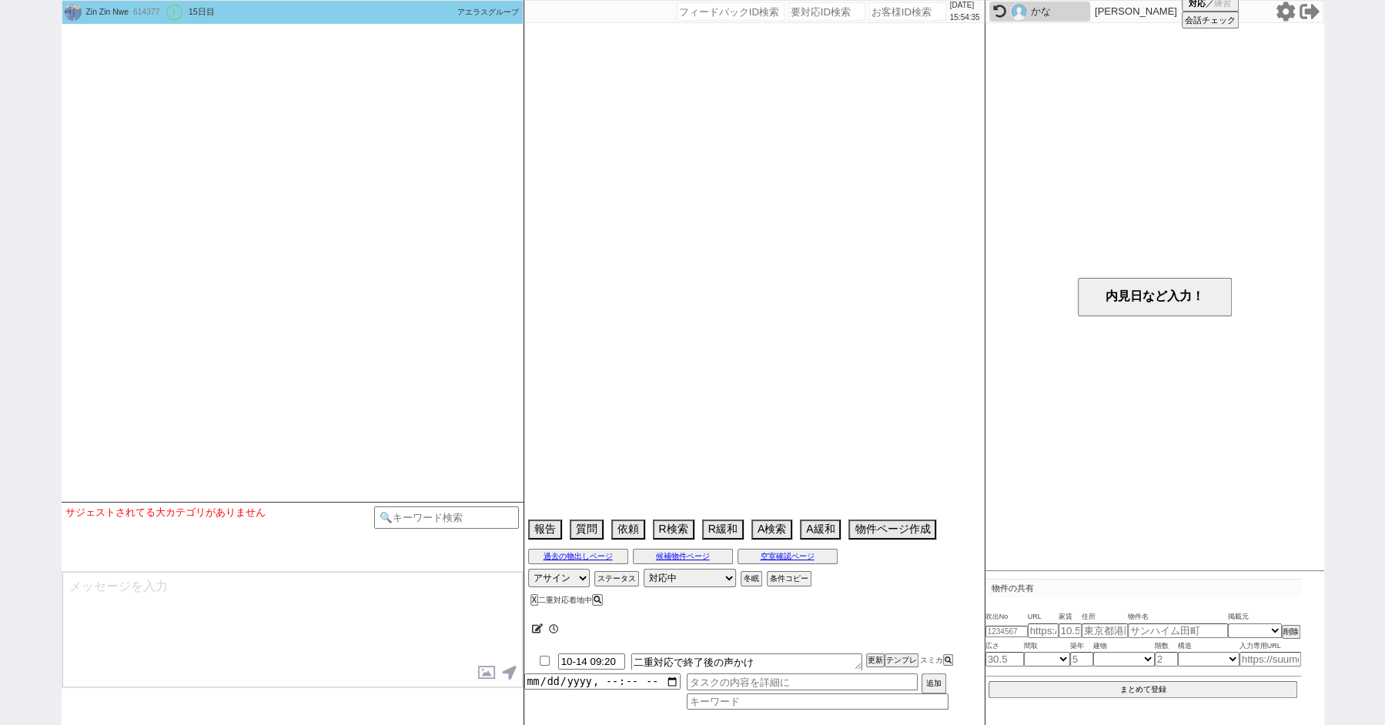
select select "2025"
select select "10"
select select "36"
select select "0"
select select "17"
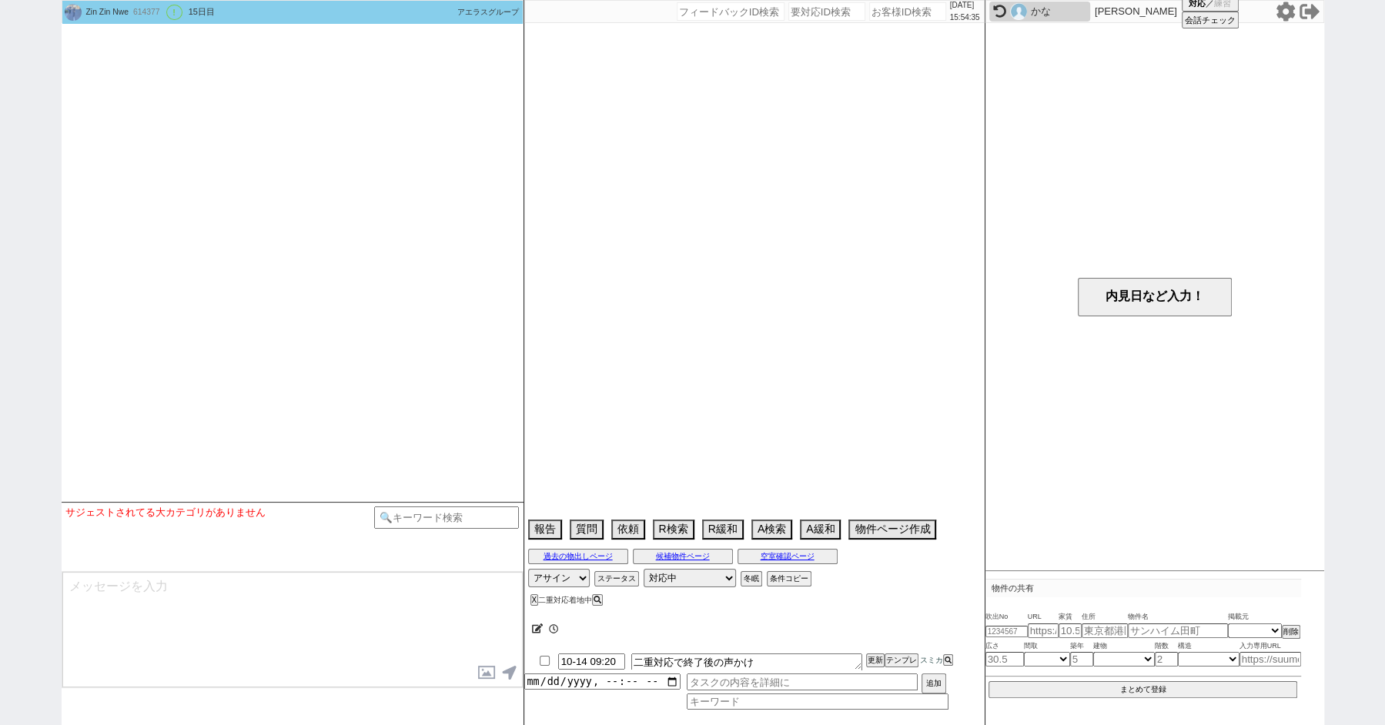
select select "2126"
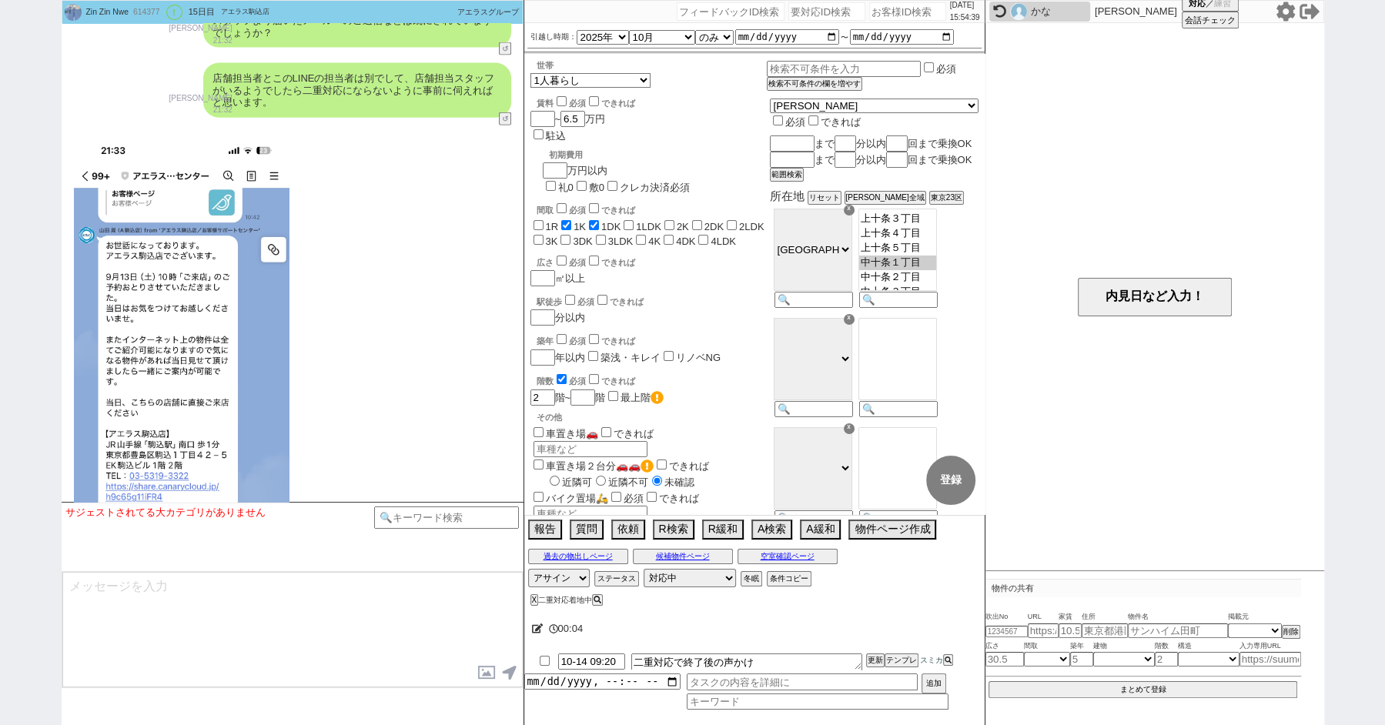
scroll to position [3862, 0]
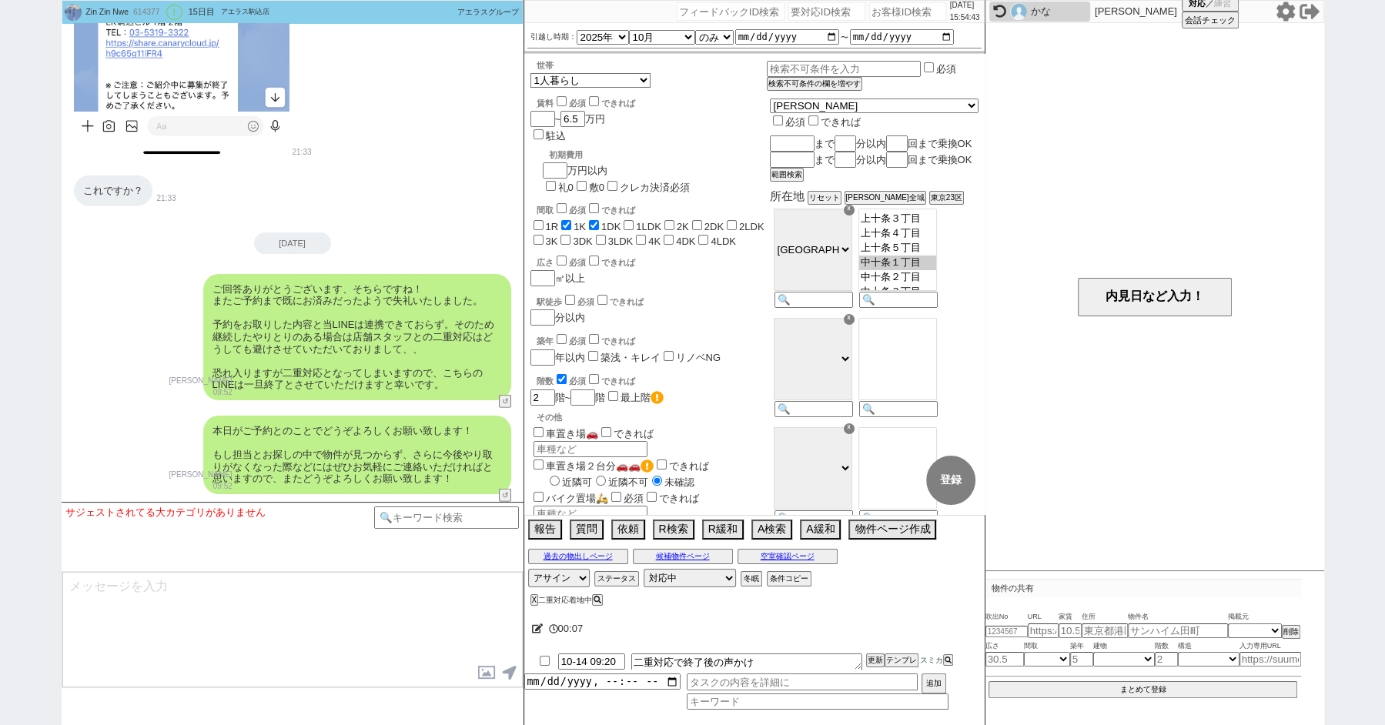
paste input "613353"
type input "613353"
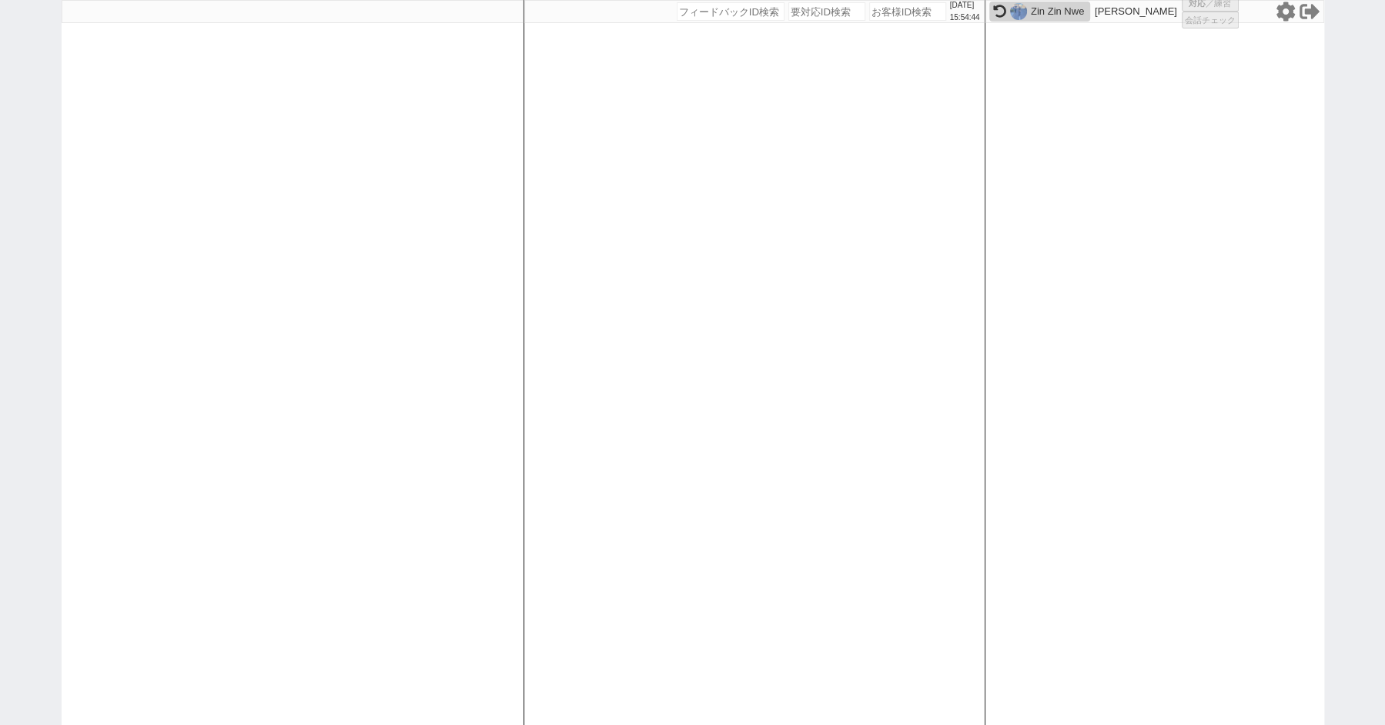
select select "6"
select select
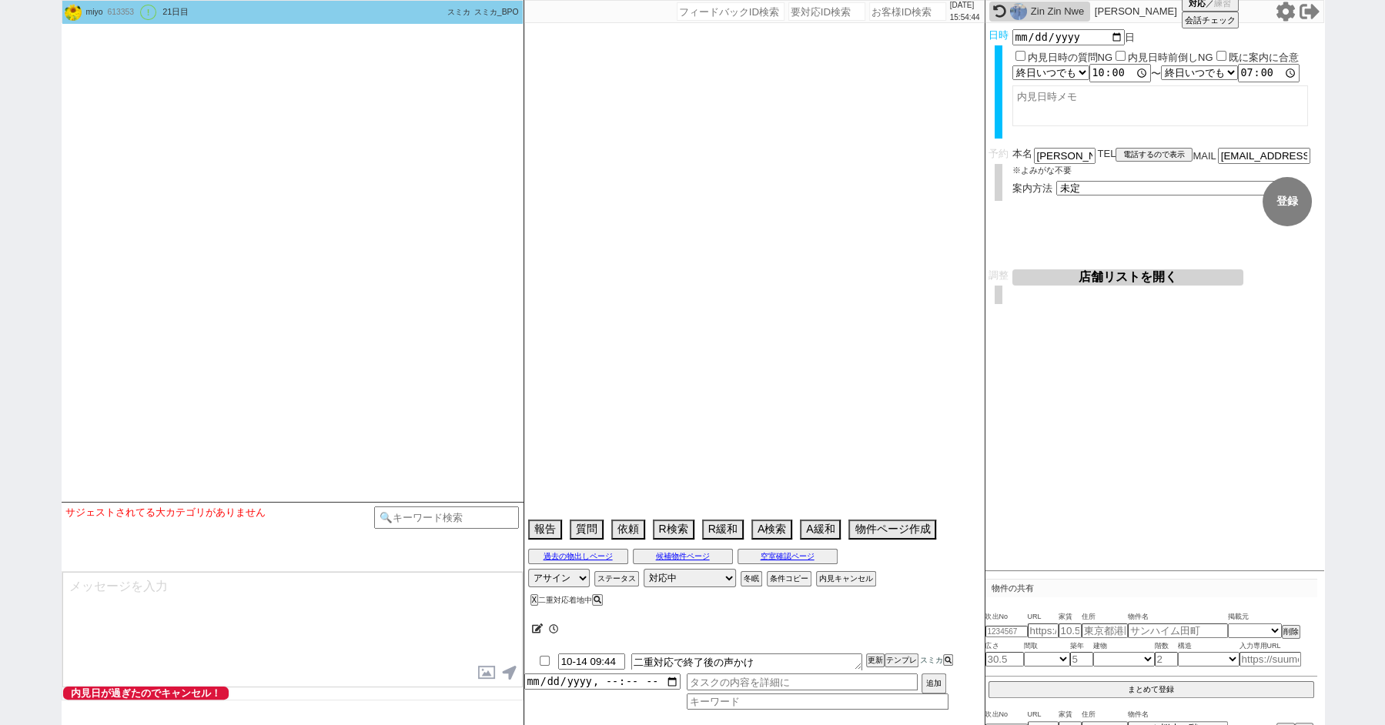
type textarea "他社内見予定：メゾンレグルス"
select select "15"
select select "0"
select select "12"
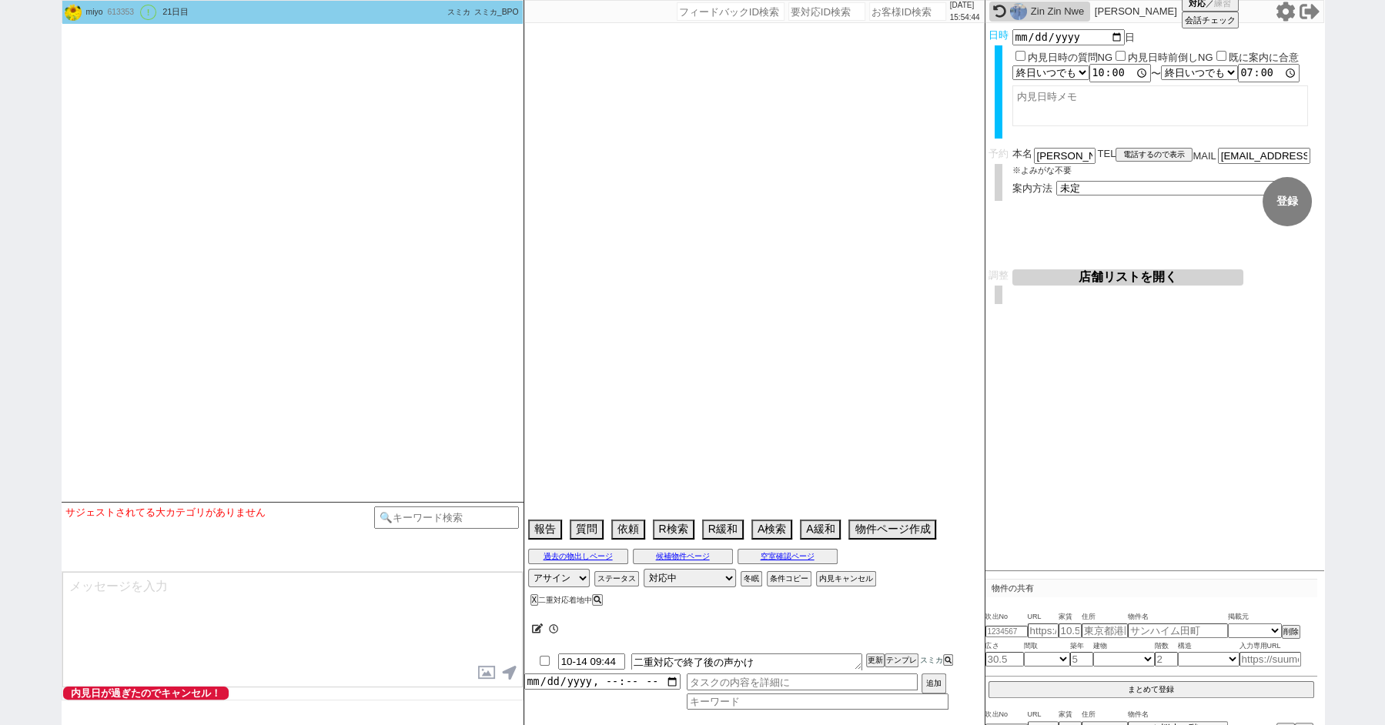
select select "111"
select select "2845"
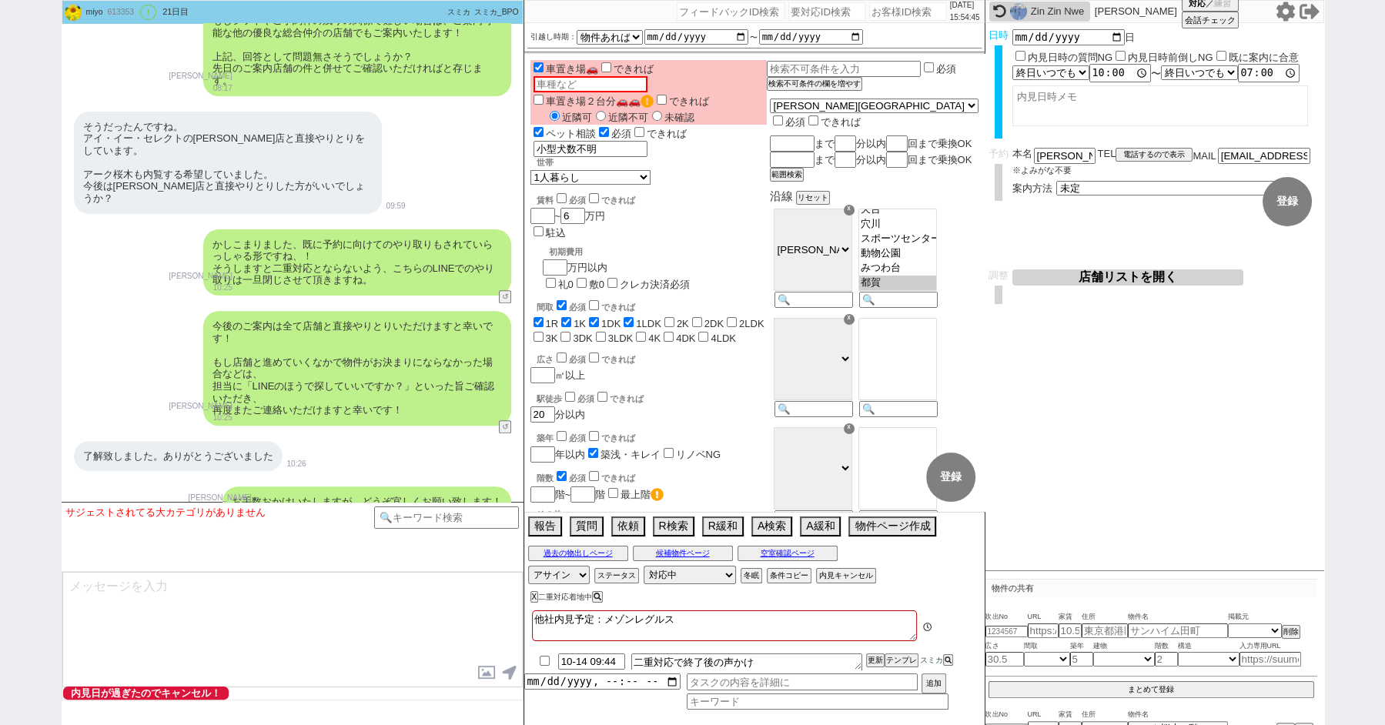
scroll to position [152, 0]
paste input "614563"
type input "614563"
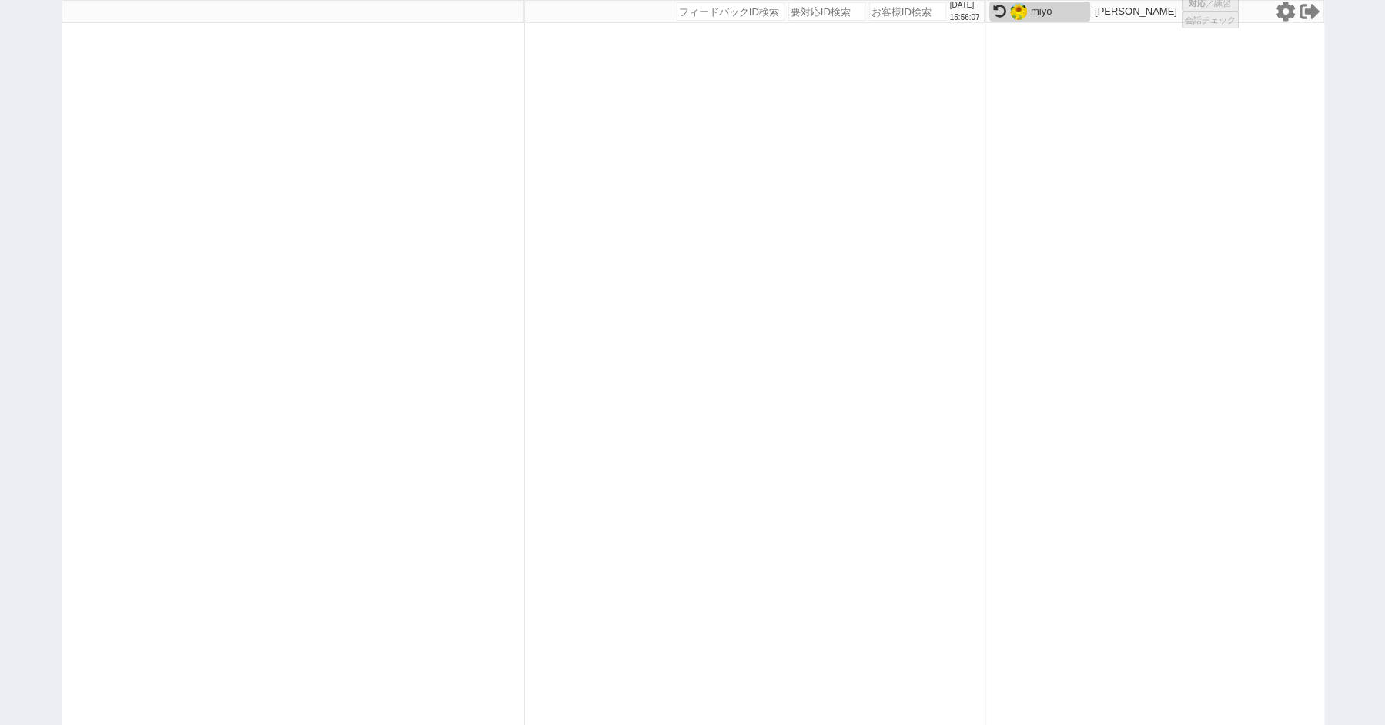
select select
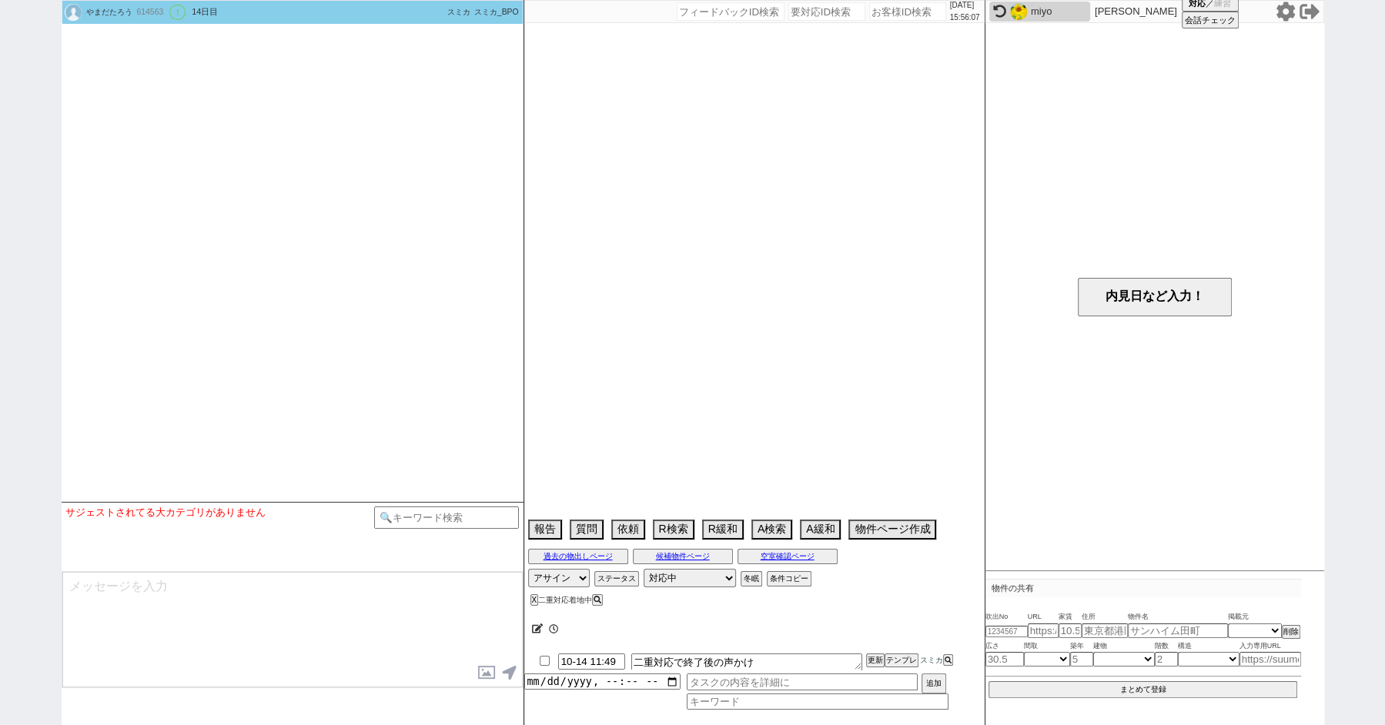
select select "13"
select select "0"
select select "44"
select select "[DATE]"
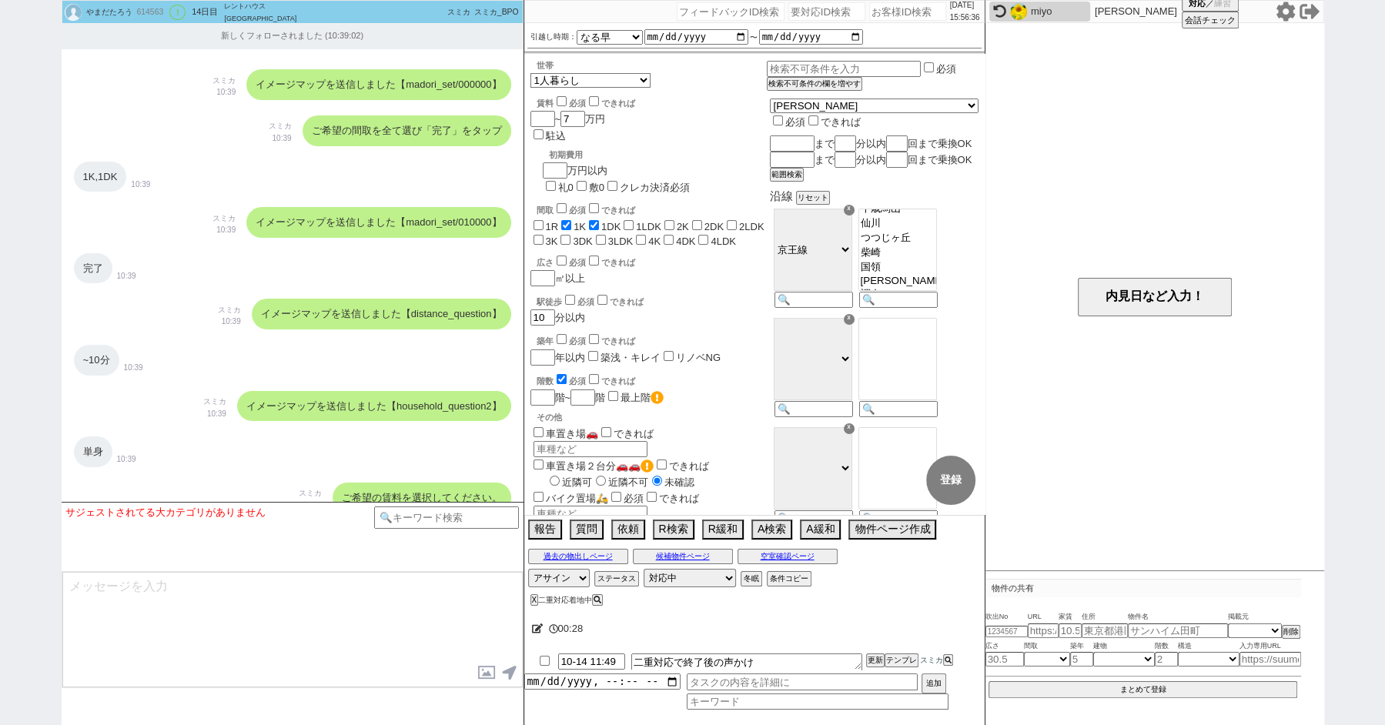
scroll to position [0, 0]
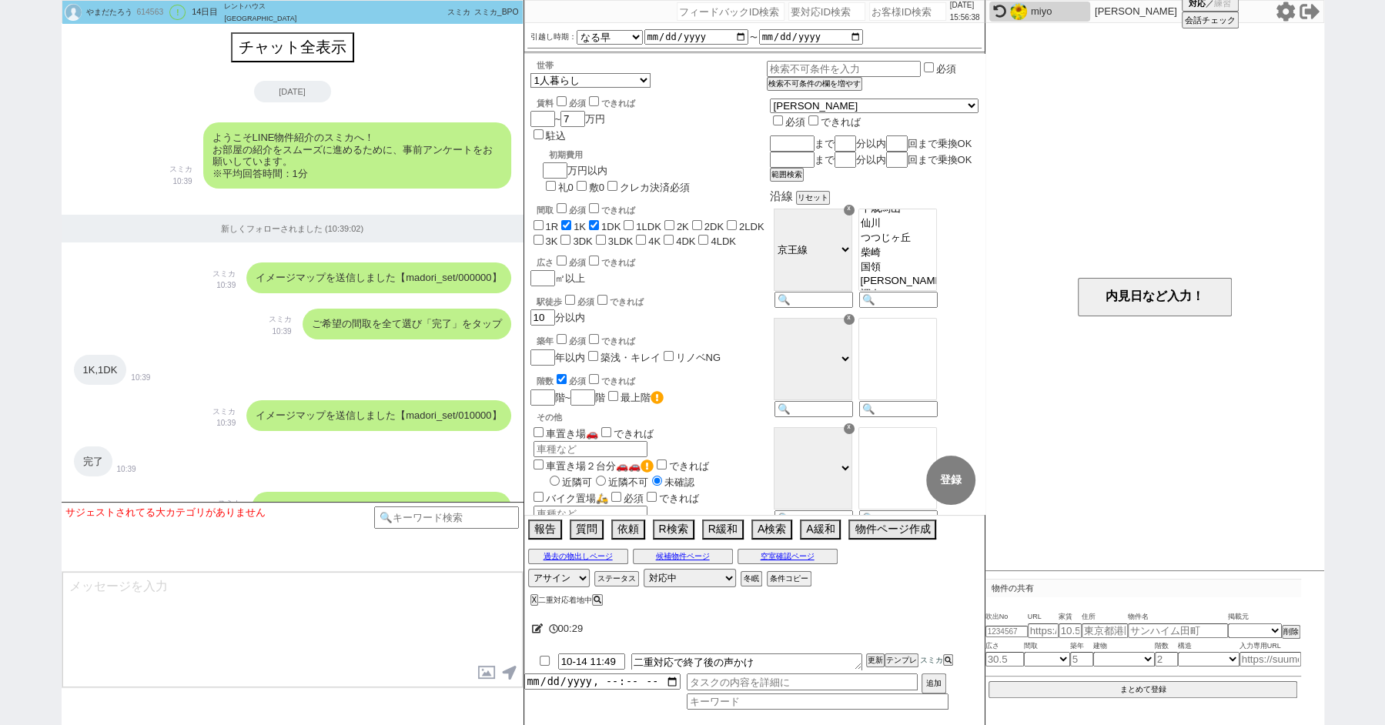
click at [152, 12] on div "614563" at bounding box center [149, 12] width 35 height 12
copy div "614563"
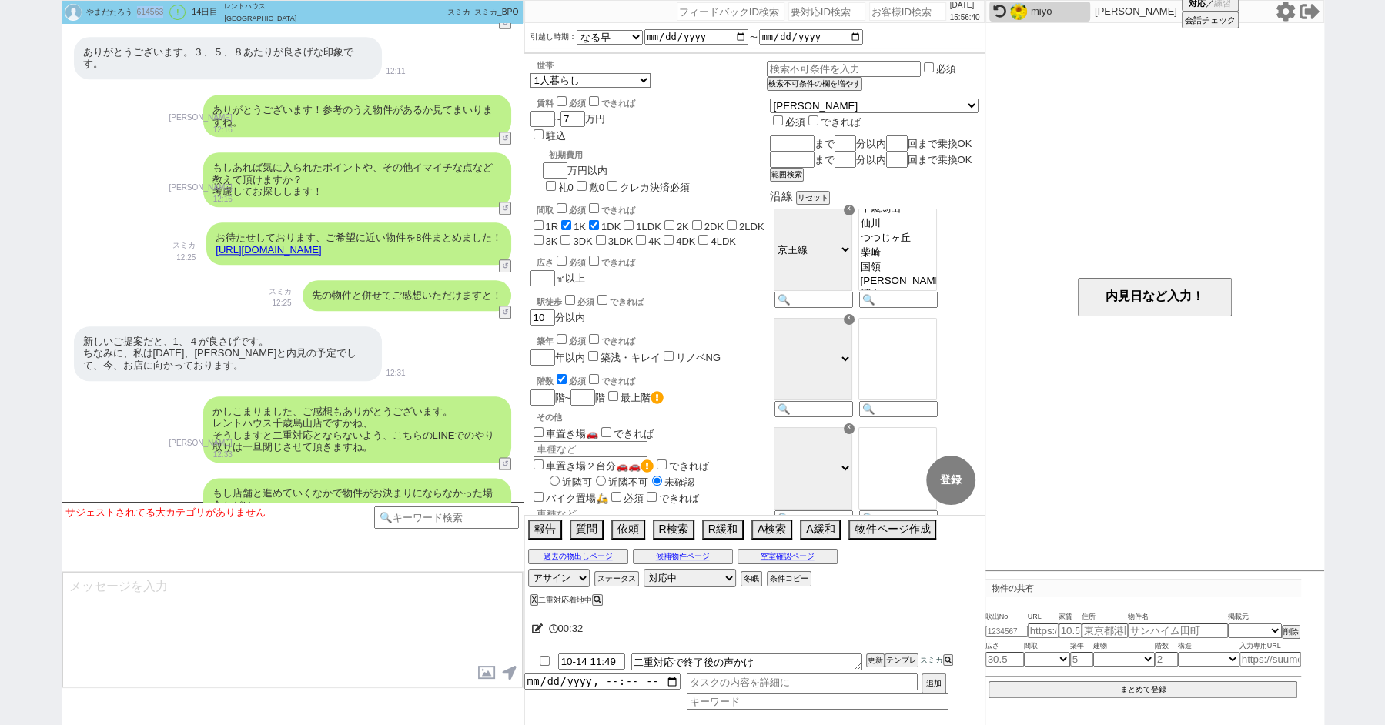
scroll to position [1838, 0]
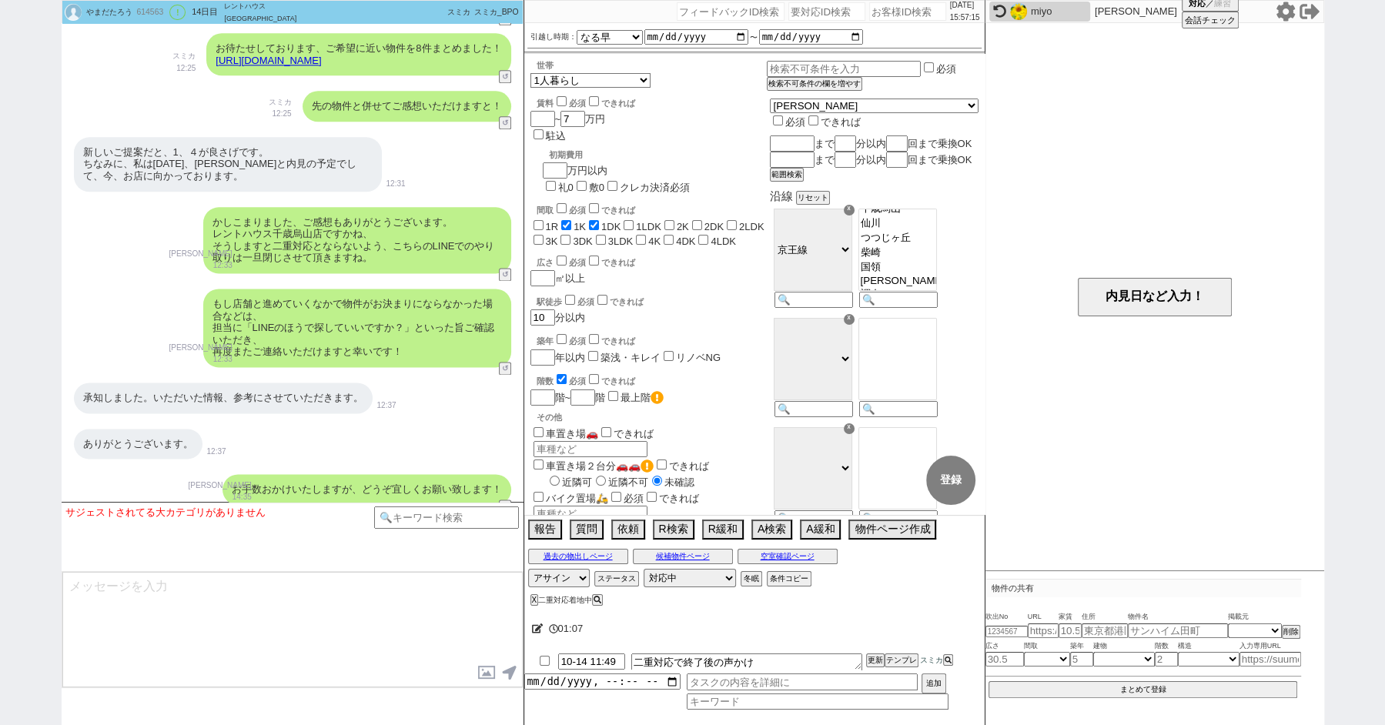
paste input "613693"
type input "613693"
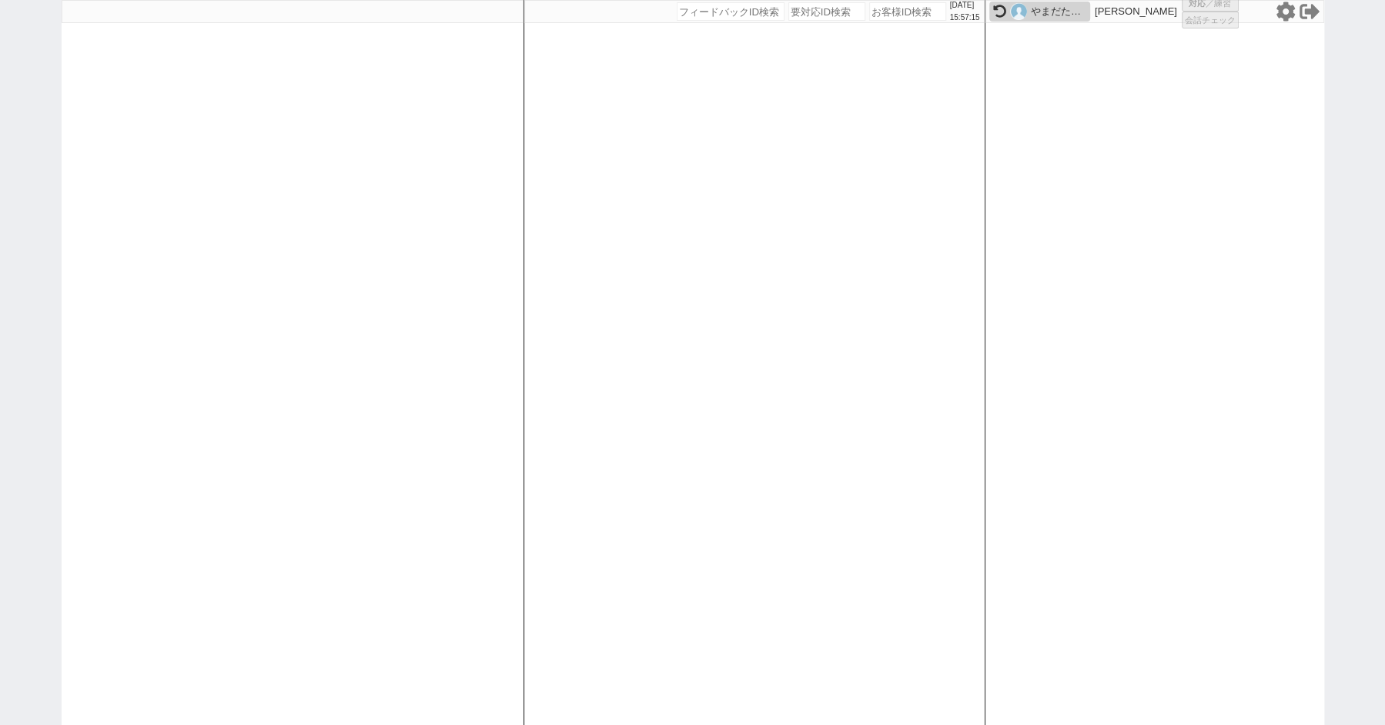
select select
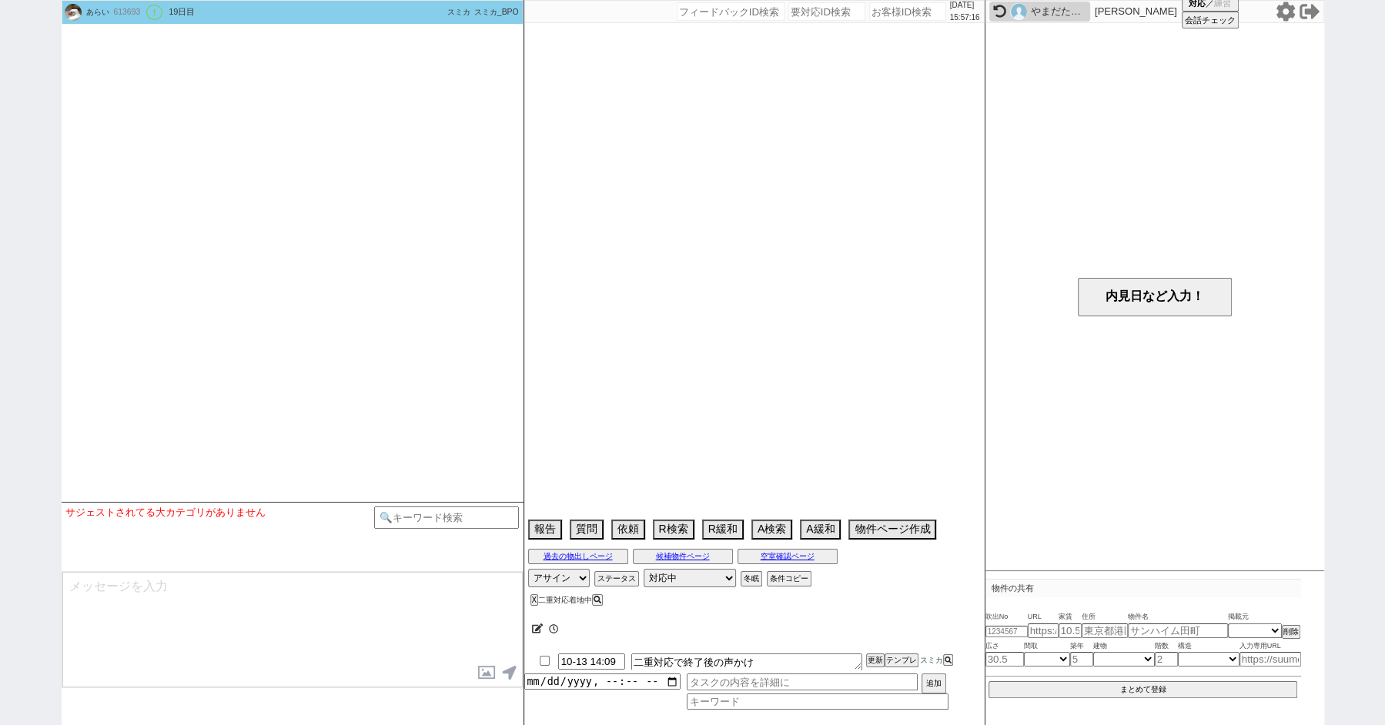
scroll to position [2787, 0]
select select "2025"
select select "11"
select select "37"
select select "6"
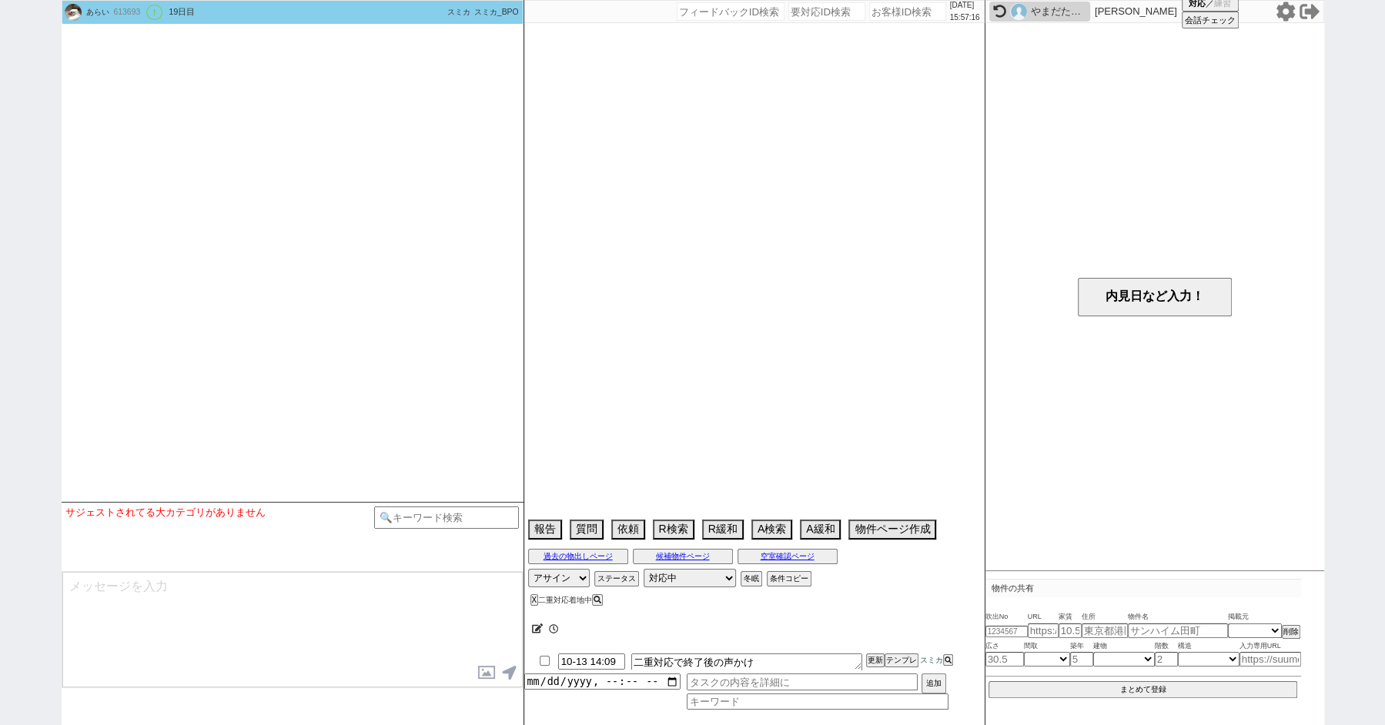
select select "57"
select select "[DATE]"
select select "58"
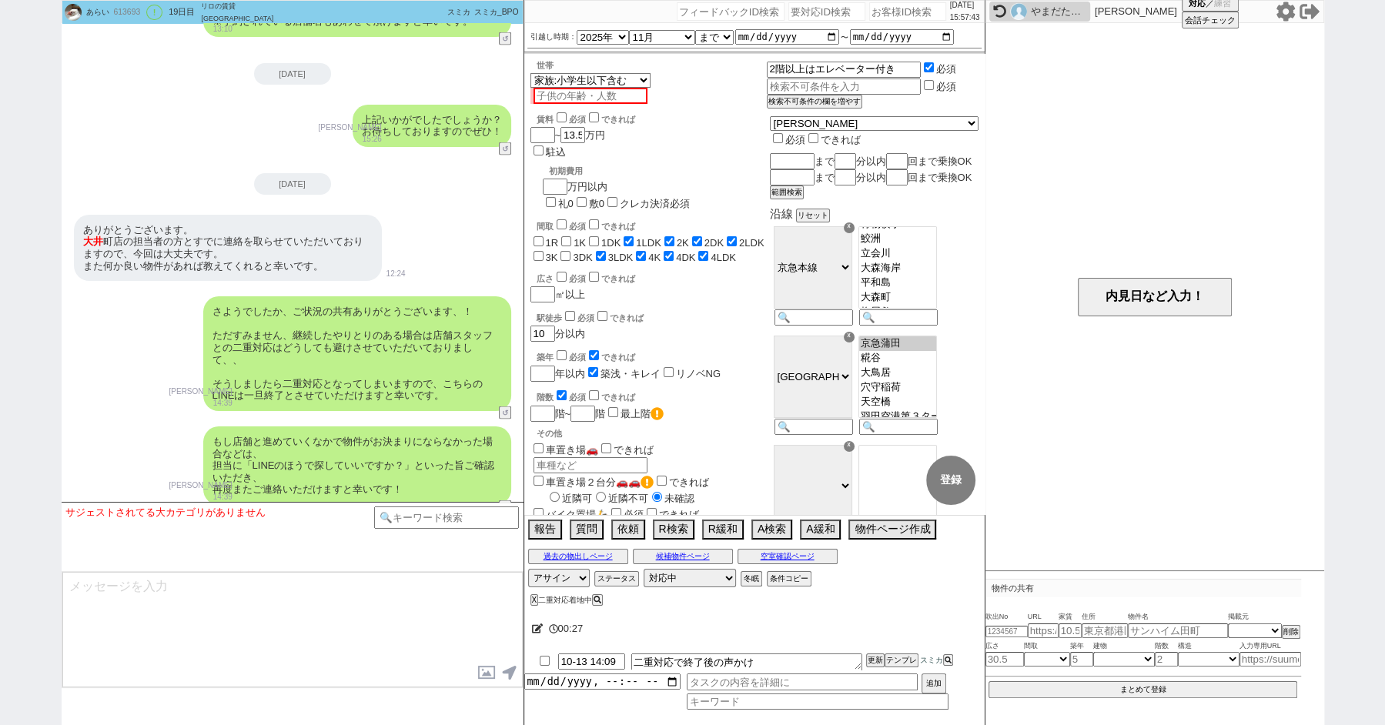
scroll to position [2392, 0]
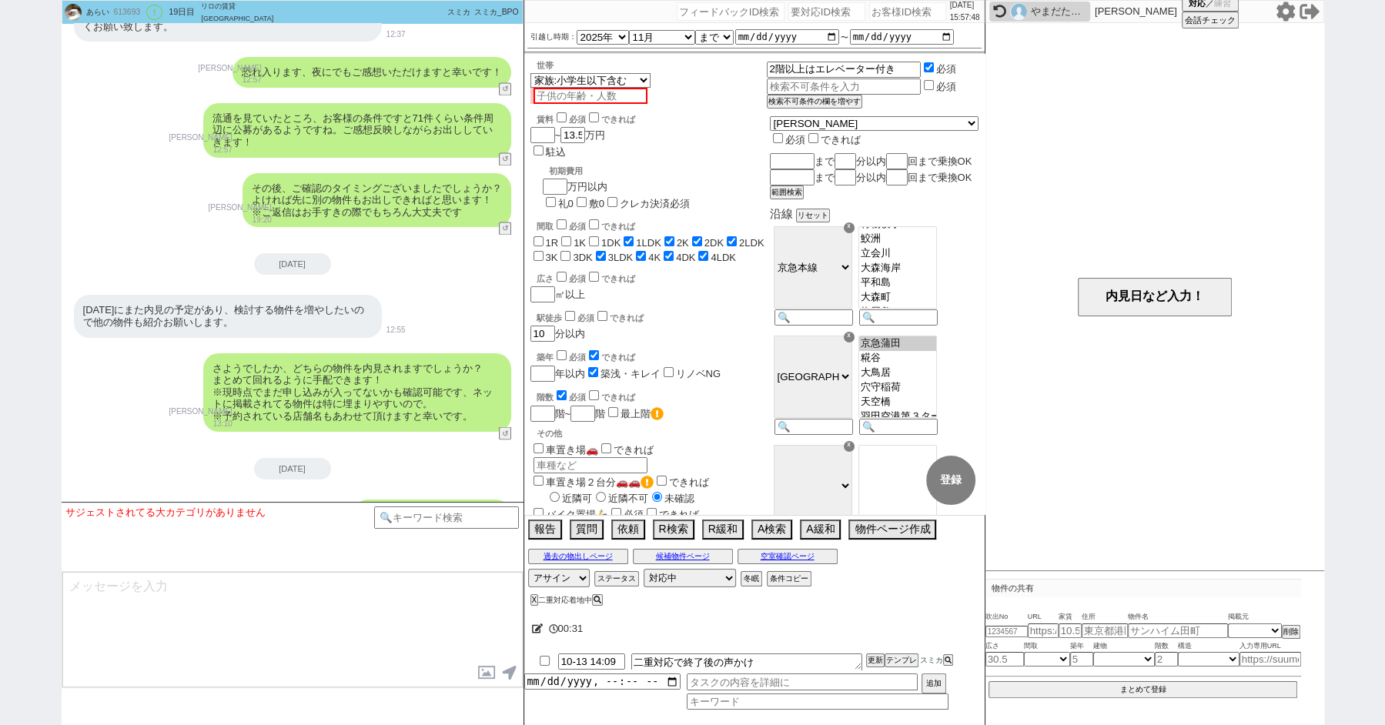
paste input "614099"
type input "614099"
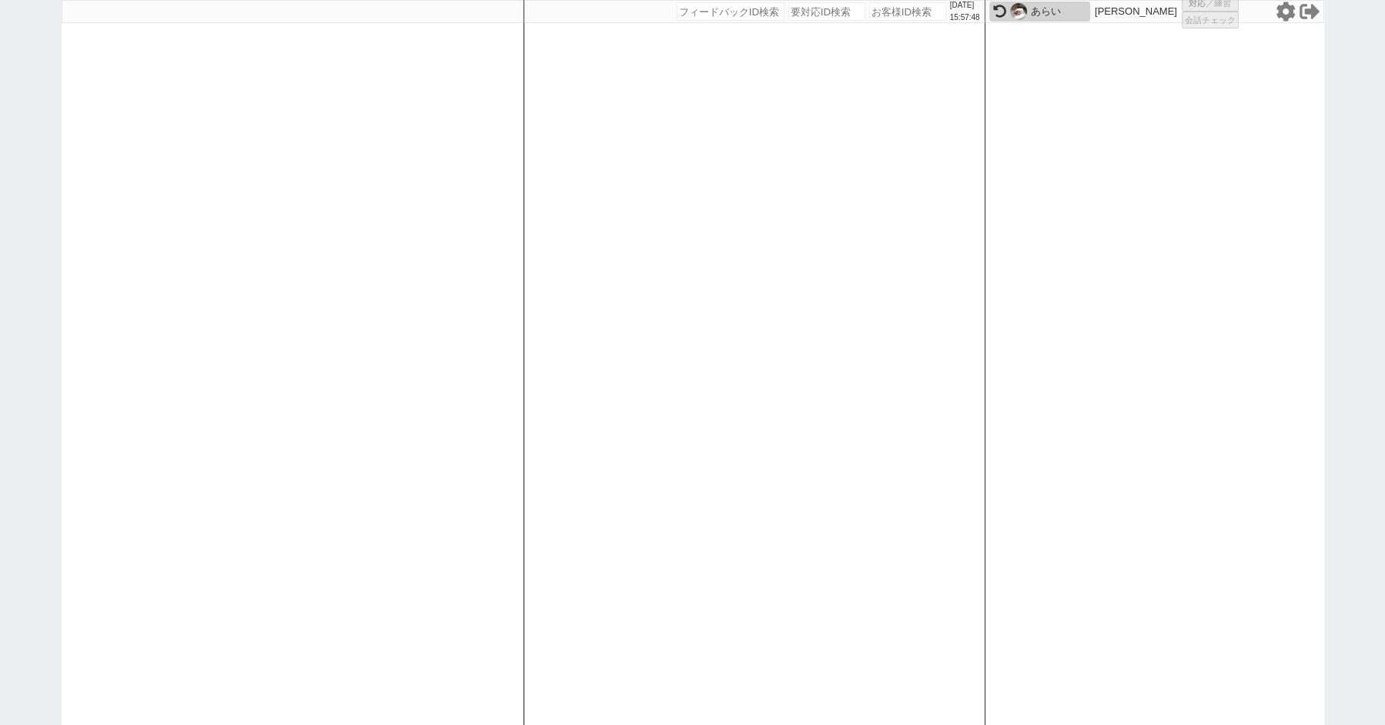
select select
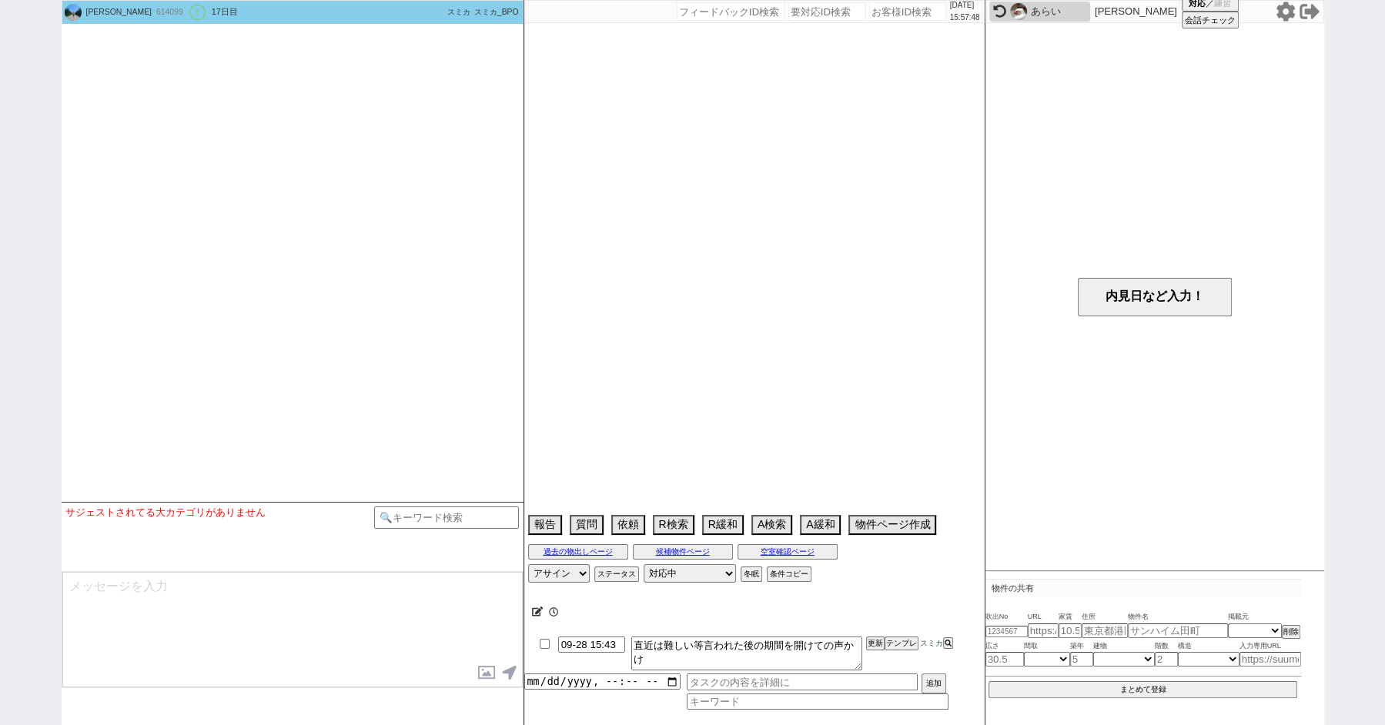
select select "2025"
select select "11"
select select "36"
select select "0"
select select "35"
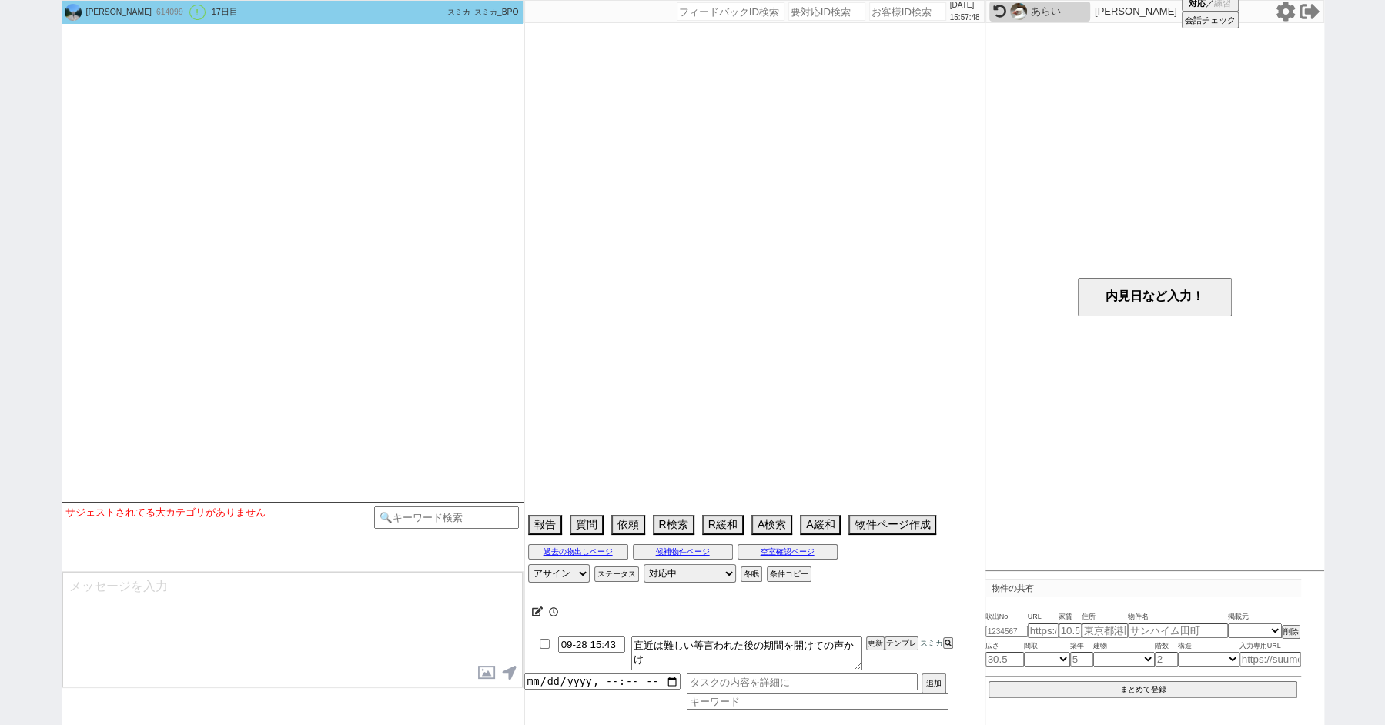
select select "1014"
select select "65"
select select "37"
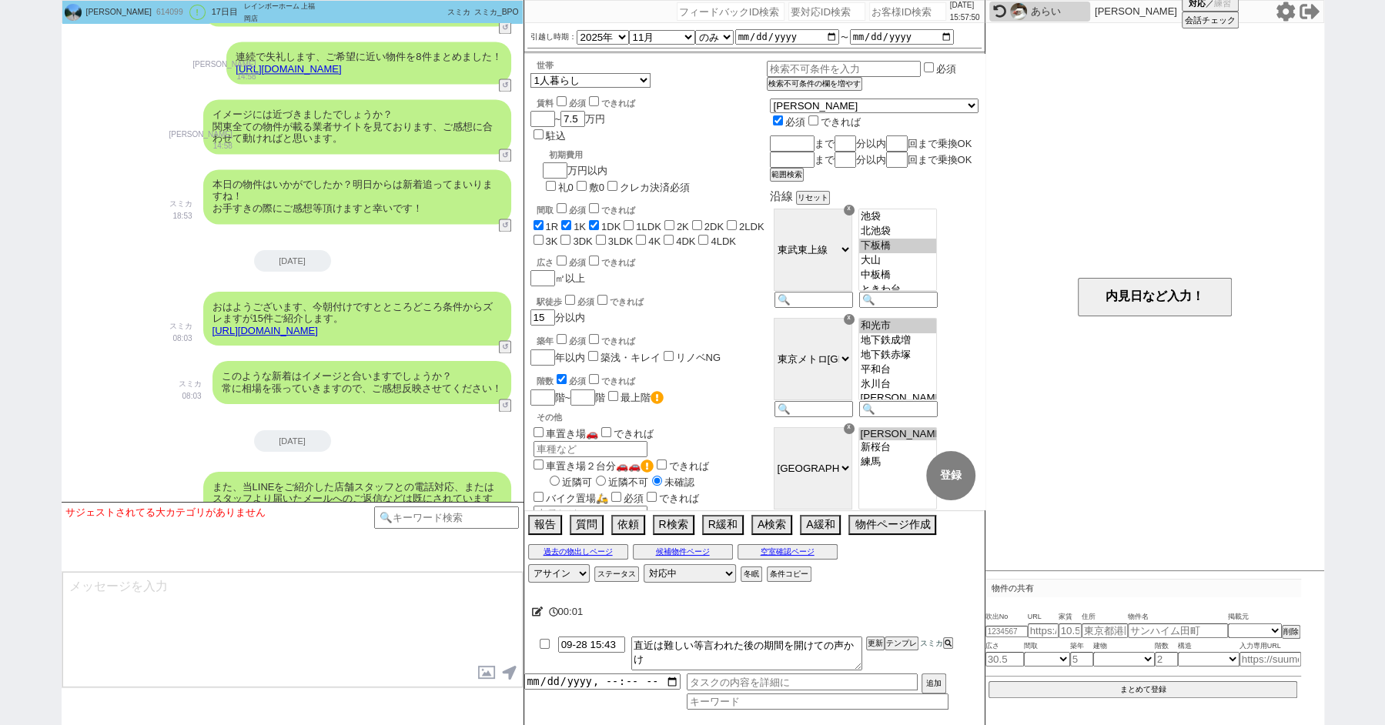
scroll to position [2083, 0]
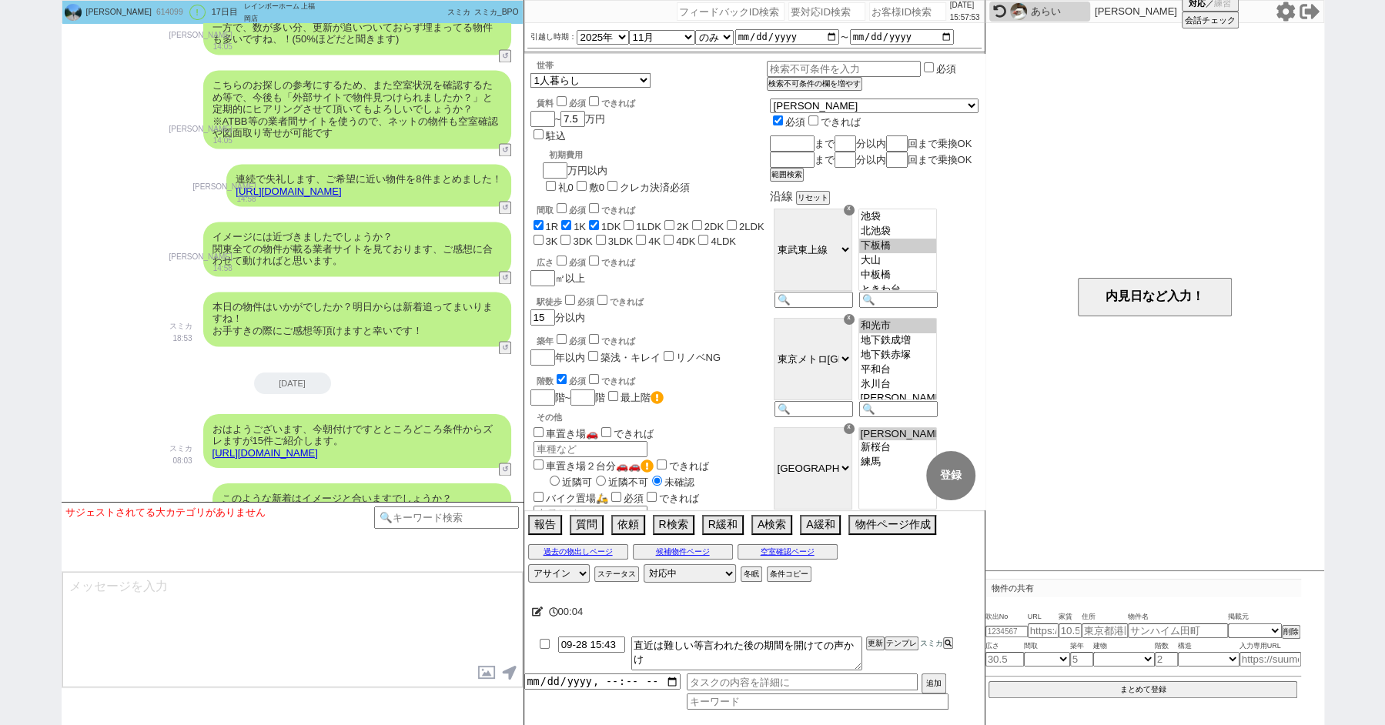
paste input "614181"
type input "614181"
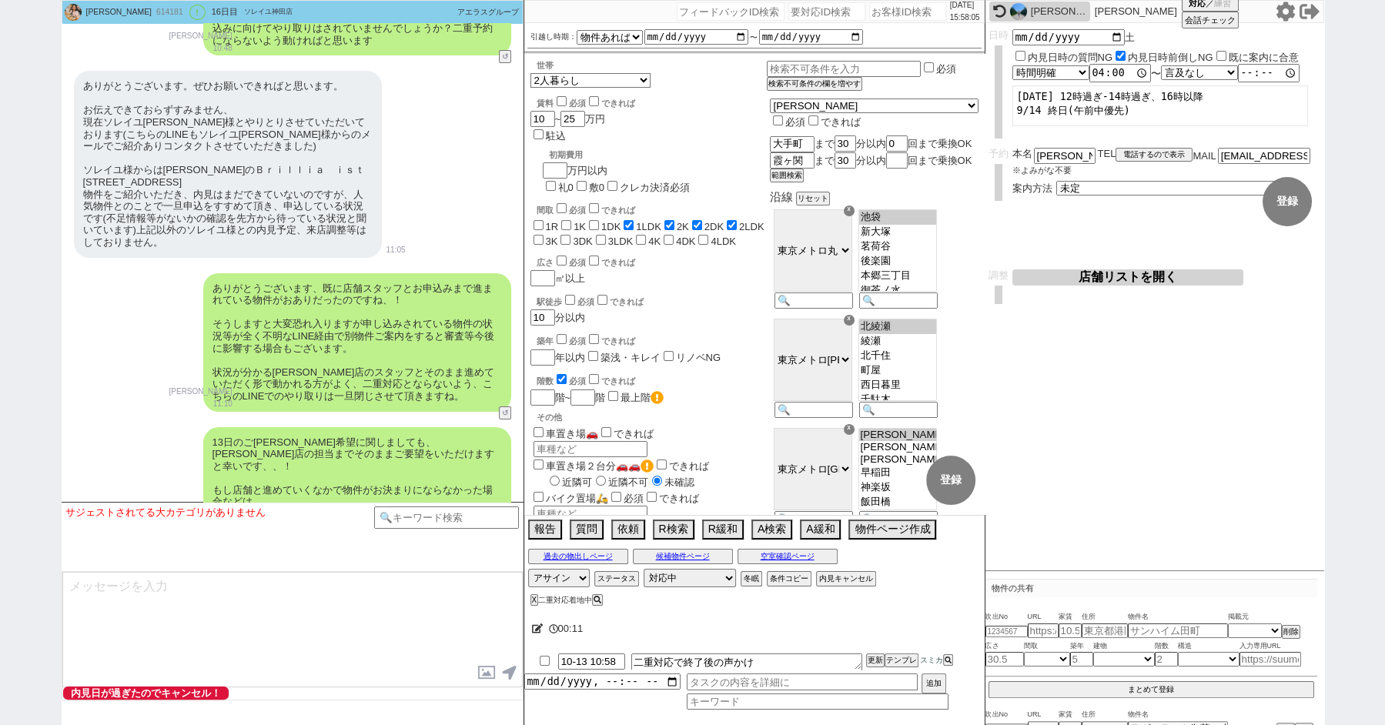
scroll to position [5625, 0]
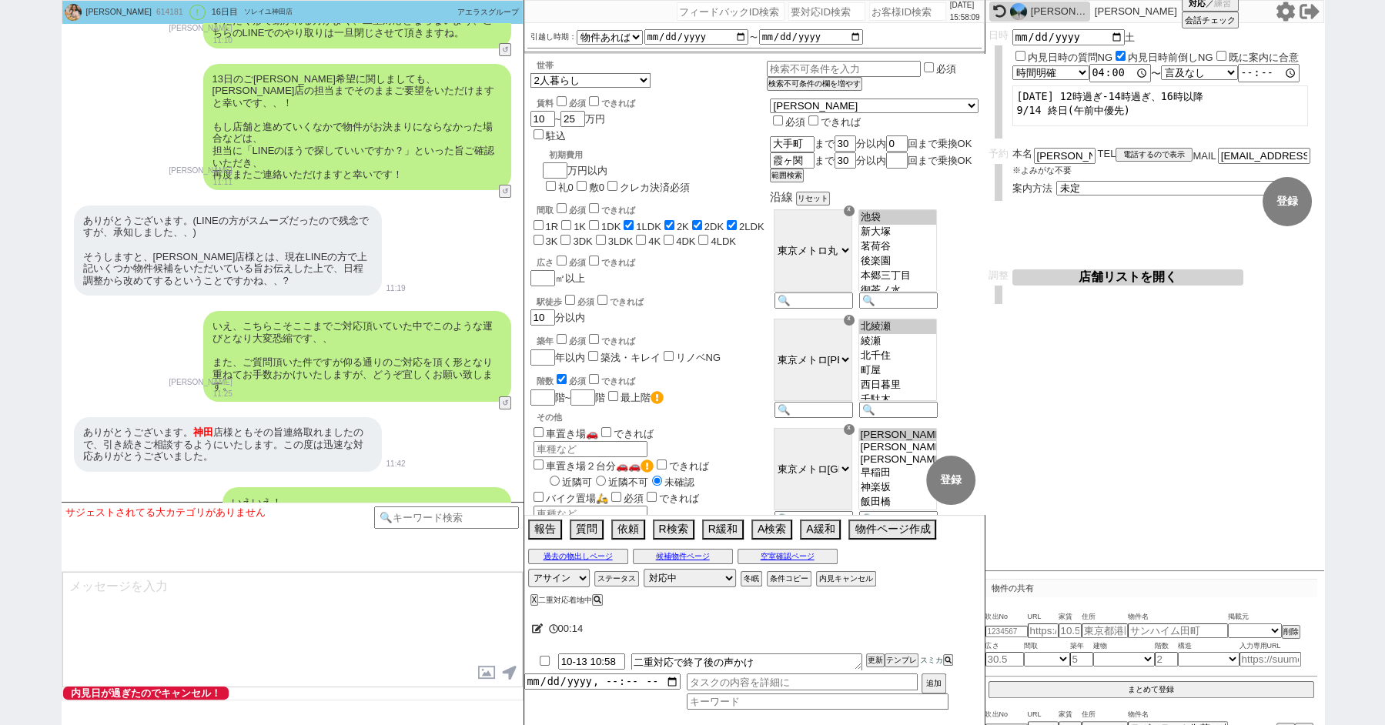
paste input "614053"
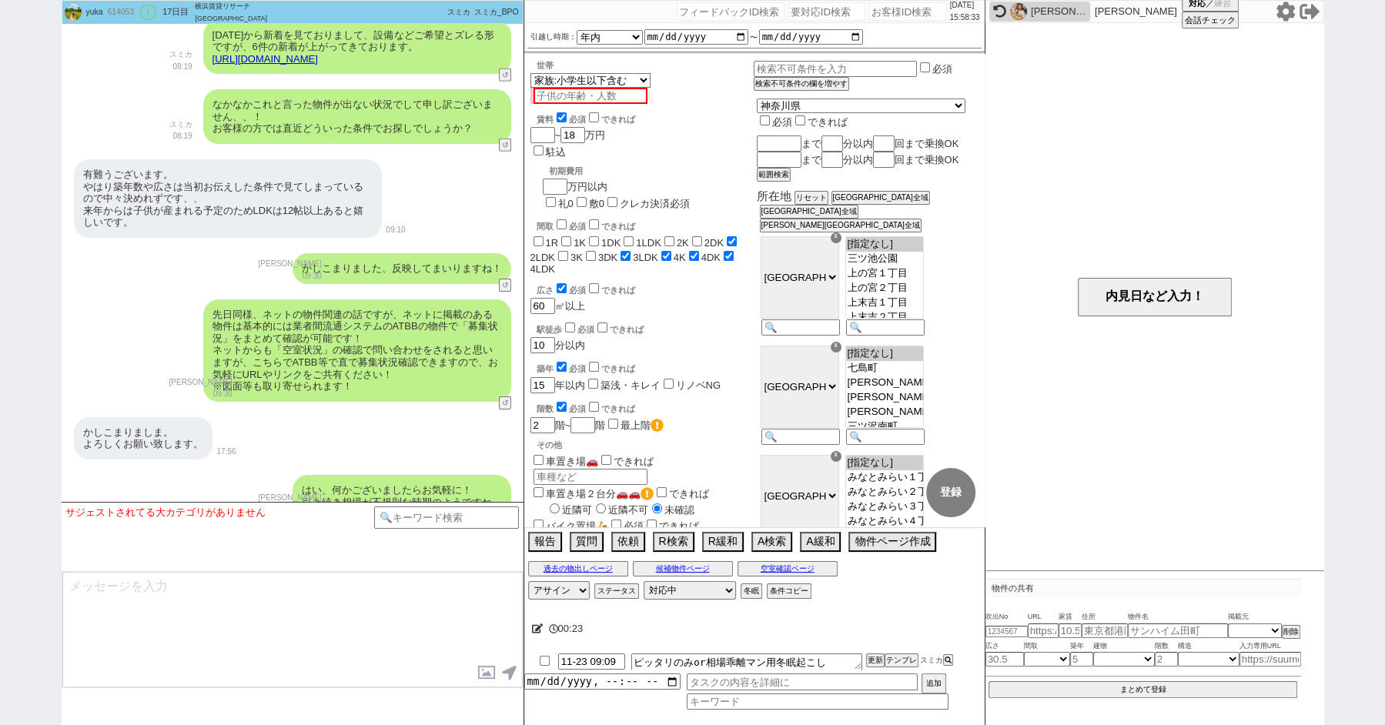
scroll to position [4477, 0]
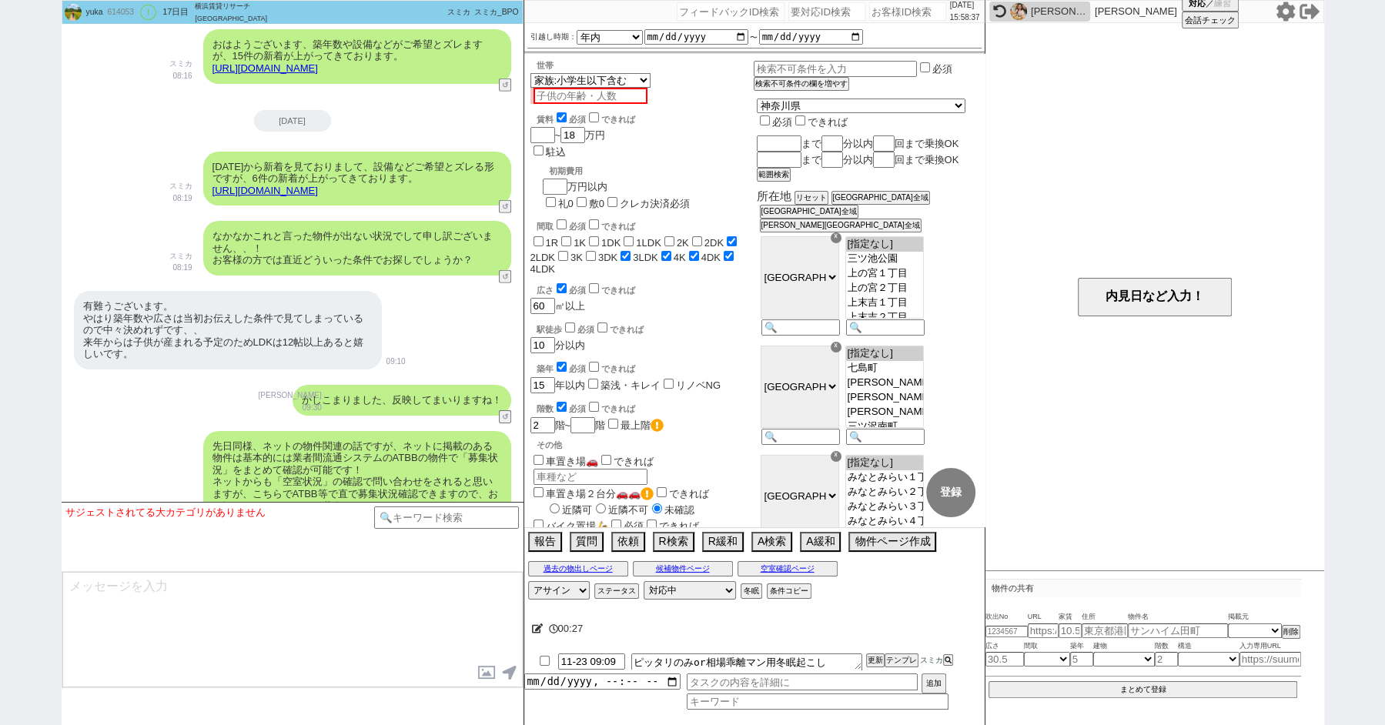
paste input "614051"
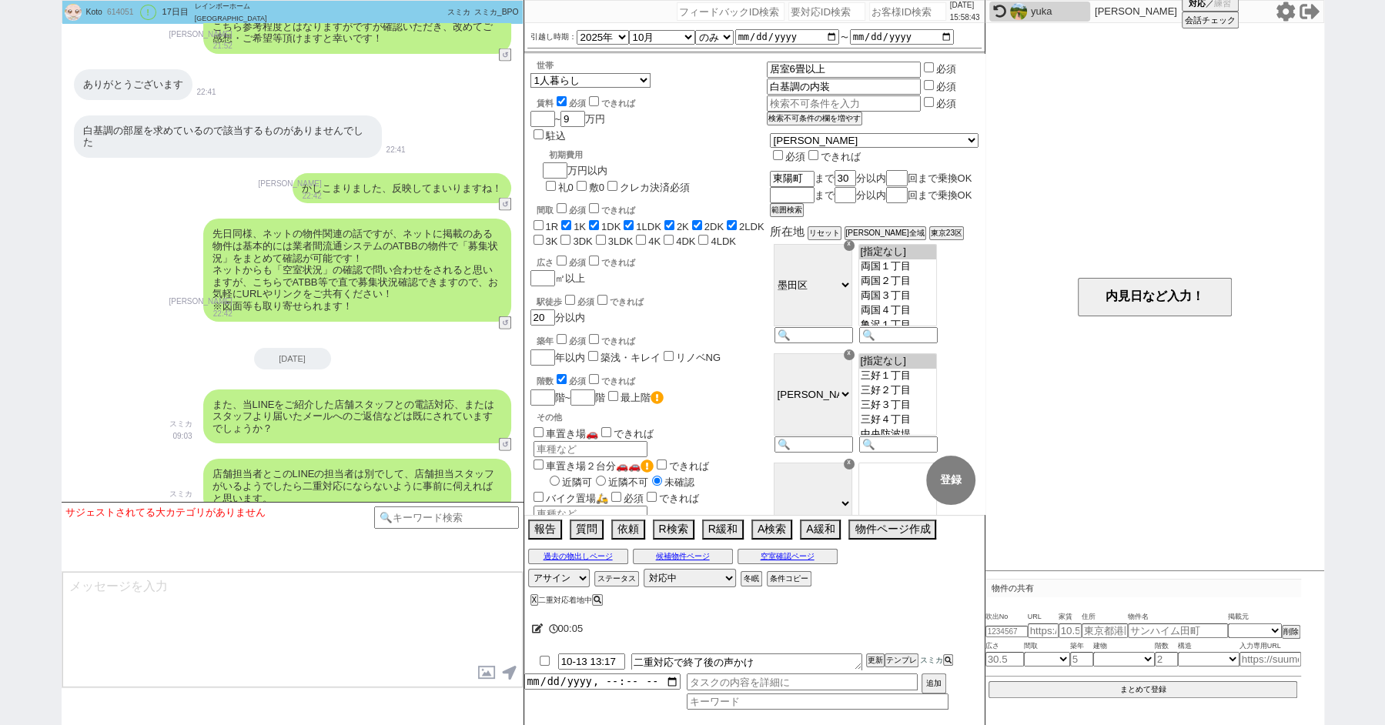
scroll to position [3099, 0]
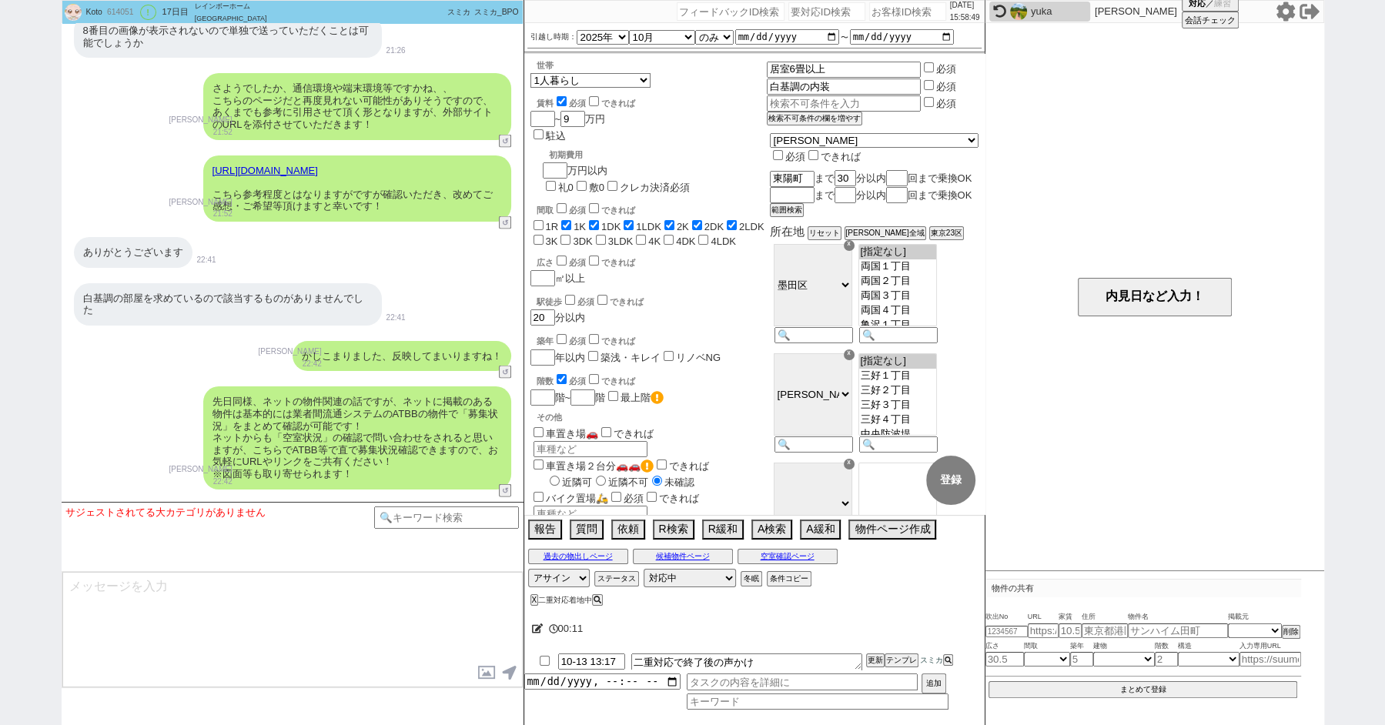
paste input "614317"
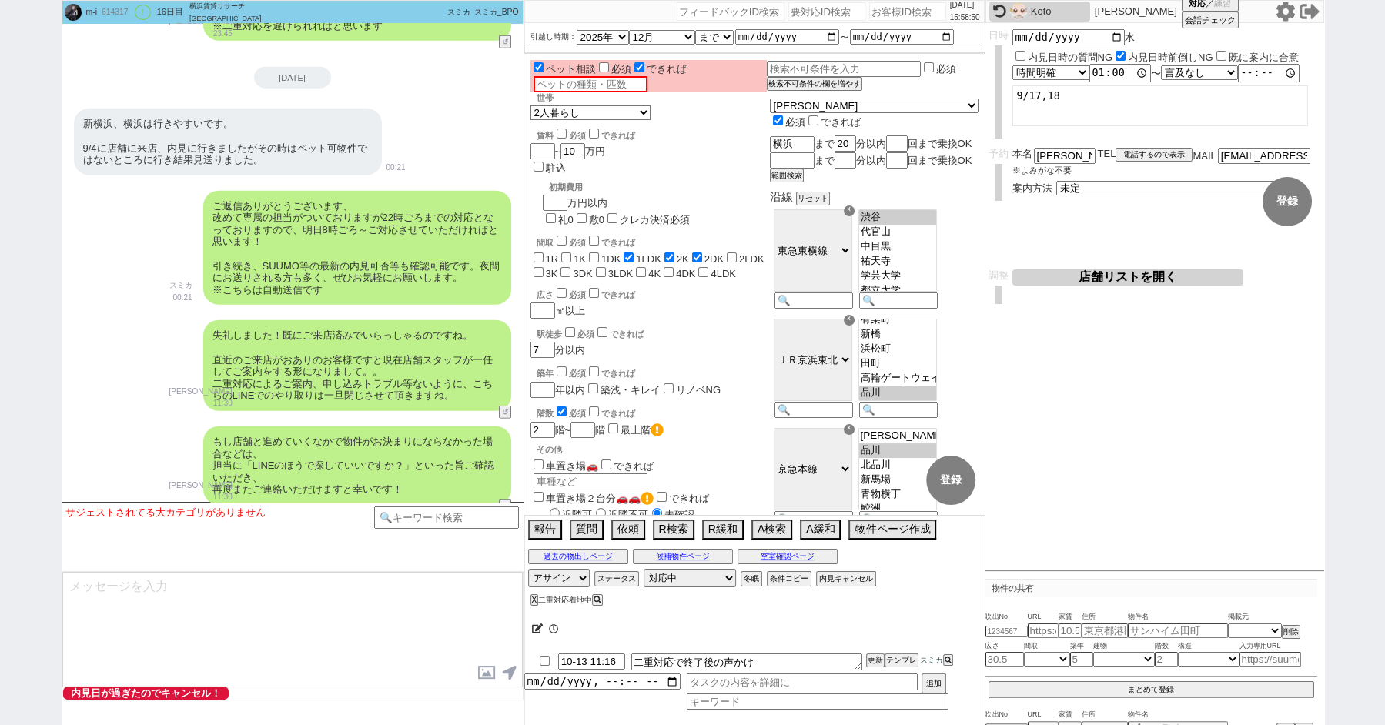
scroll to position [335, 0]
paste input "614340"
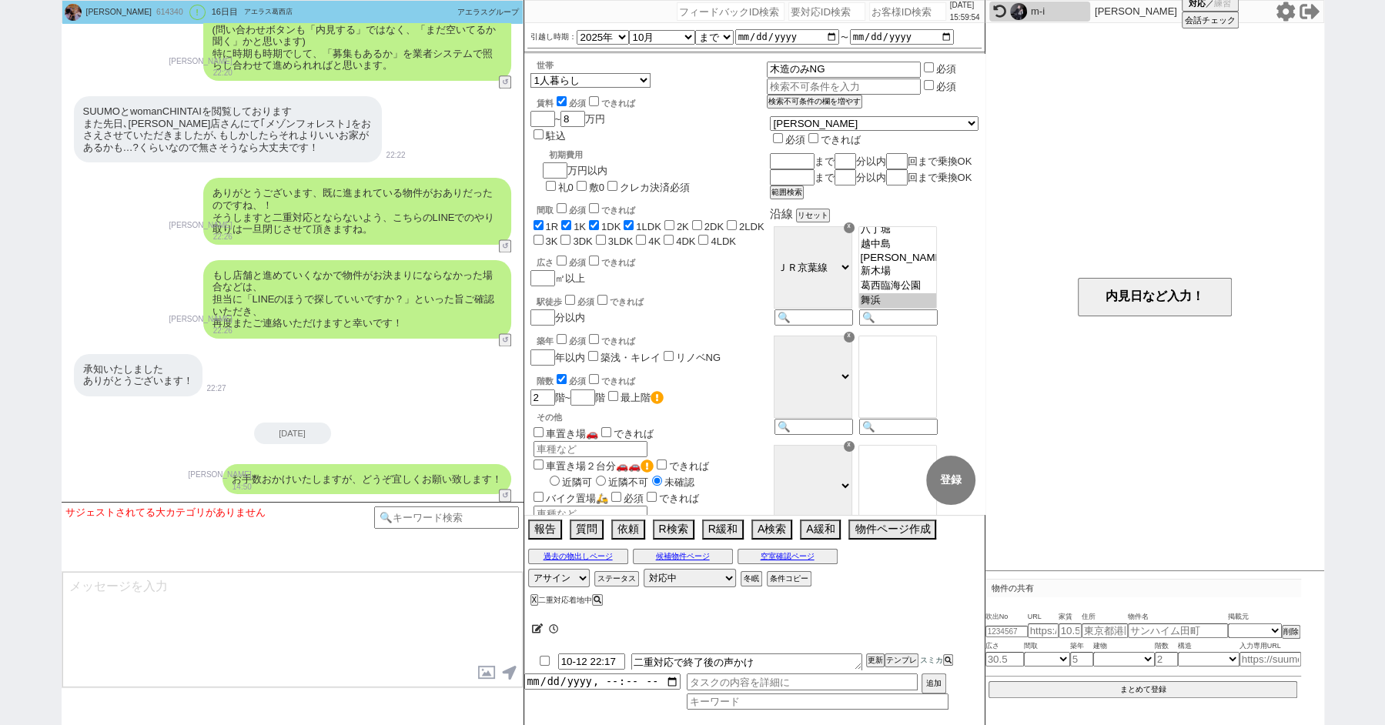
scroll to position [35, 0]
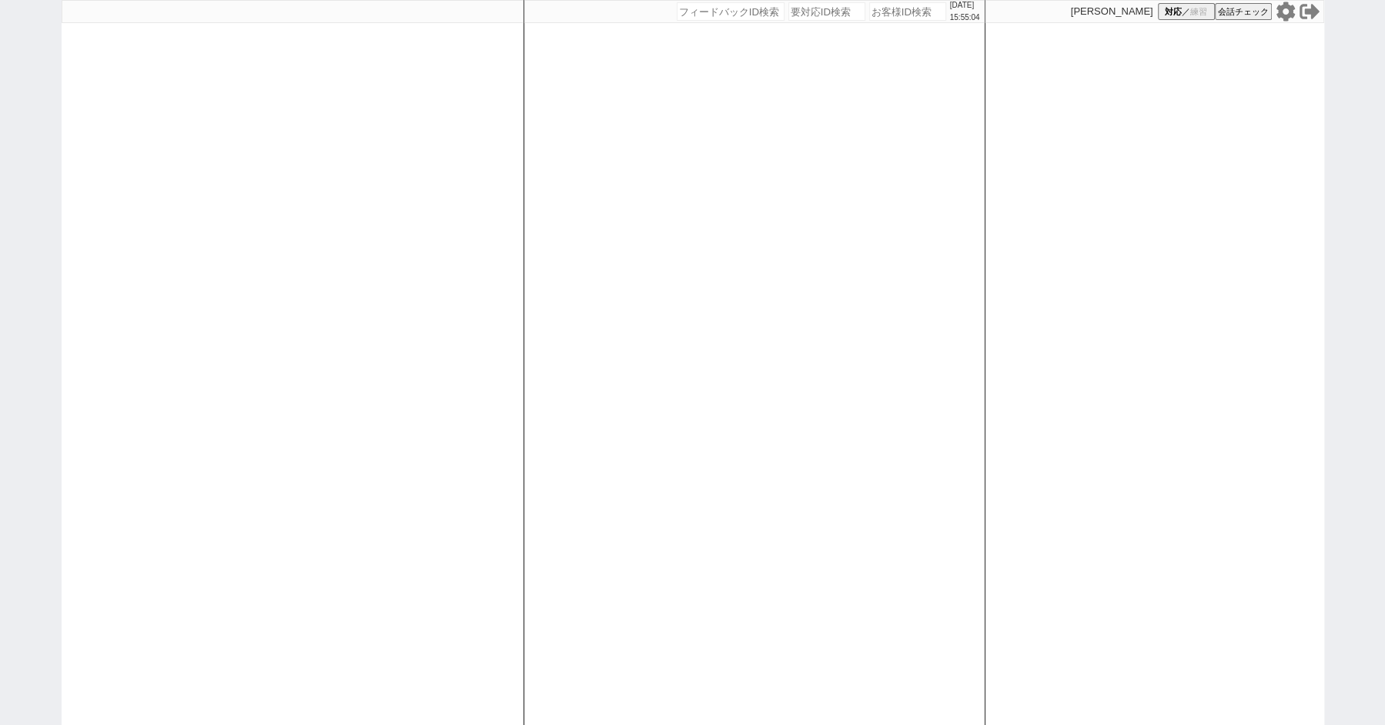
click at [44, 102] on div "[DATE] 15:55:04 候補物件を追加してしてください 紹介した物件一覧 他社物件を追加する 空室確認ページに追加・削除 紹介した物件一覧 他社物件を…" at bounding box center [692, 362] width 1385 height 725
paste input "616343"
type input "616343"
select select "2"
select select
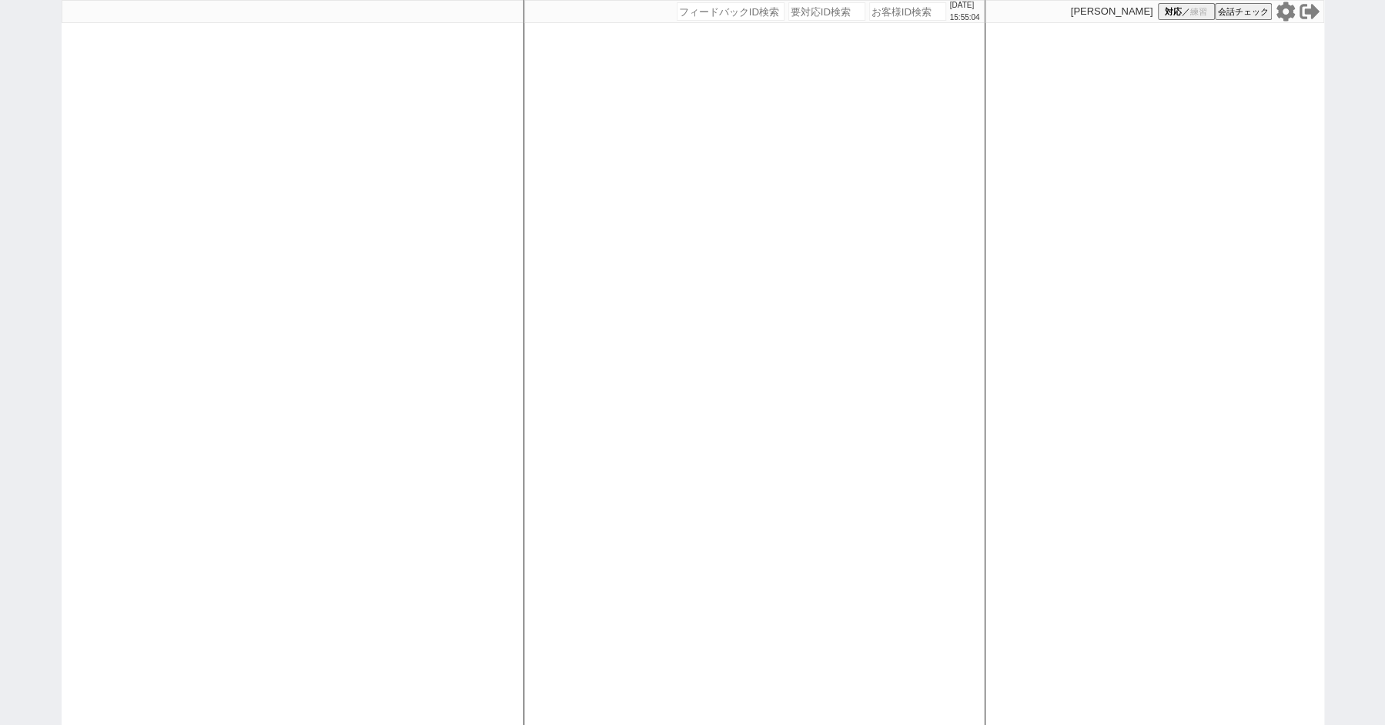
select select
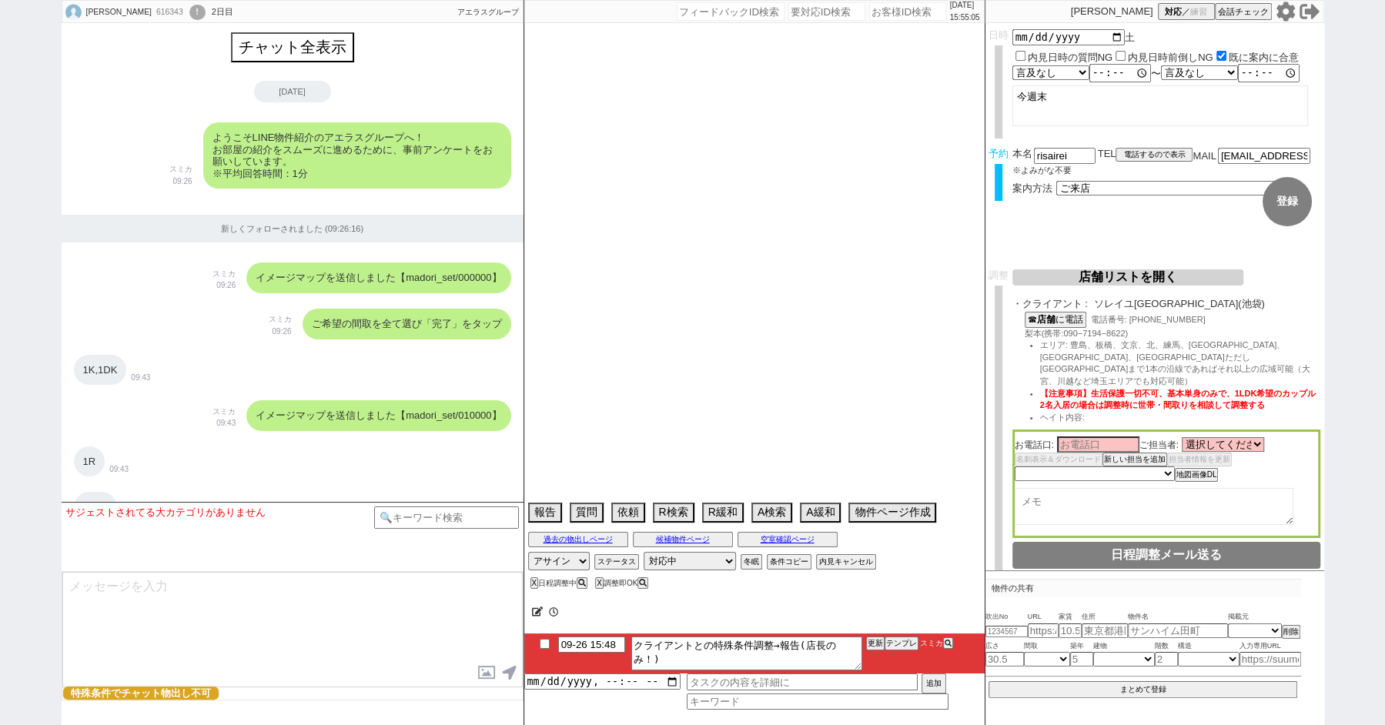
scroll to position [5990, 0]
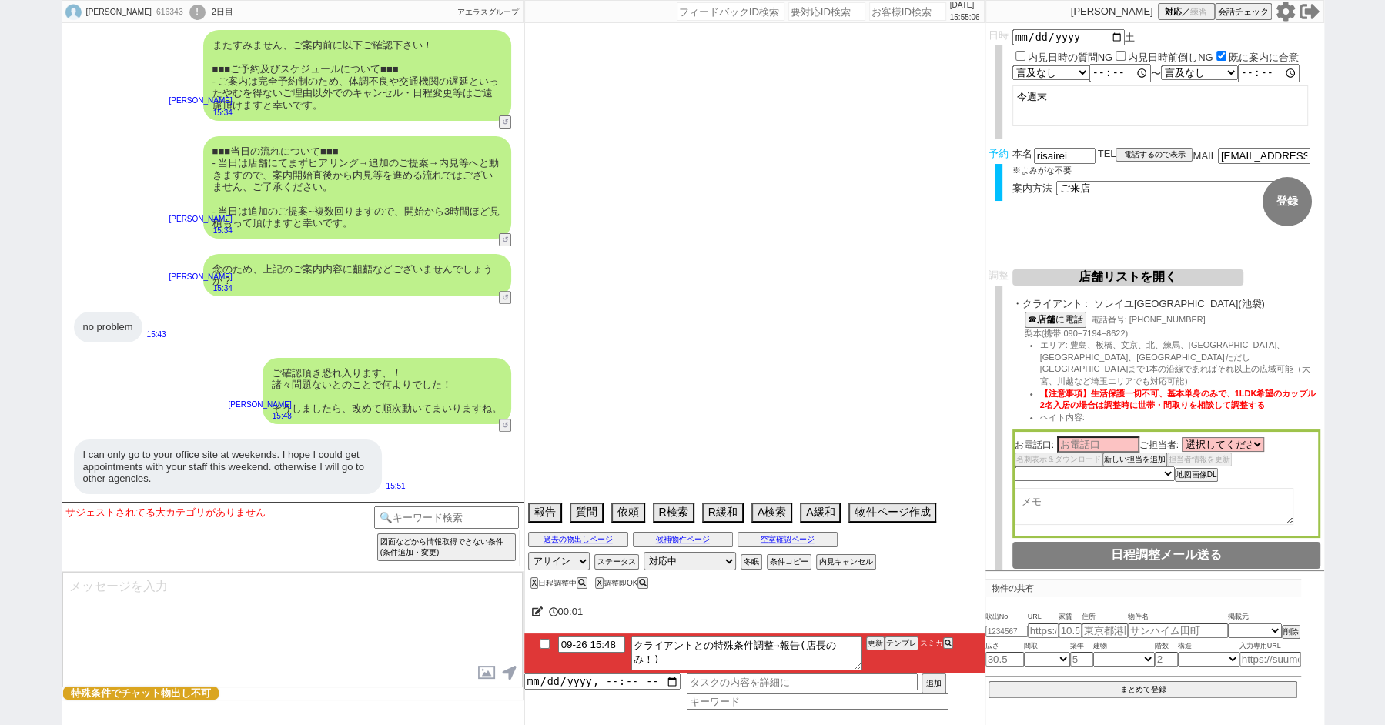
type textarea "[DEMOGRAPHIC_DATA]国籍？ 45歳"
select select "2025"
select select "10"
select select "25"
select select "0"
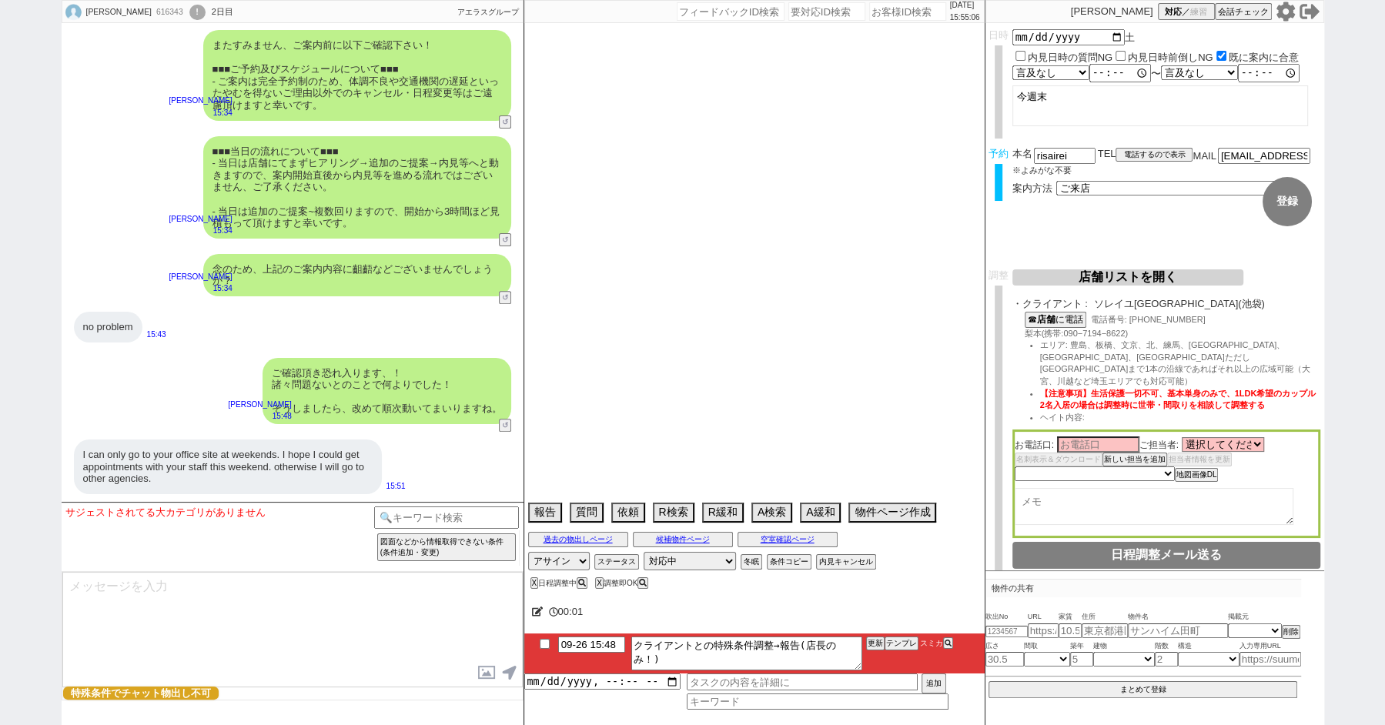
select select "23"
select select "57"
select select "14"
select select "7"
select select "75"
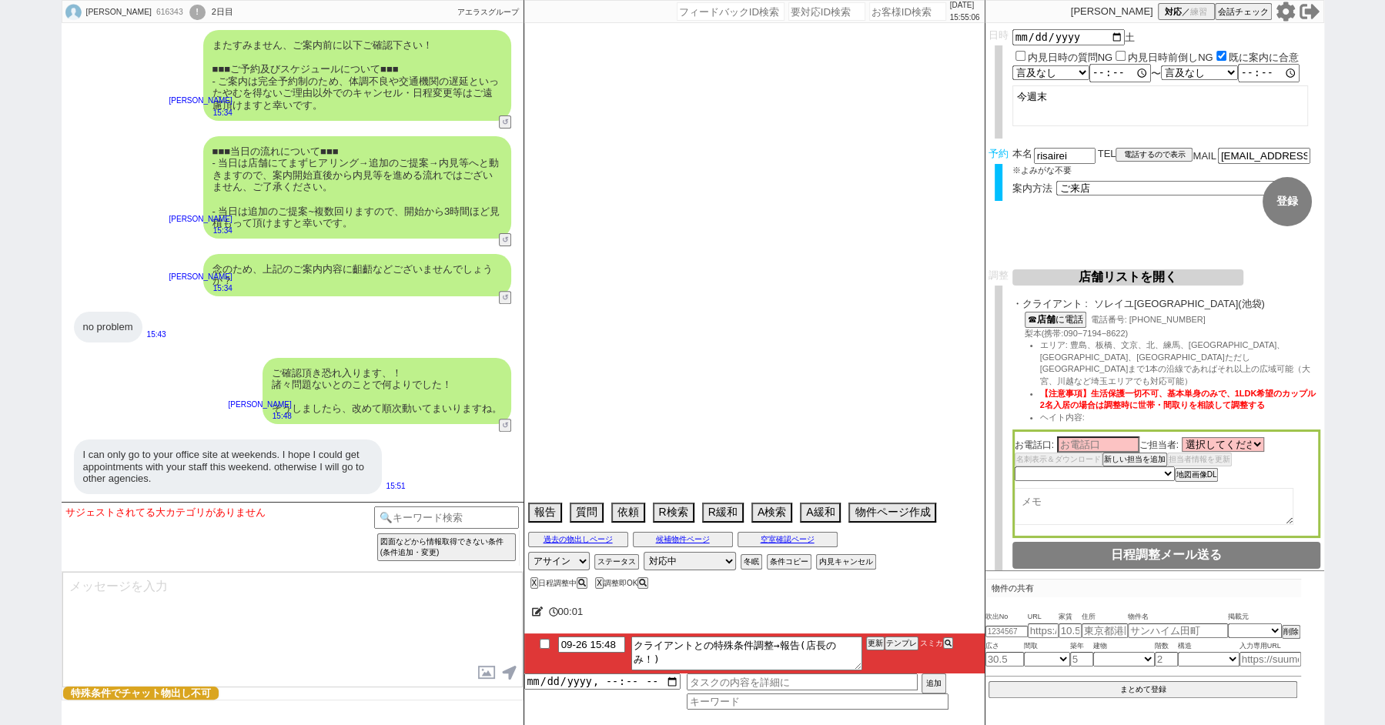
select select "807"
select select "72"
select select "60"
select select "15"
select select "70"
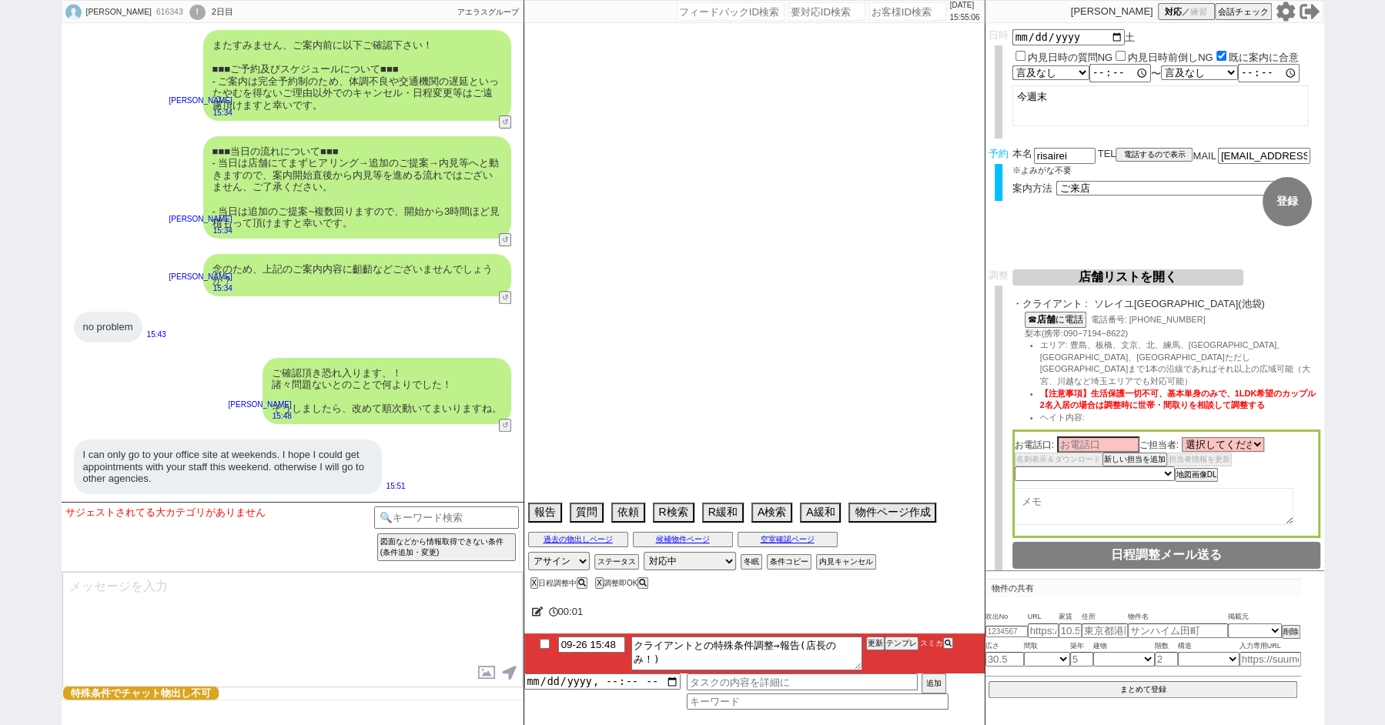
select select "1677"
select select "63"
select select "65"
select select "1577"
select select "62"
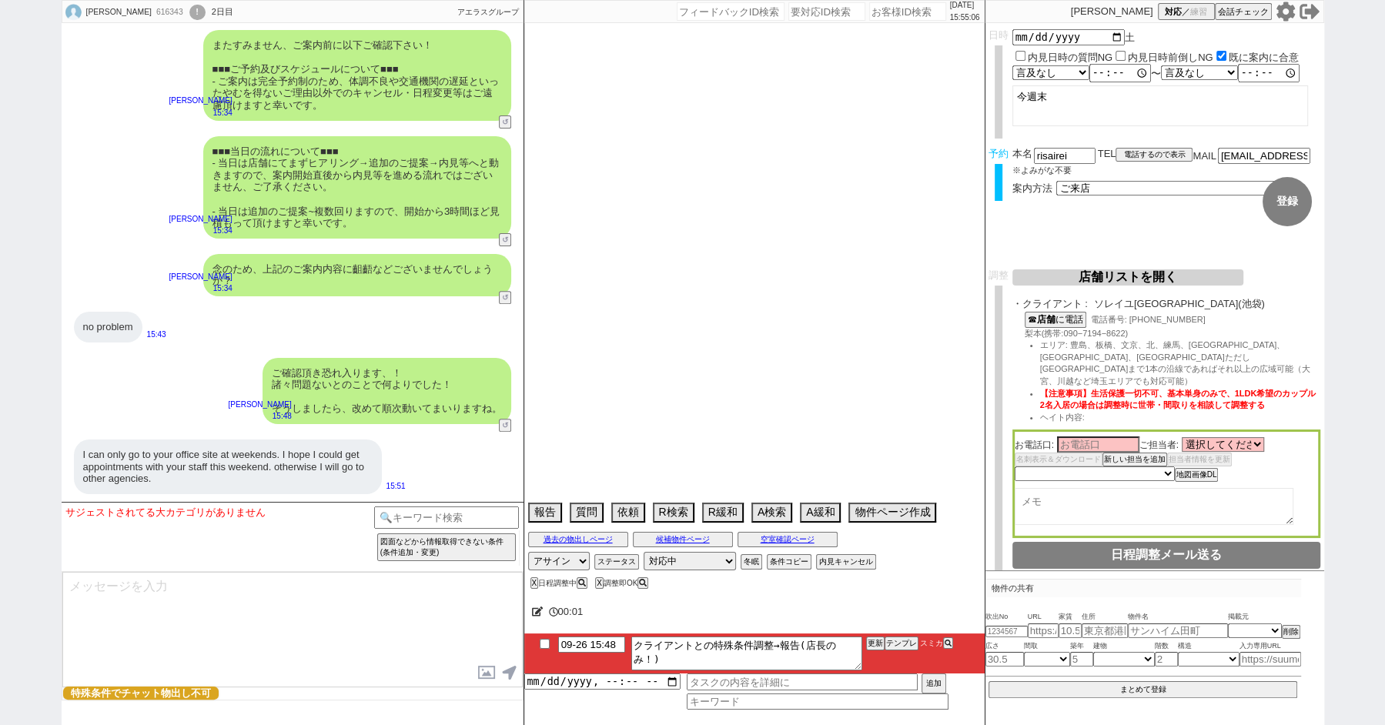
select select "50"
select select "71"
select select "25"
select select "9"
select select "328"
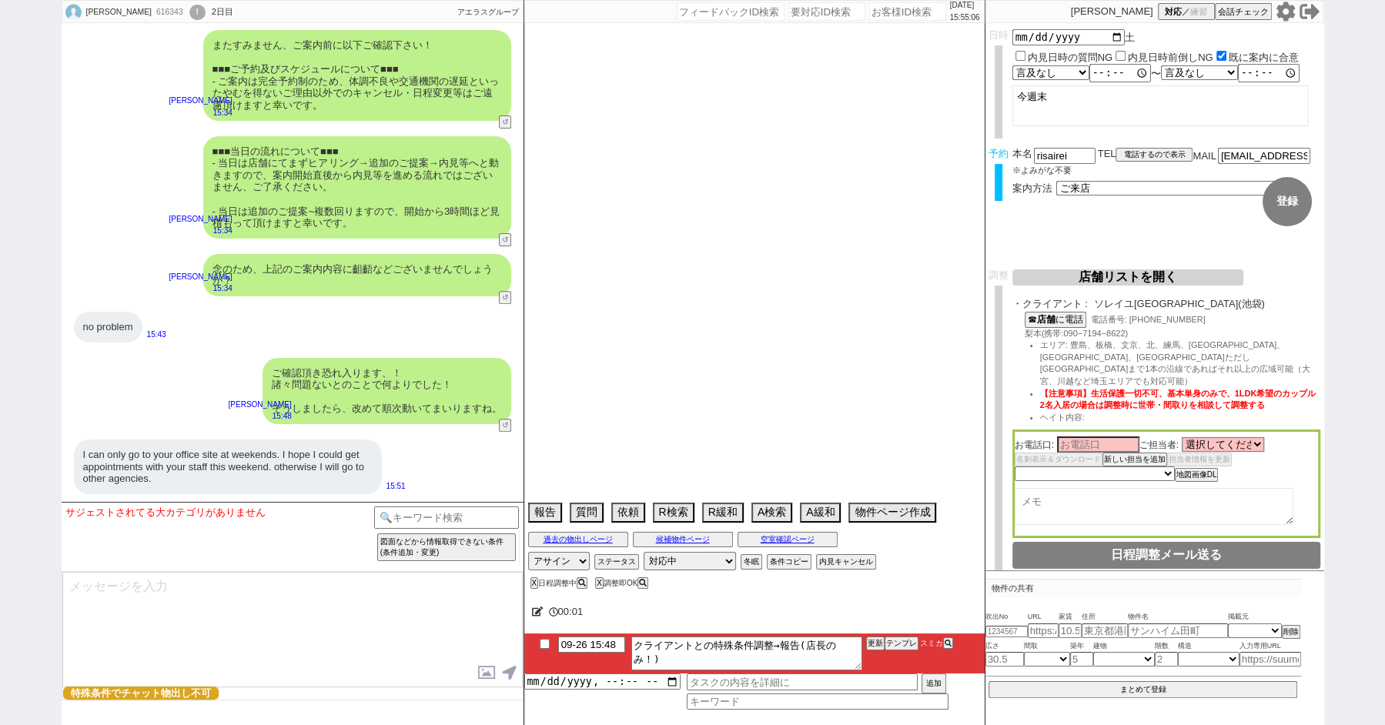
select select "48"
select select "53"
select select "64"
select select "69"
select select "67"
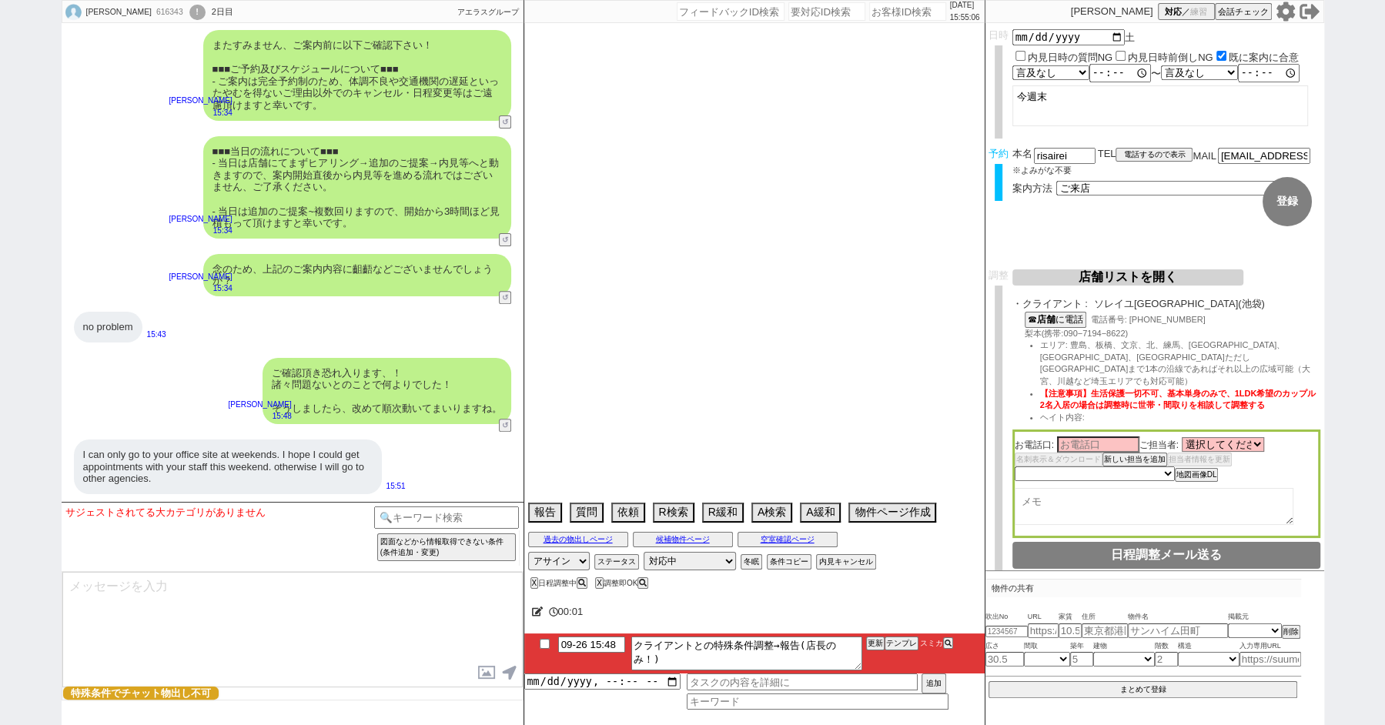
select select "59"
select select "33"
select select "52"
select select "10"
select select "371"
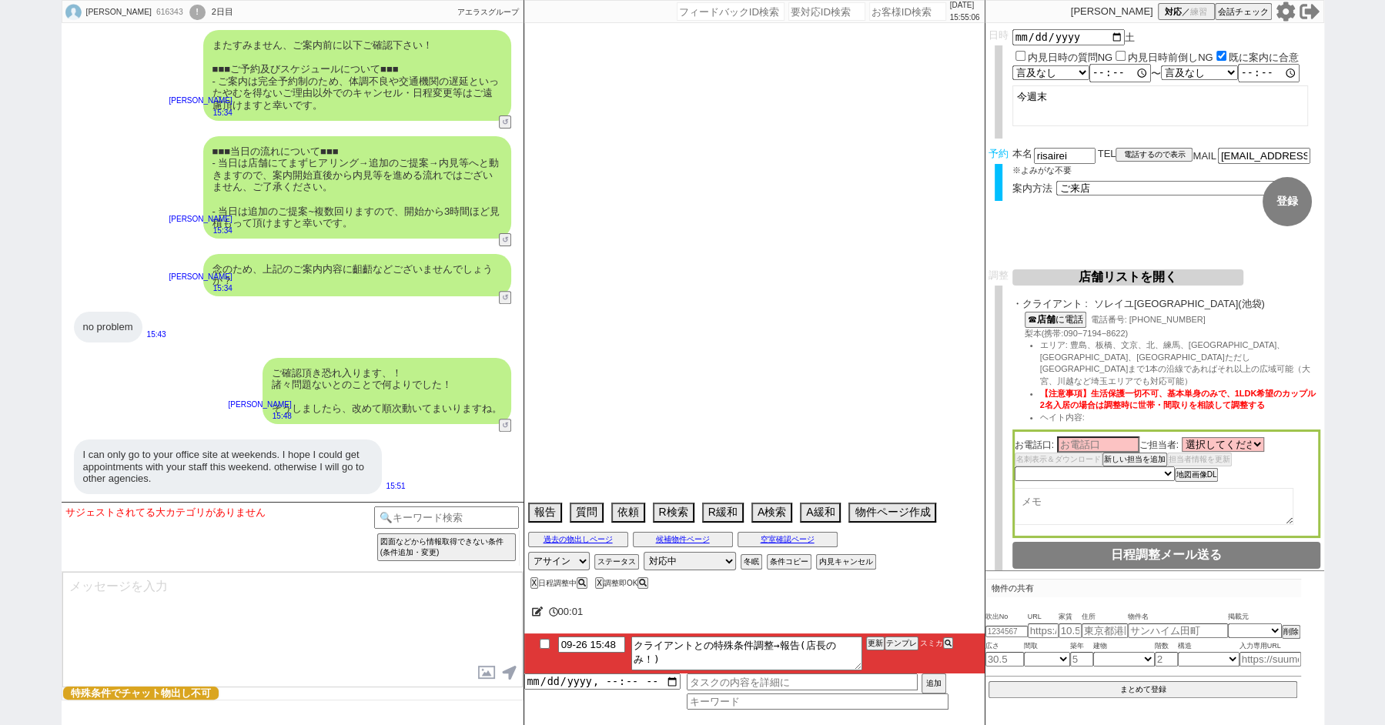
select select "47"
select select "44"
select select "19"
select select "74"
select select "54"
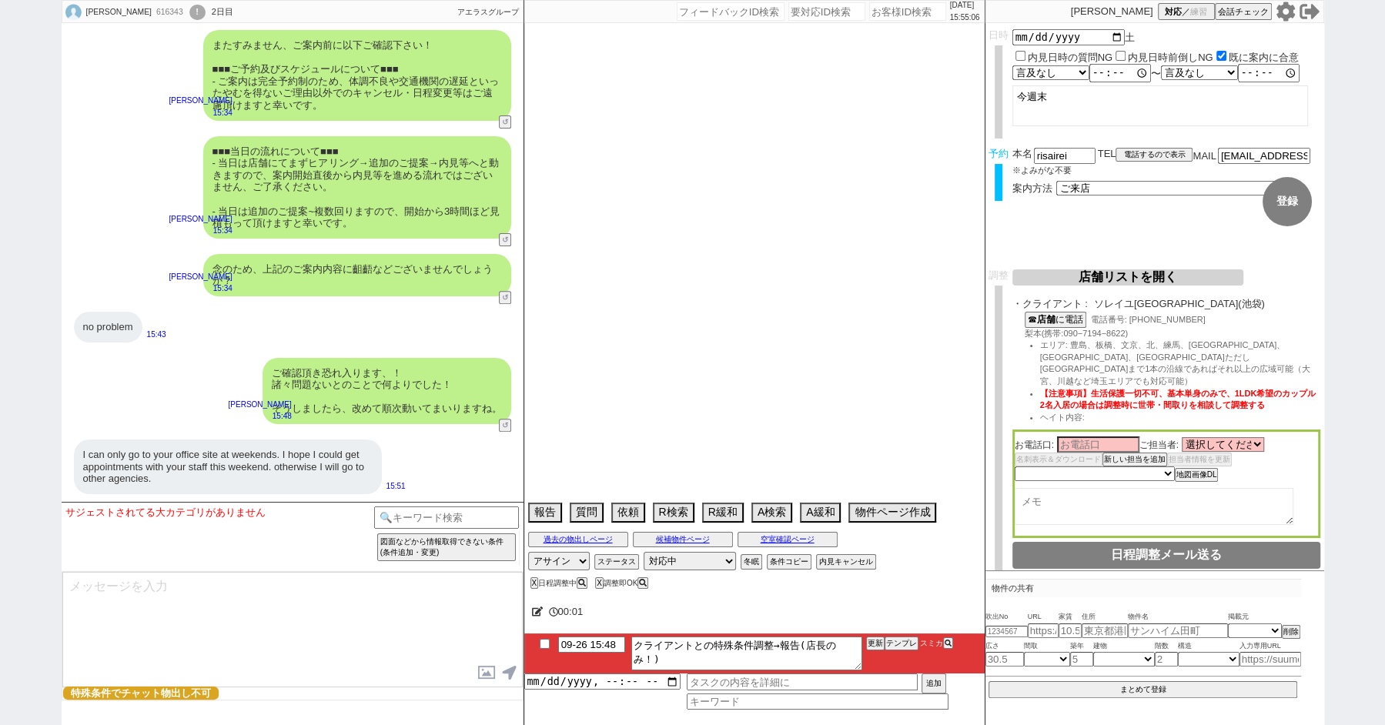
select select "68"
select select "1637"
select select "29"
select select "66"
select select "56"
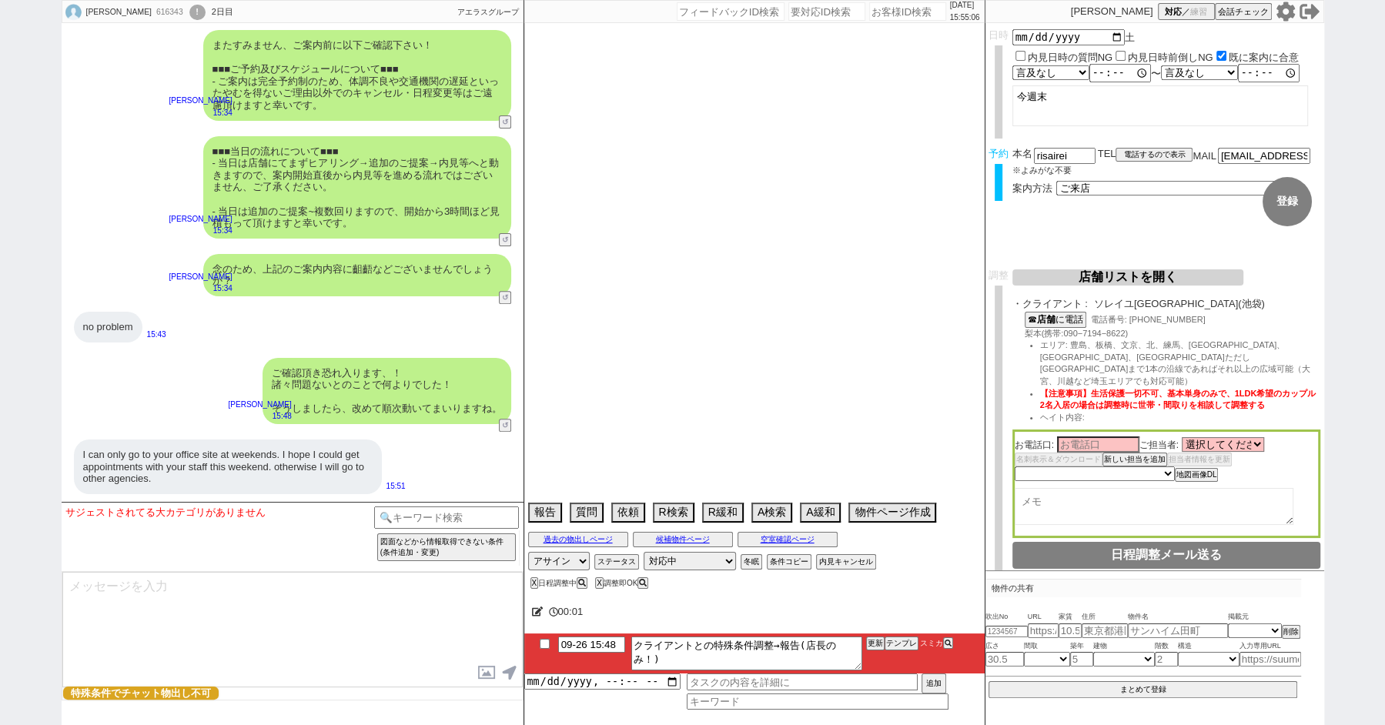
select select "24"
select select "76"
select select "38"
select select "12"
select select "27"
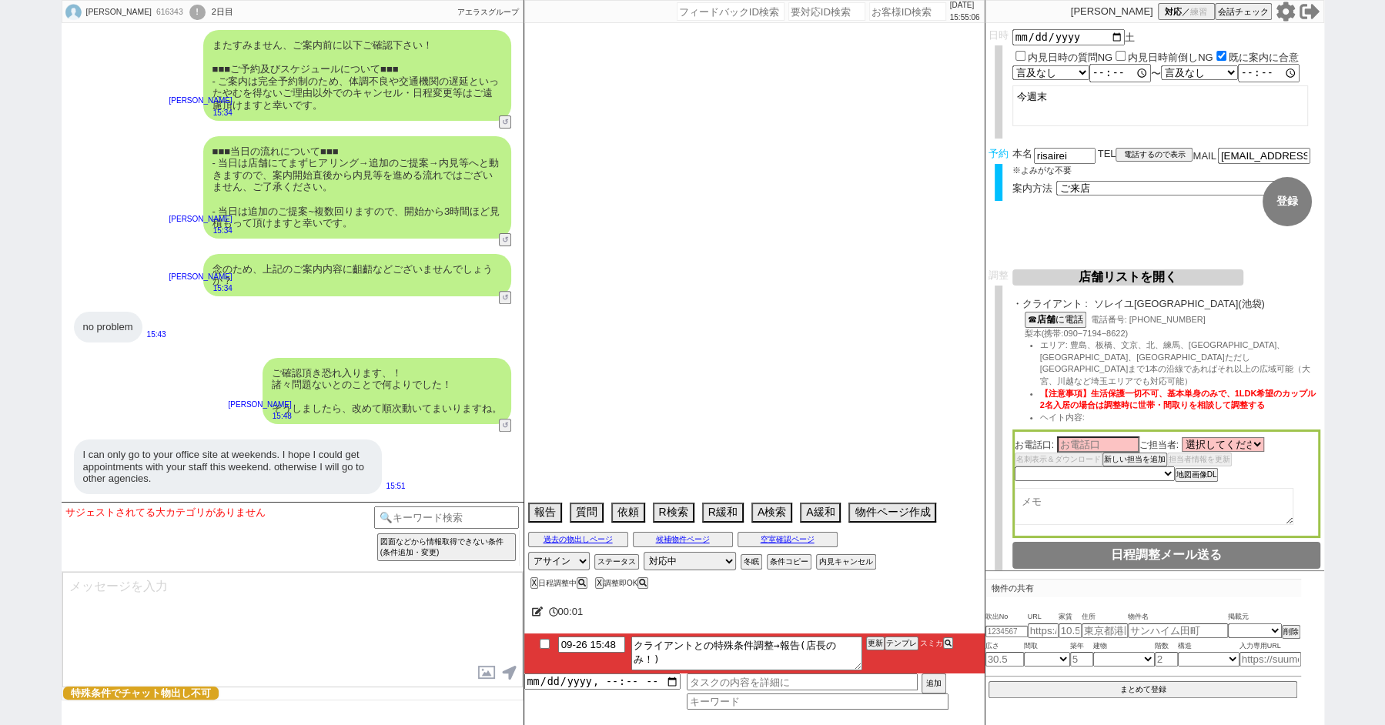
select select "35"
select select "55"
select select "73"
select select "36"
select select "17"
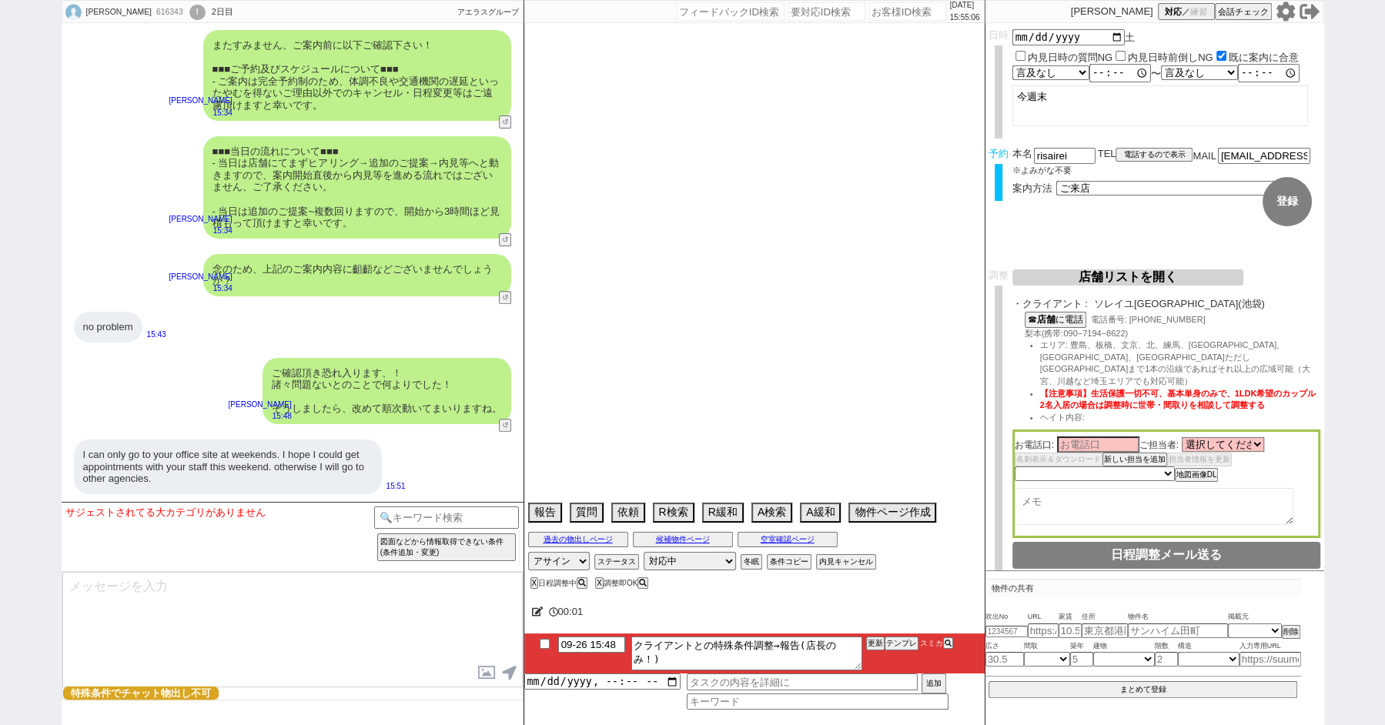
select select "11"
select select "77"
select select "51"
select select "58"
select select "16"
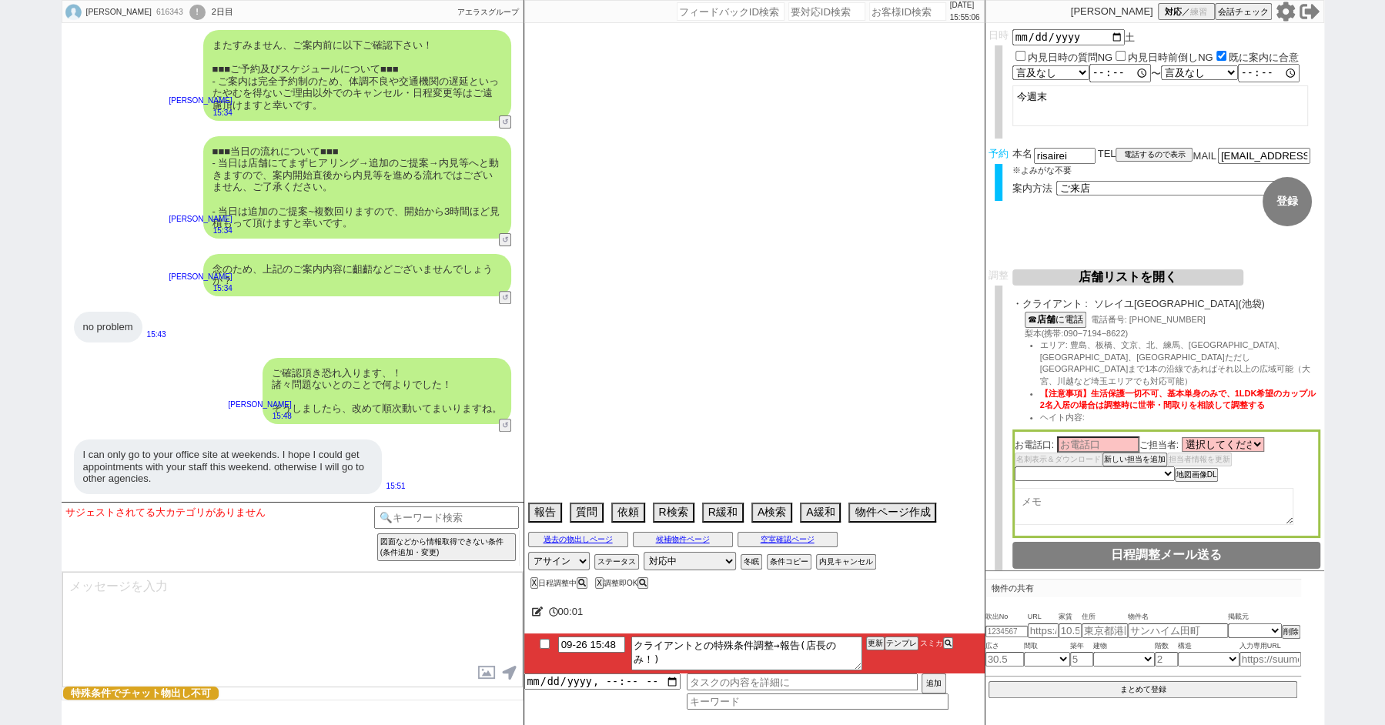
select select "30"
select select "34"
select select "61"
select select "37"
select select "46"
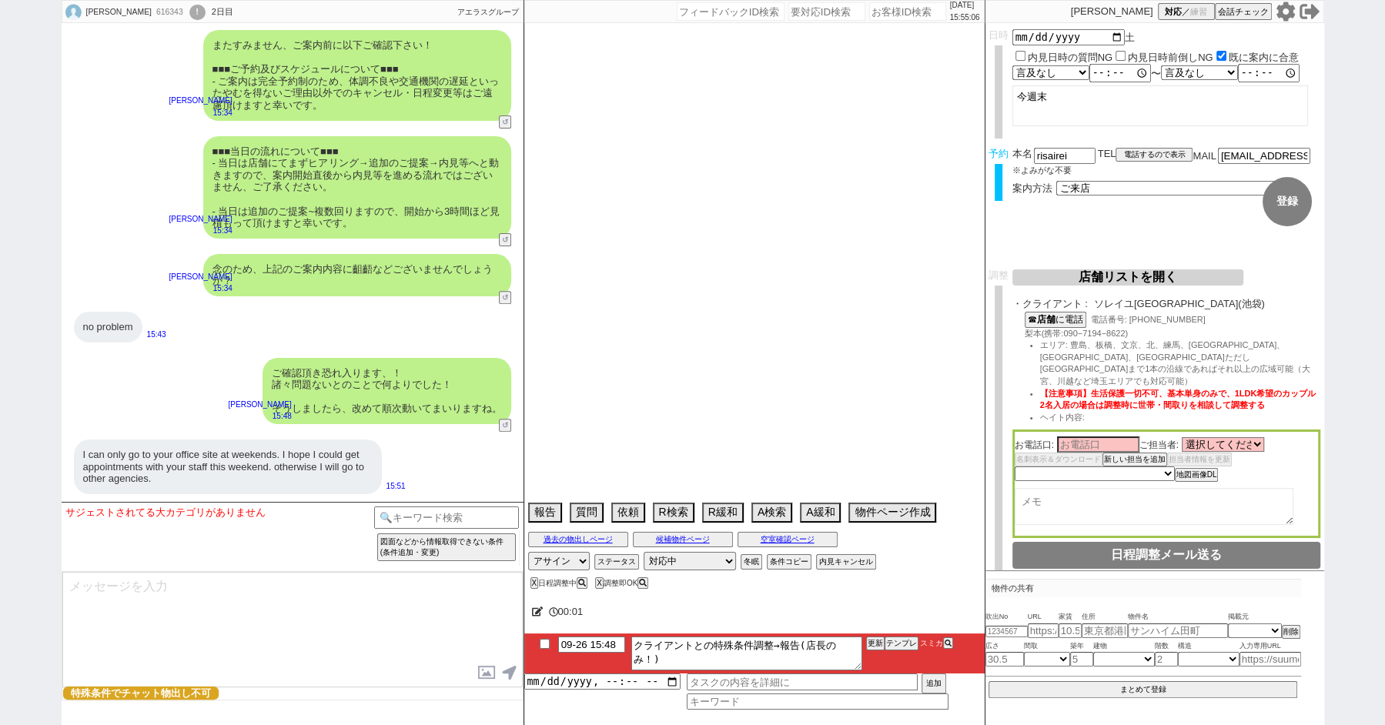
select select "31"
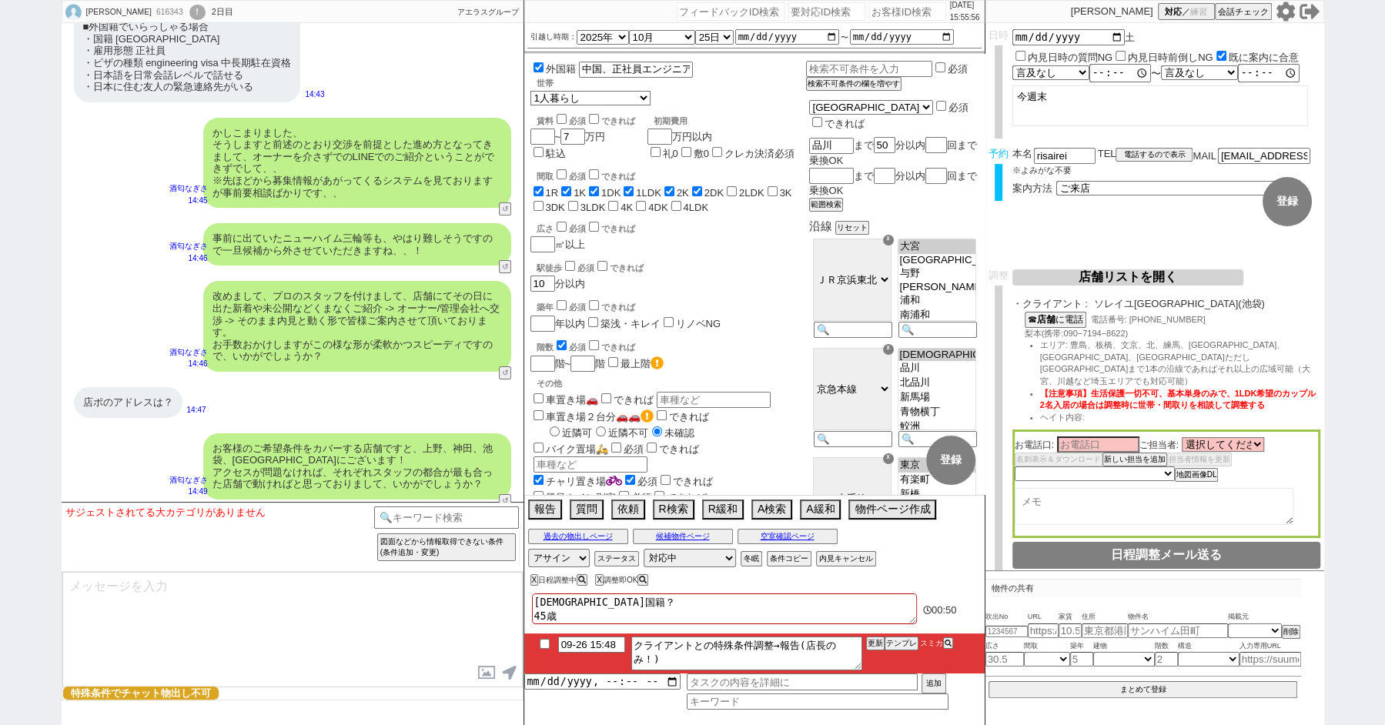
scroll to position [5661, 0]
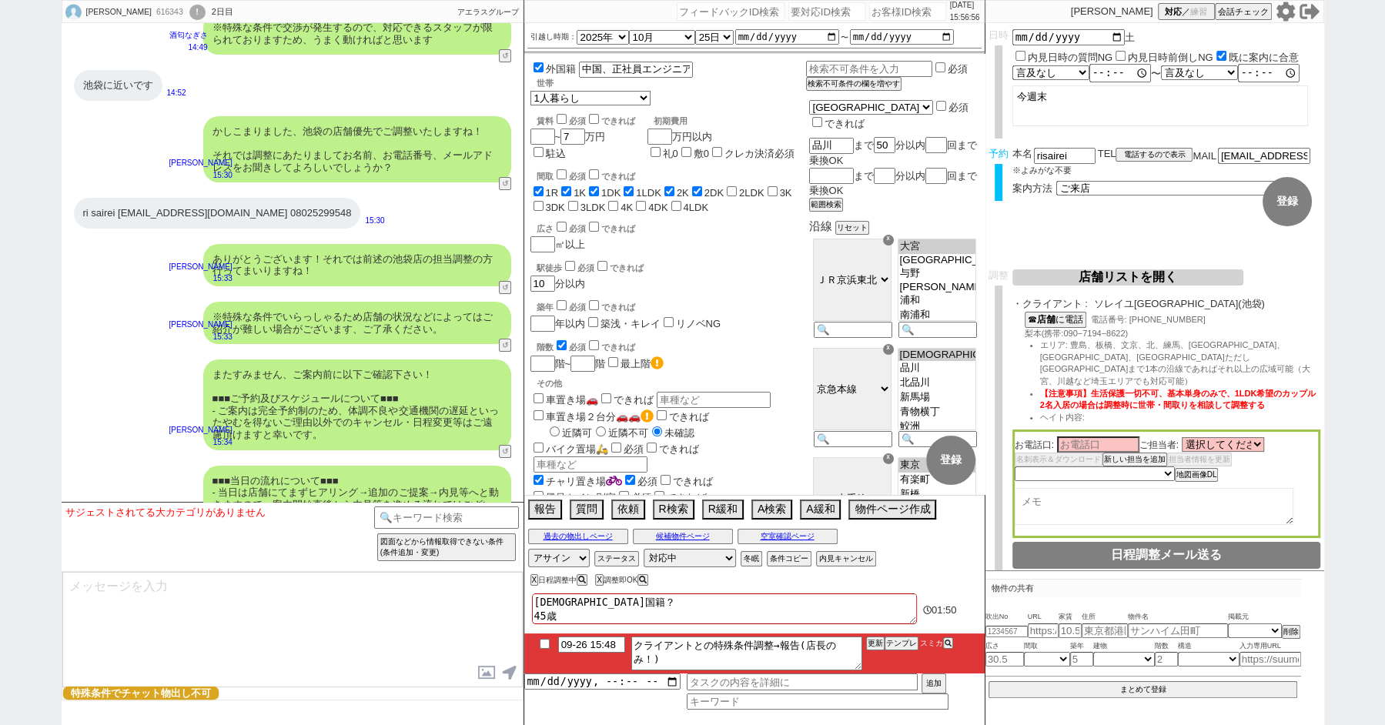
type input "09-26 16:48"
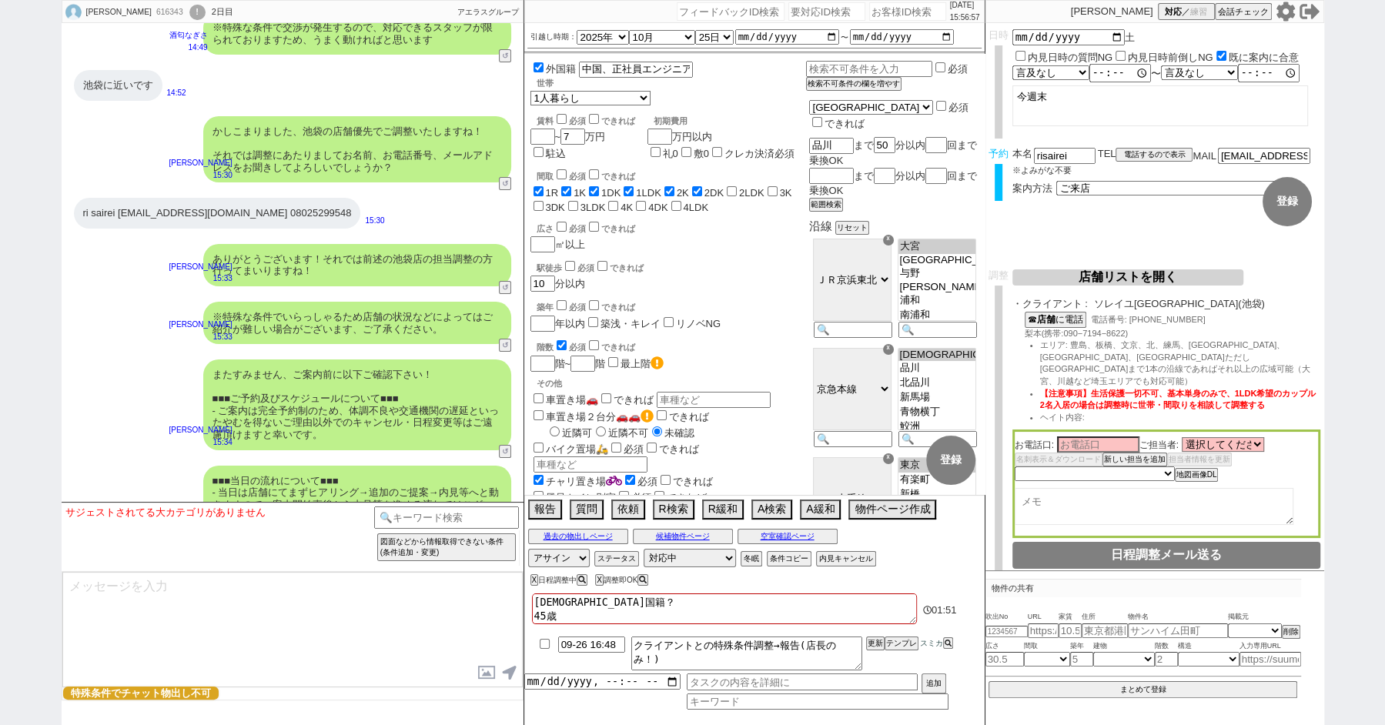
type textarea "クライアントとの特殊条件調整→報告(店長のみ！)　日本語でOKなら"
